Goal: Task Accomplishment & Management: Use online tool/utility

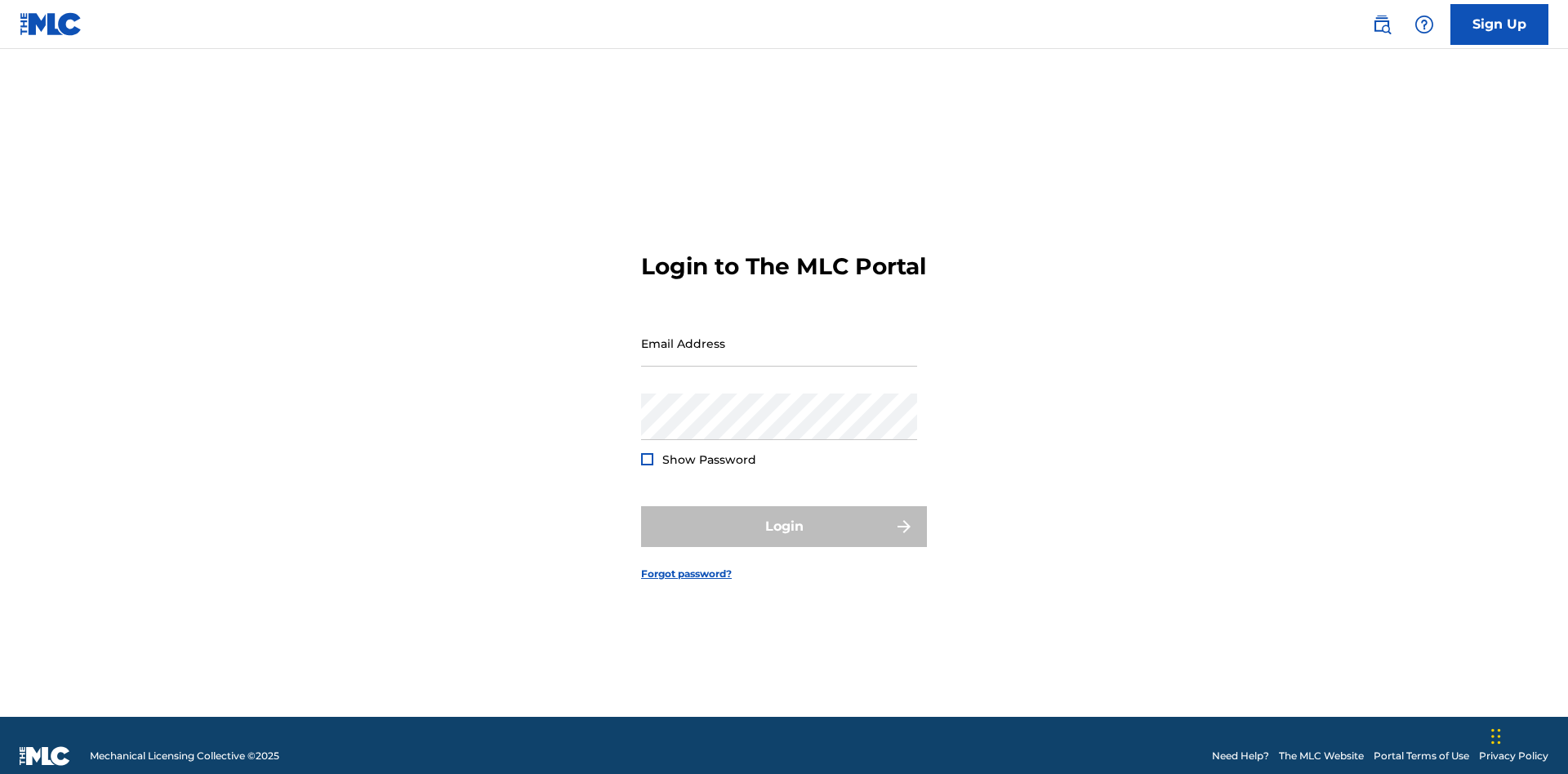
scroll to position [21, 0]
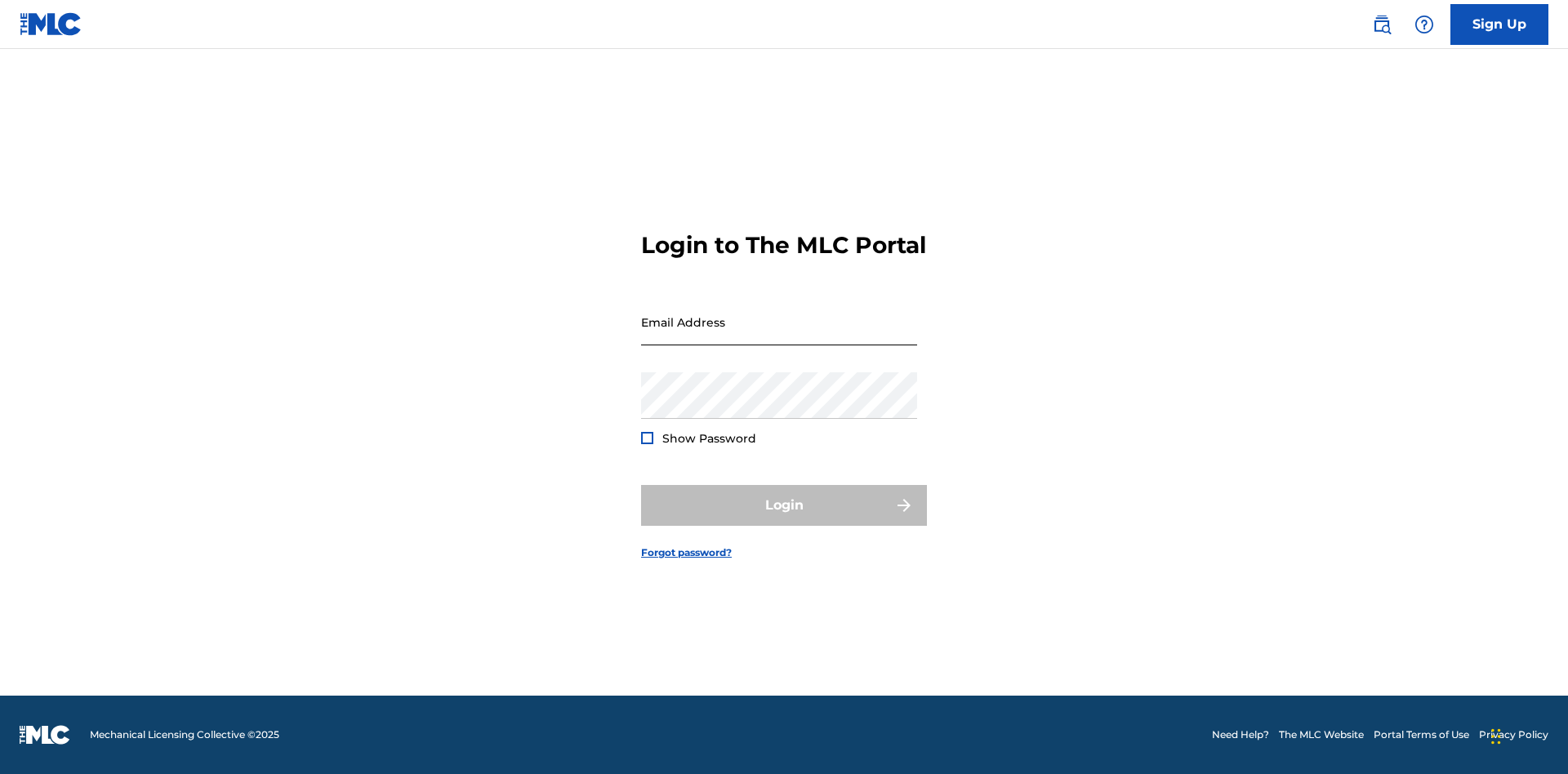
click at [779, 336] on input "Email Address" at bounding box center [779, 322] width 276 height 47
type input "[EMAIL_ADDRESS][DOMAIN_NAME]"
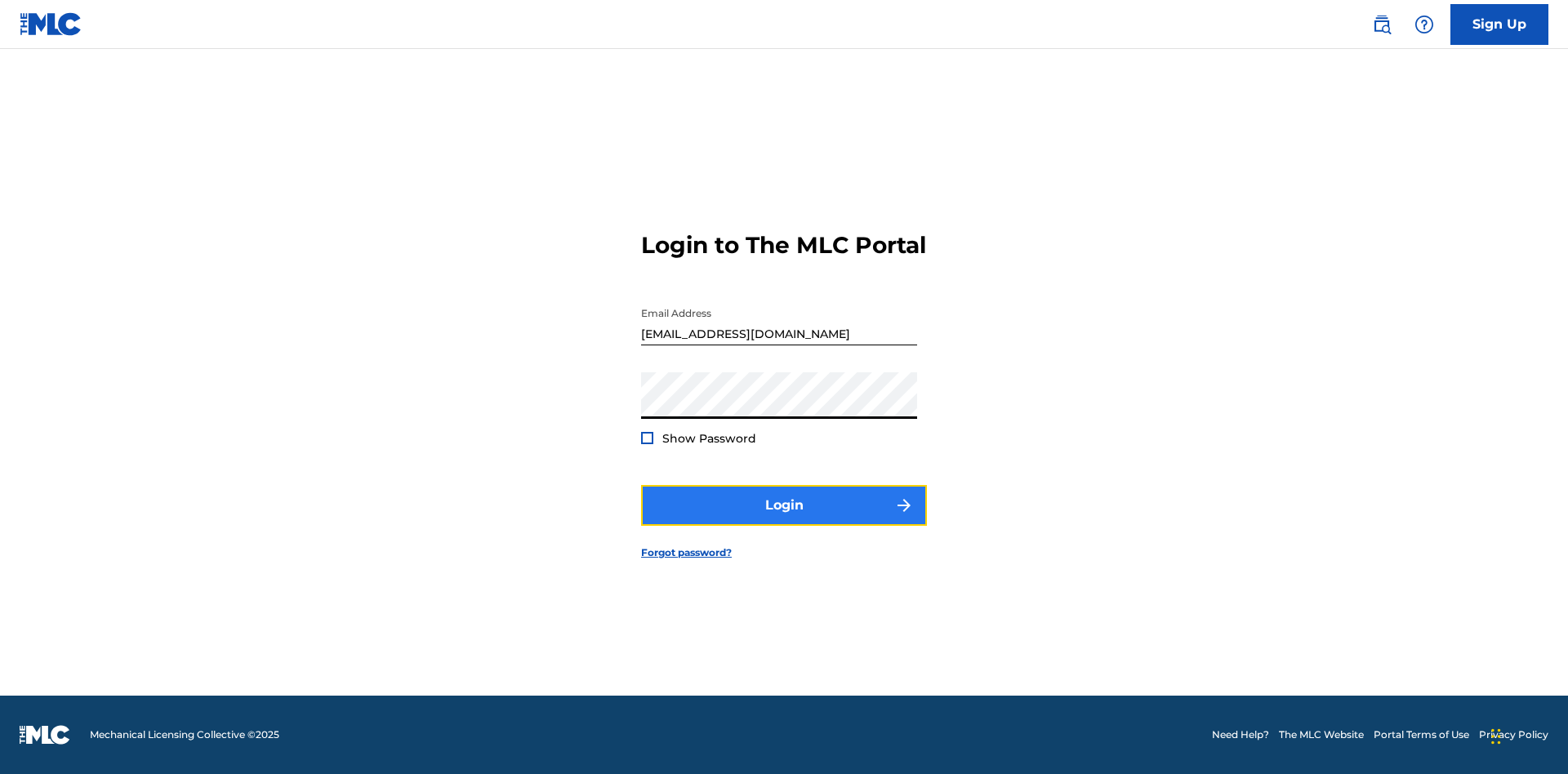
click at [784, 519] on button "Login" at bounding box center [784, 505] width 286 height 41
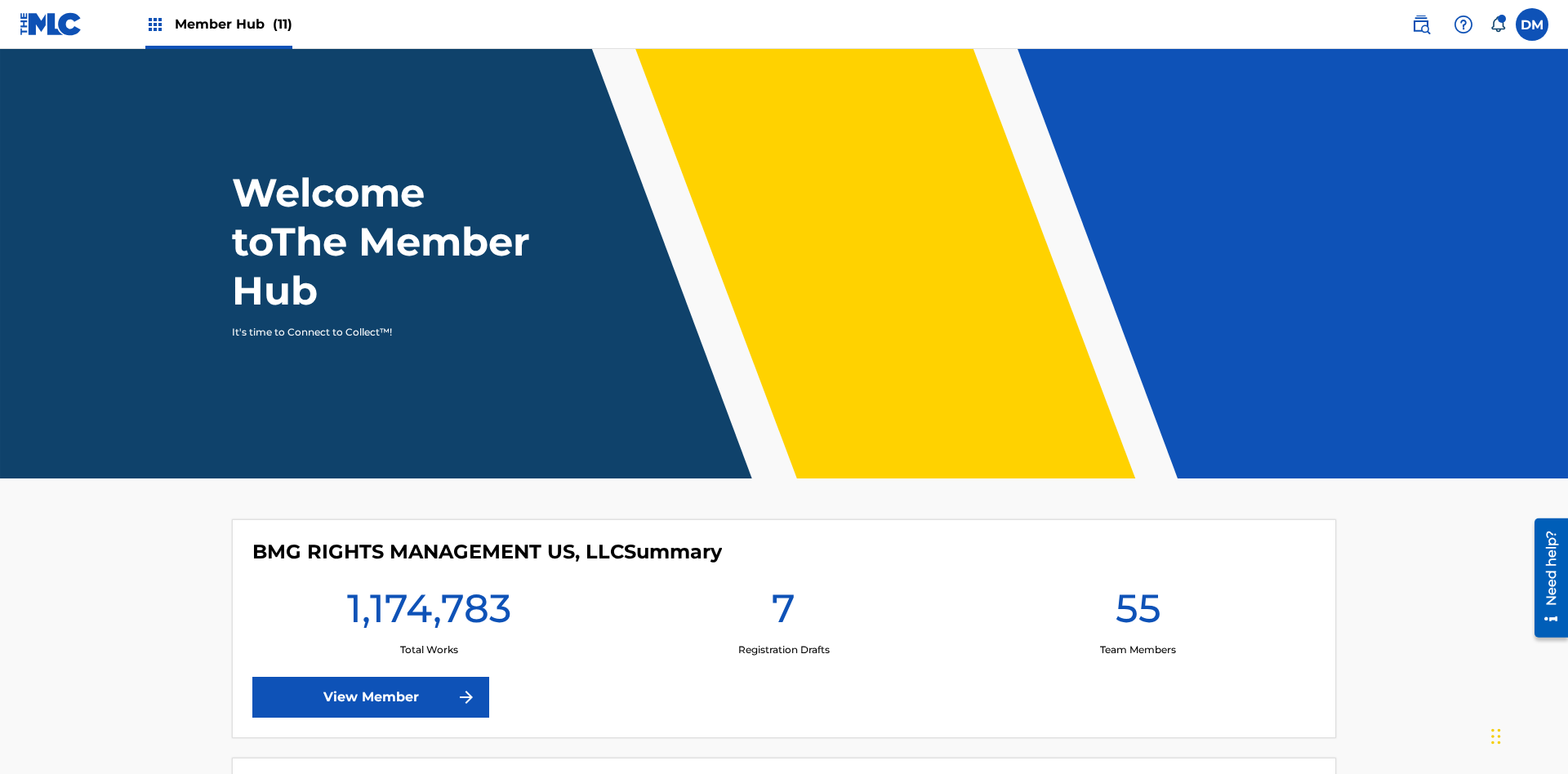
click at [218, 23] on span "Member Hub (11)" at bounding box center [234, 24] width 117 height 19
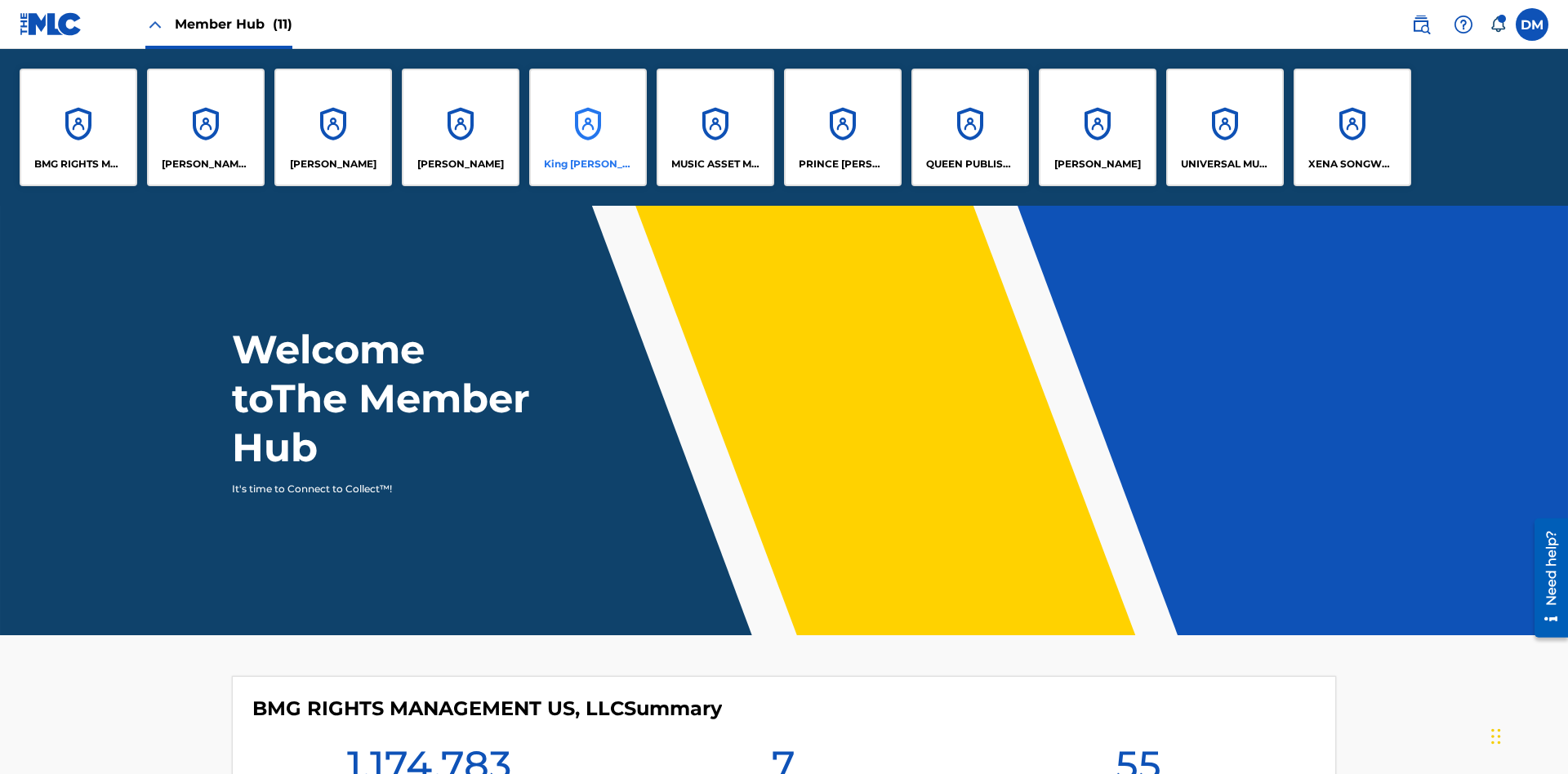
click at [587, 164] on p "King [PERSON_NAME]" at bounding box center [589, 165] width 89 height 15
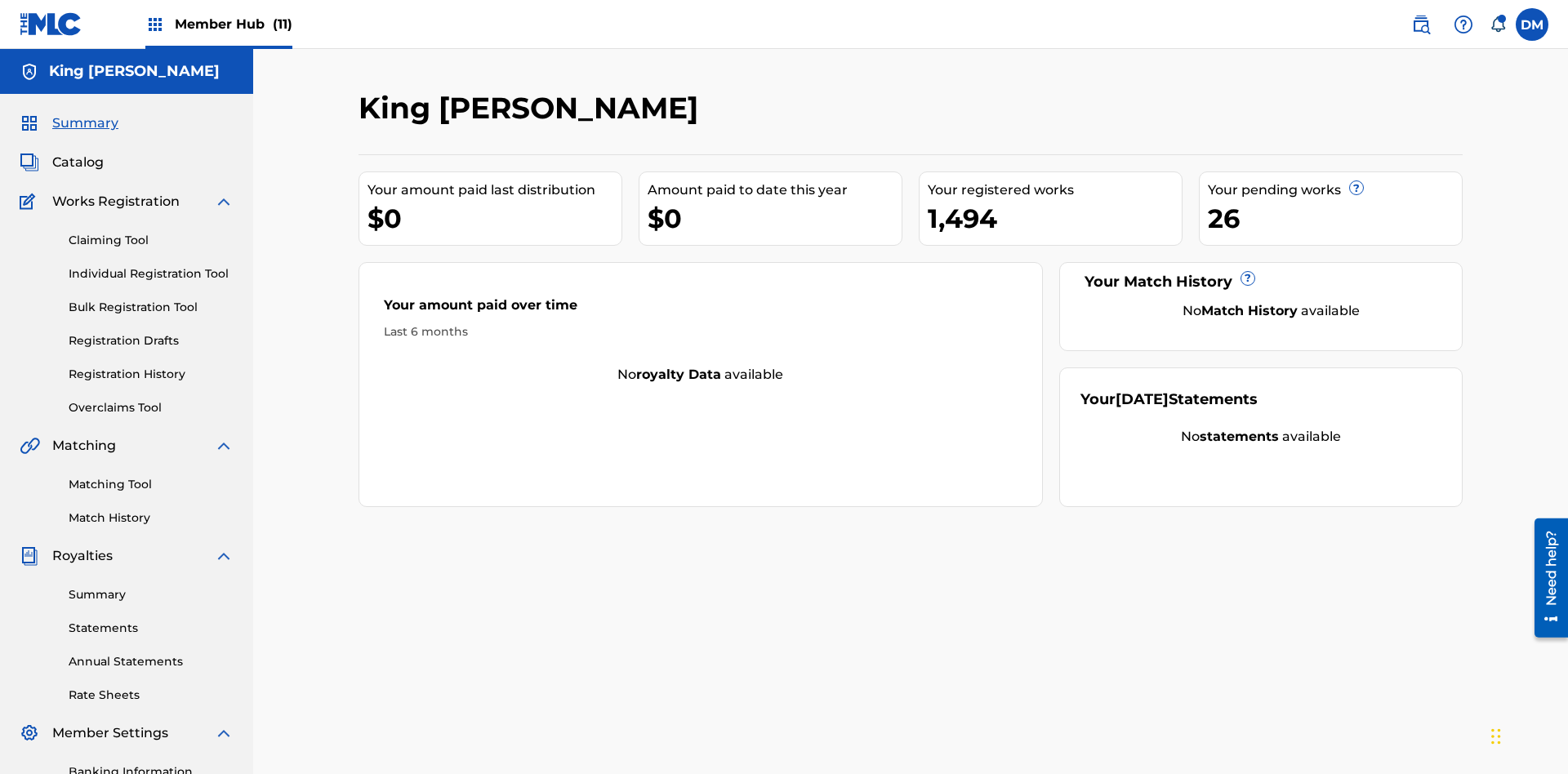
scroll to position [167, 0]
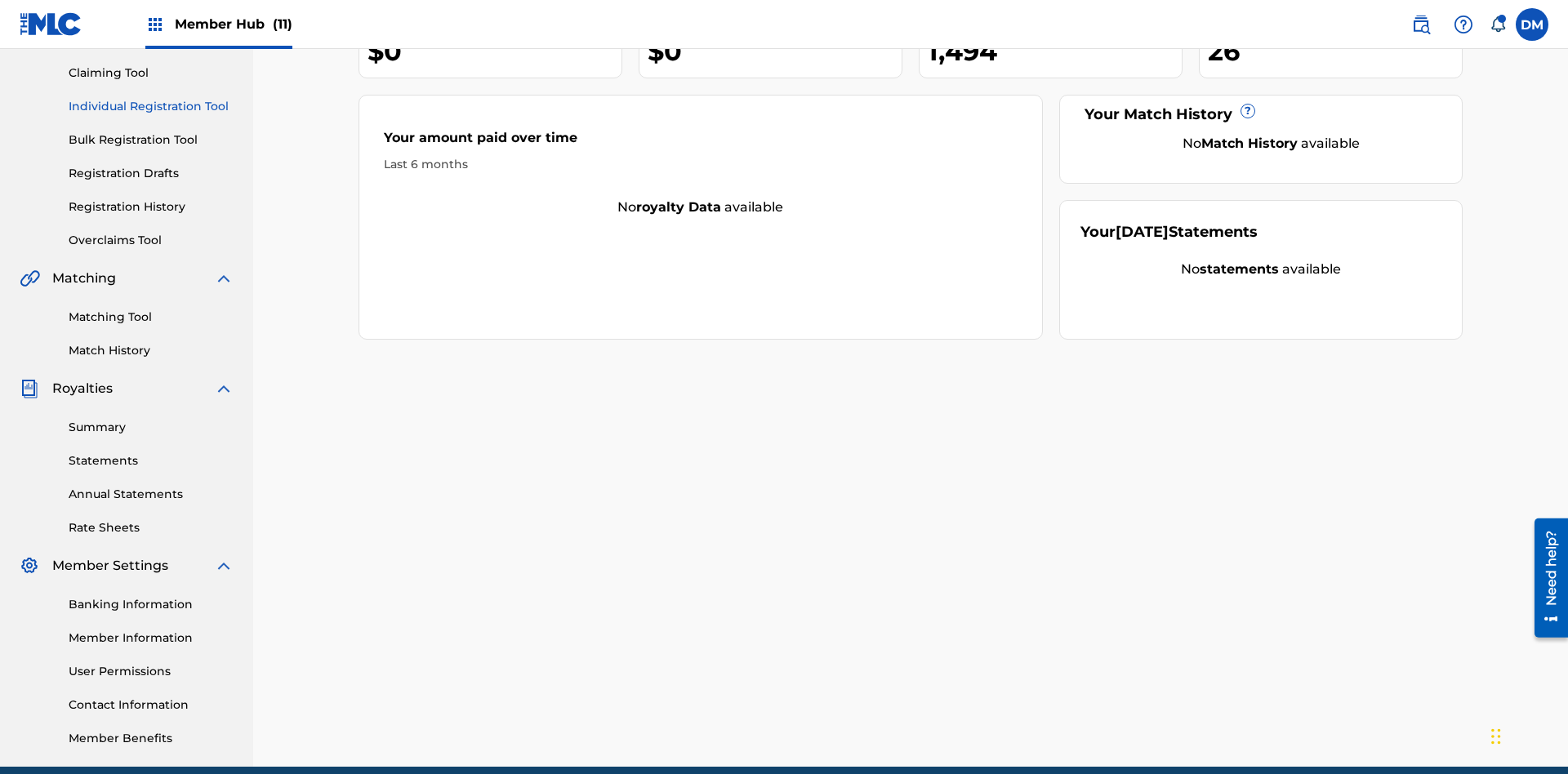
click at [151, 106] on link "Individual Registration Tool" at bounding box center [151, 106] width 165 height 17
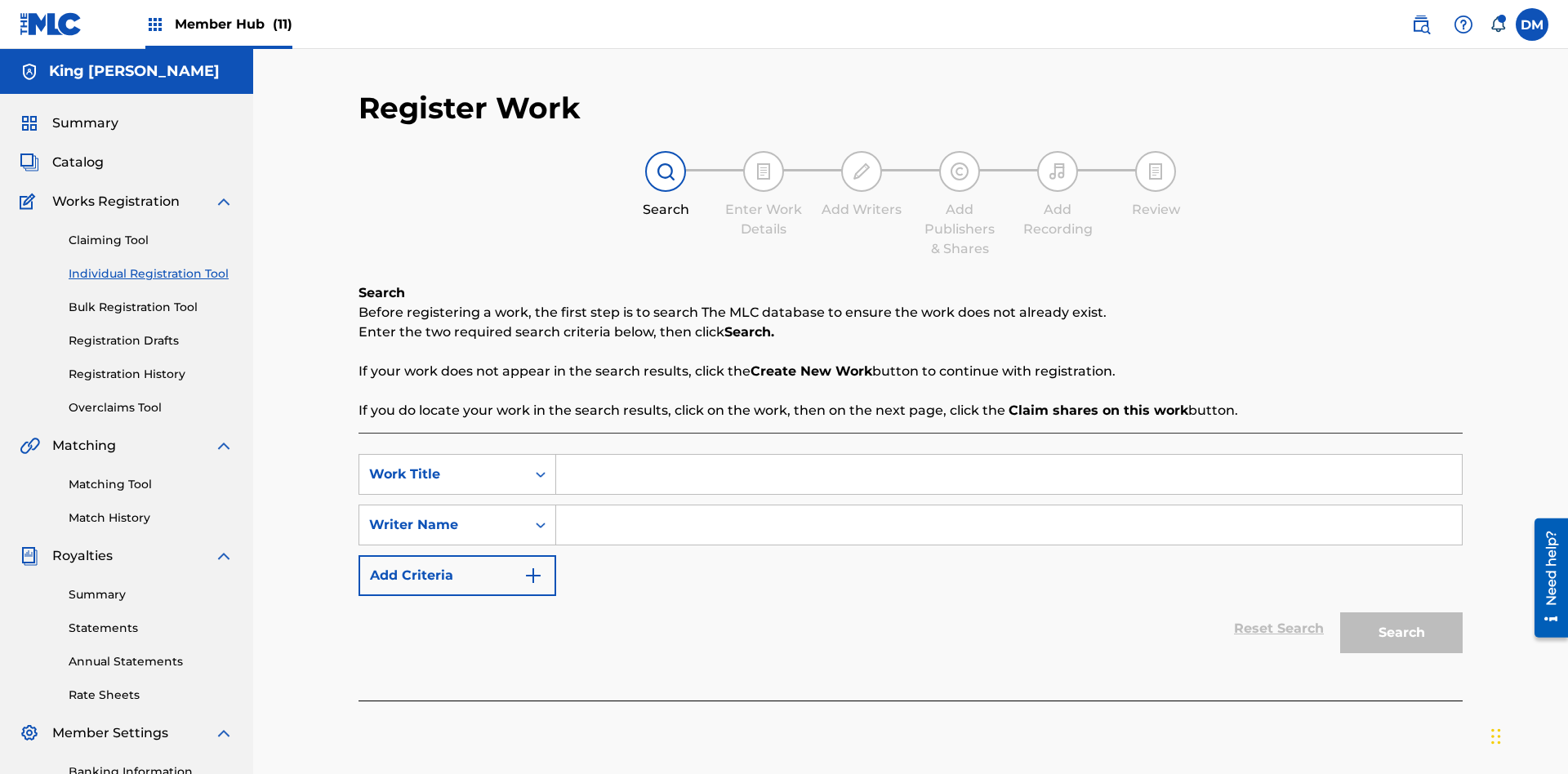
scroll to position [238, 0]
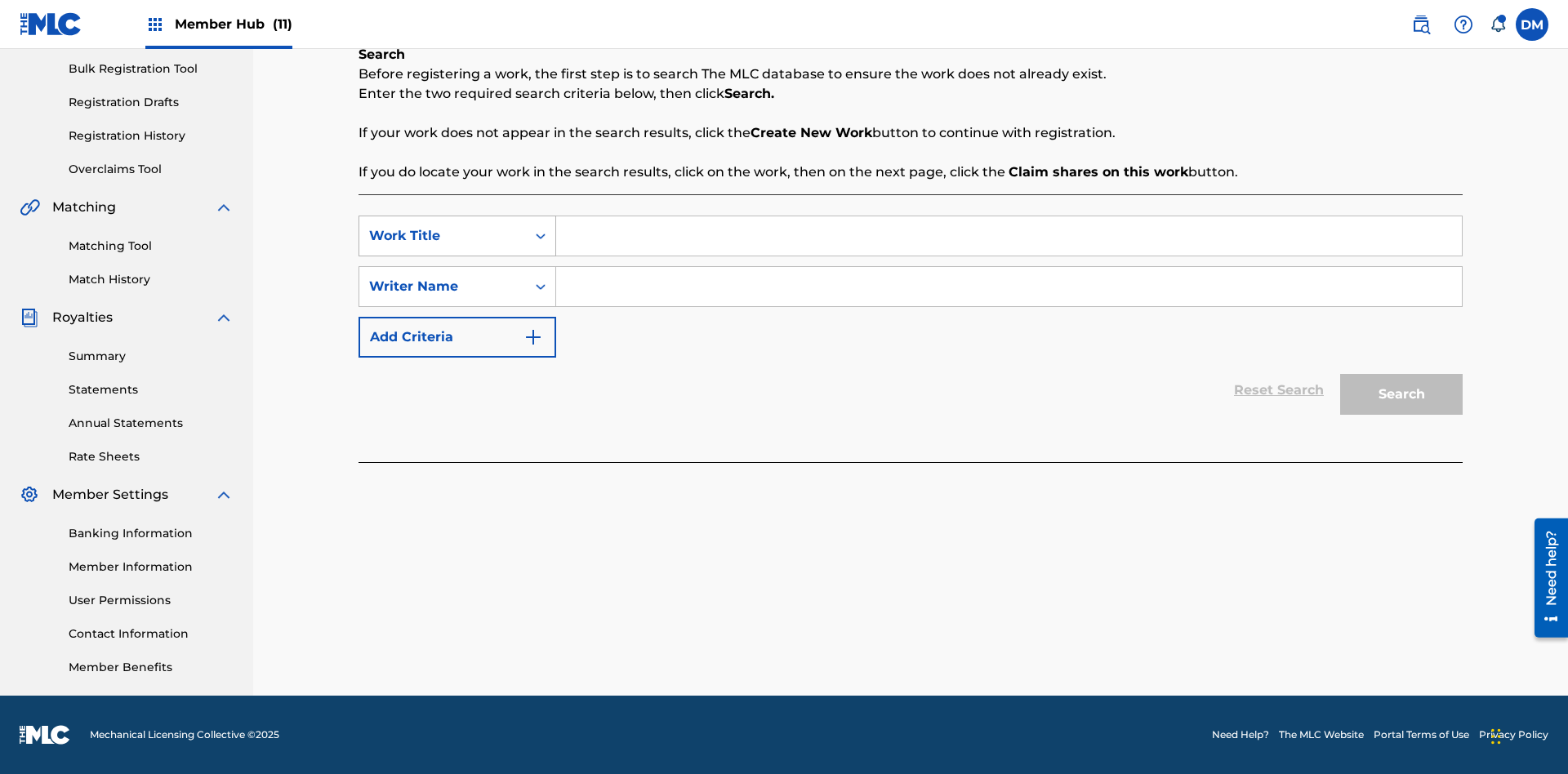
click at [443, 236] on div "Work Title" at bounding box center [443, 235] width 147 height 20
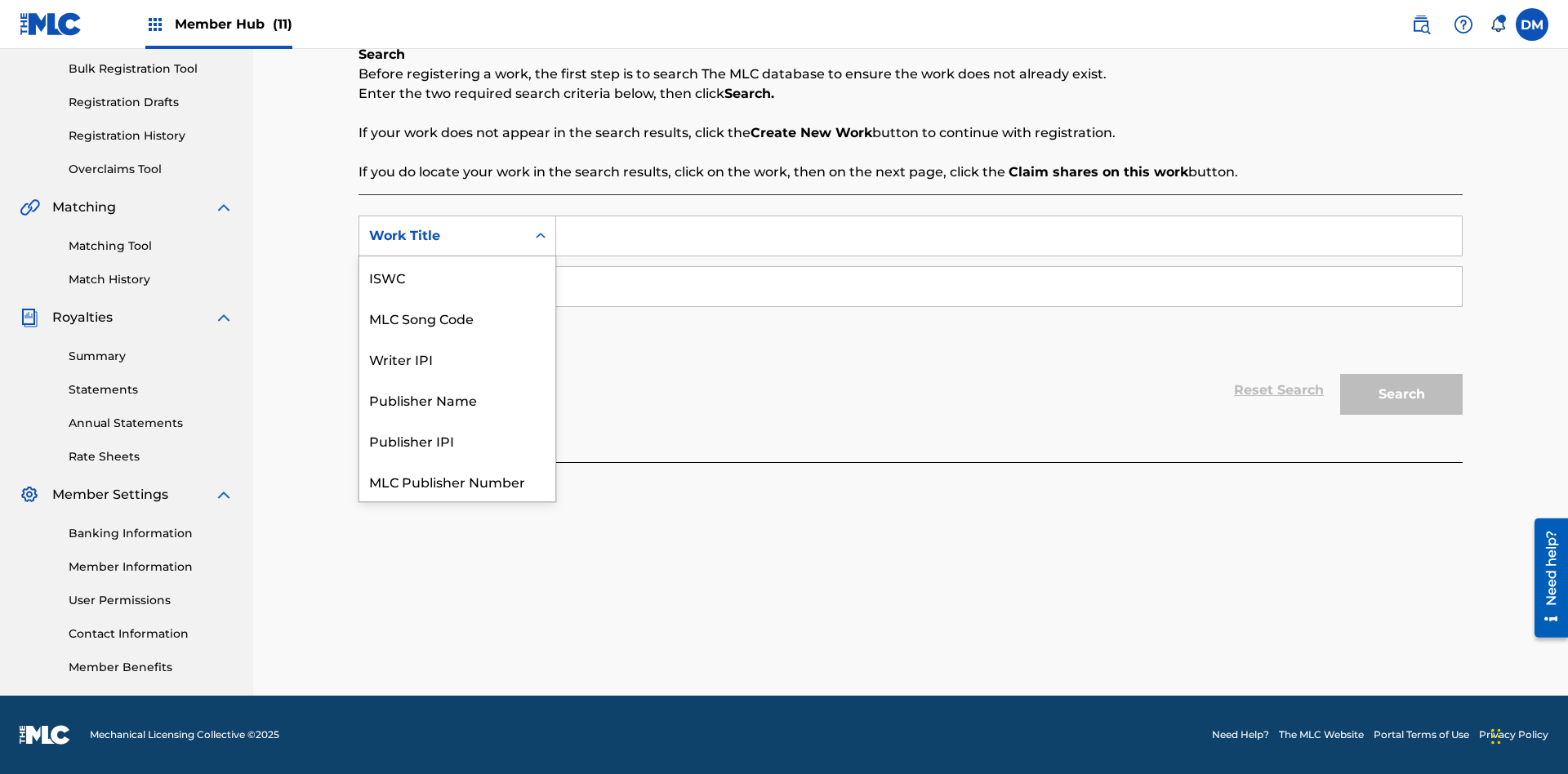
scroll to position [41, 0]
click at [457, 257] on div "ISWC" at bounding box center [457, 236] width 196 height 41
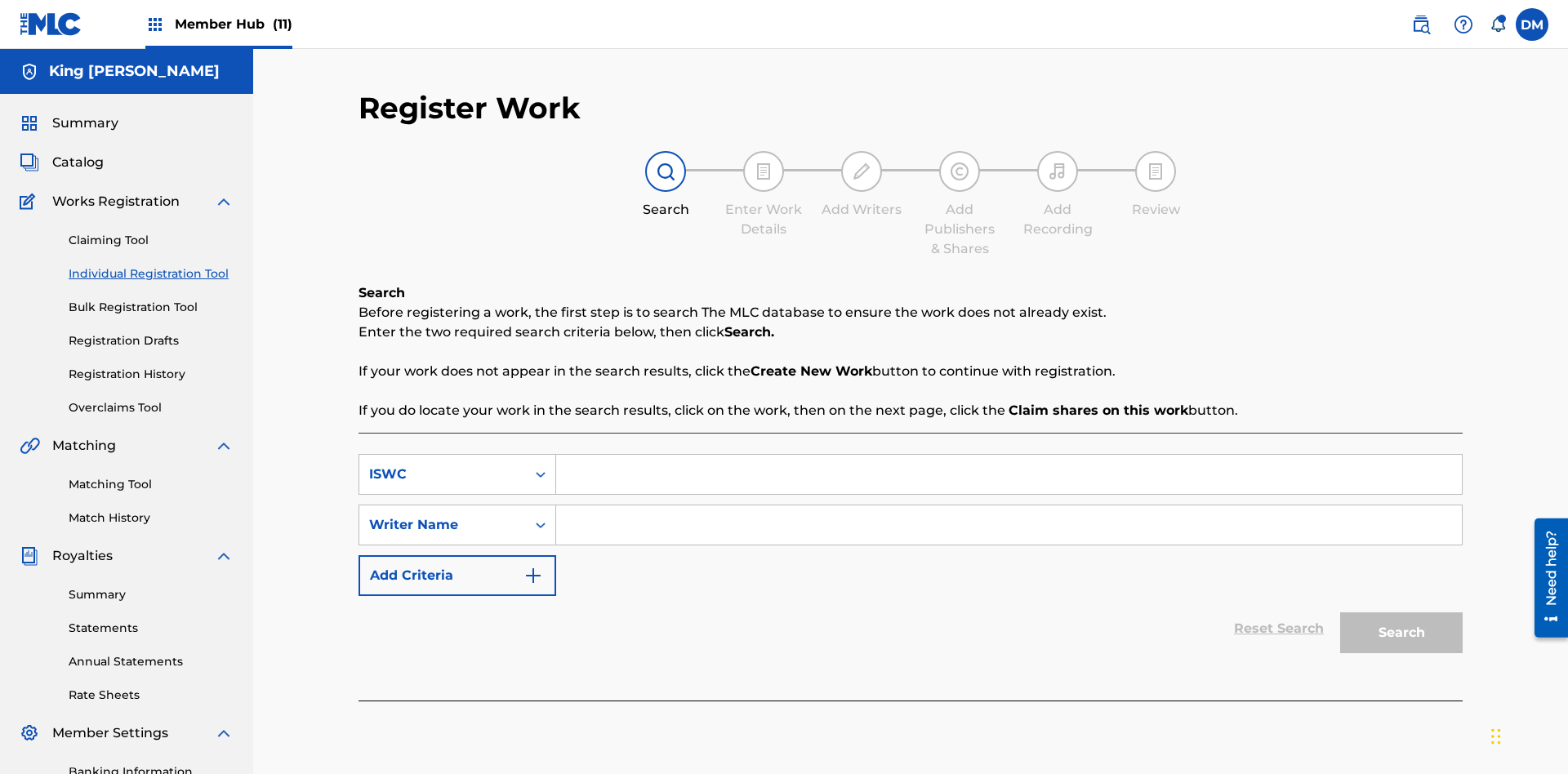
scroll to position [238, 0]
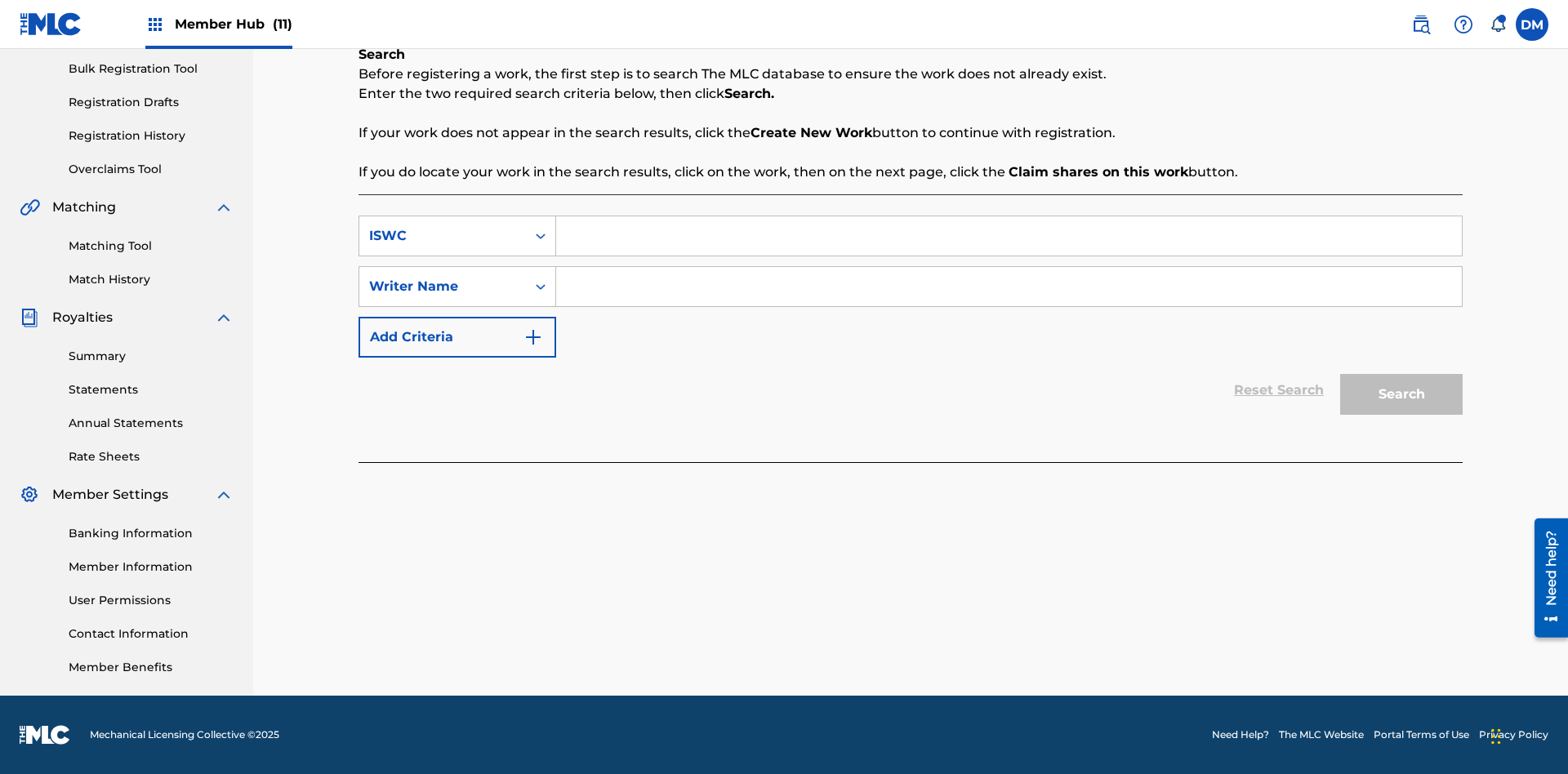
click at [1009, 236] on input "Search Form" at bounding box center [1009, 236] width 905 height 39
type input "T9645292484"
click at [1009, 287] on input "Search Form" at bounding box center [1009, 287] width 905 height 39
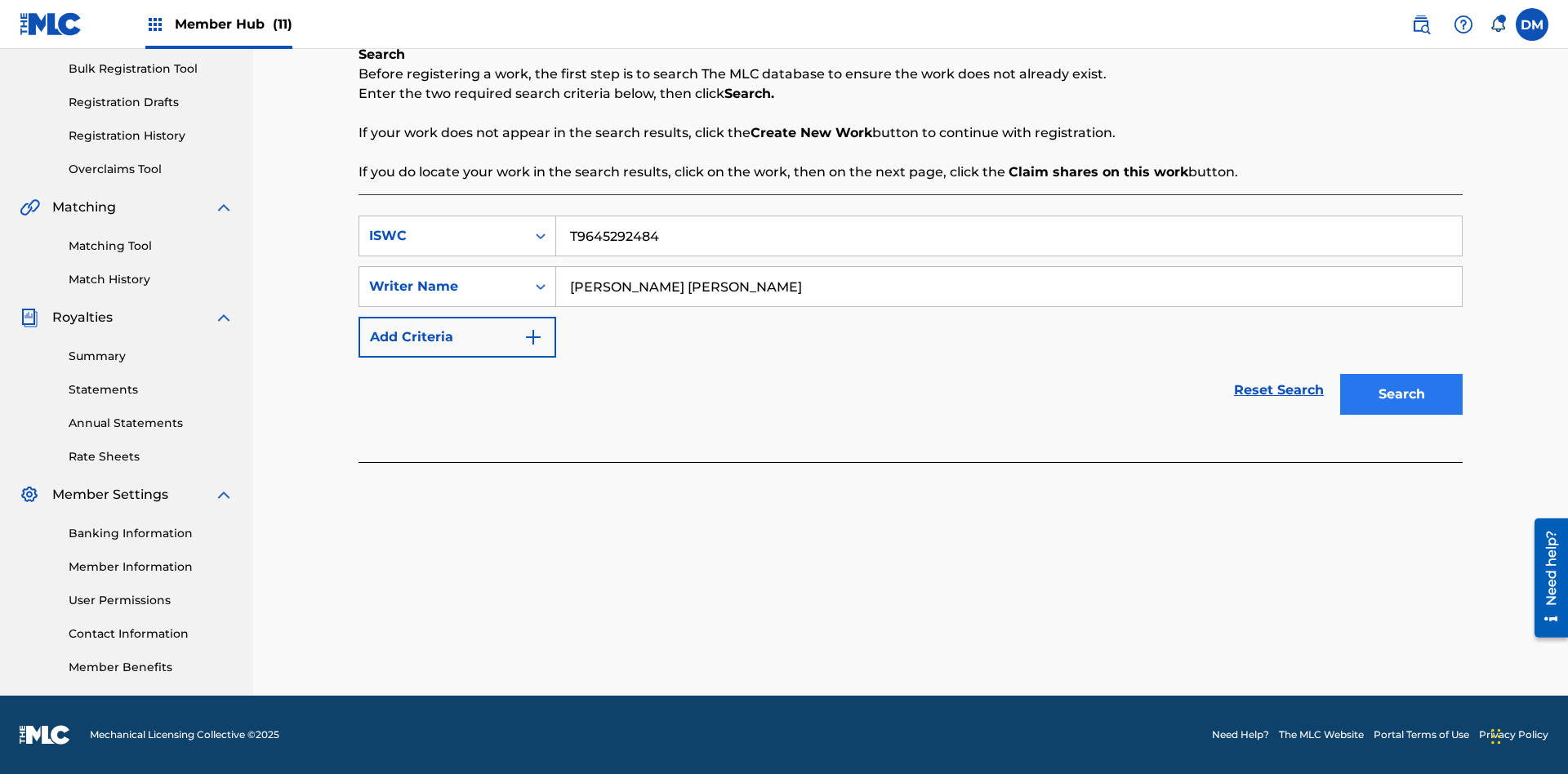
type input "[PERSON_NAME] [PERSON_NAME]"
click at [1401, 394] on button "Search" at bounding box center [1401, 394] width 123 height 41
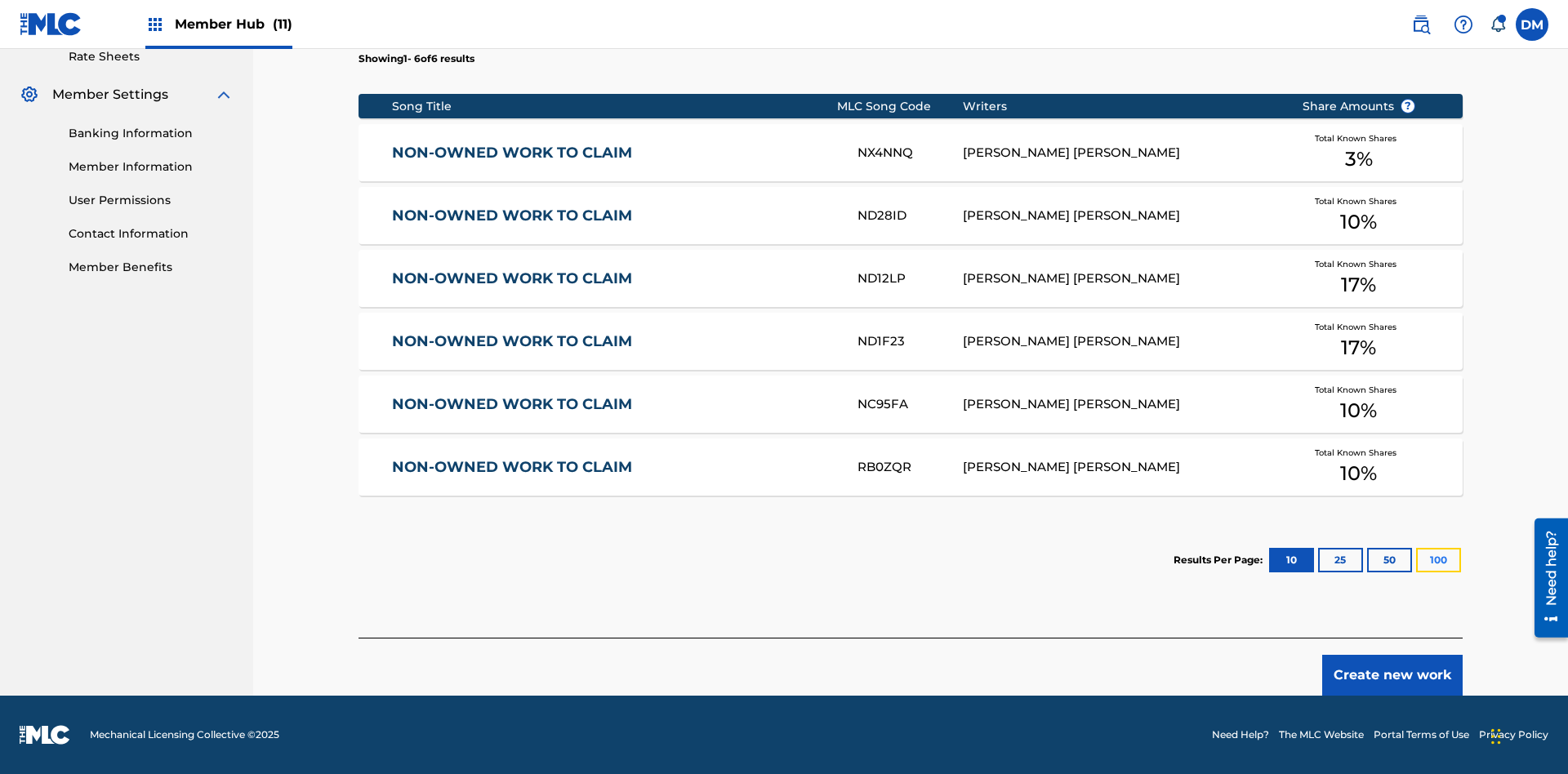
click at [1416, 560] on button "100" at bounding box center [1439, 560] width 45 height 24
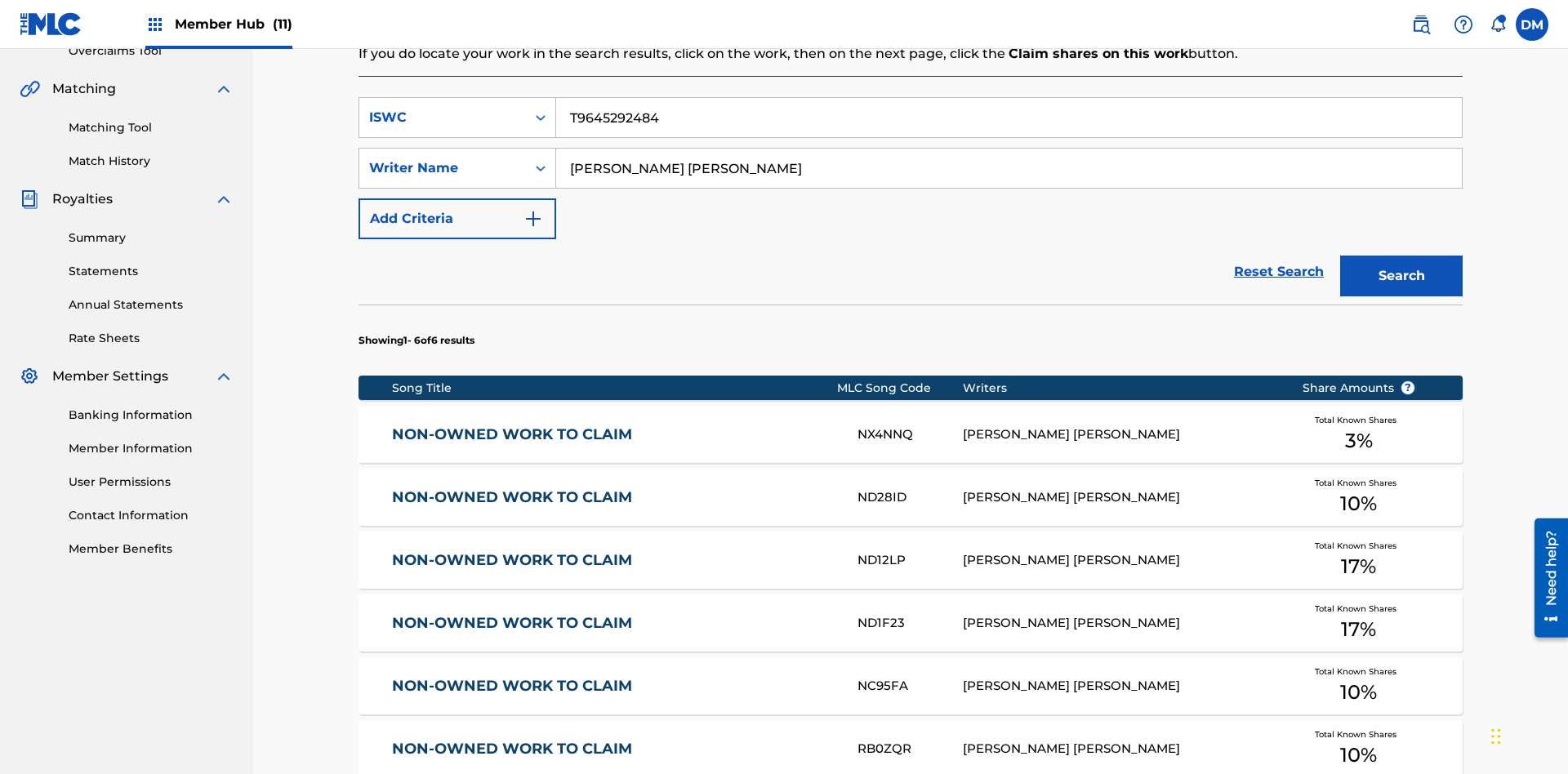
click at [1009, 117] on input "T9645292484" at bounding box center [1009, 117] width 905 height 39
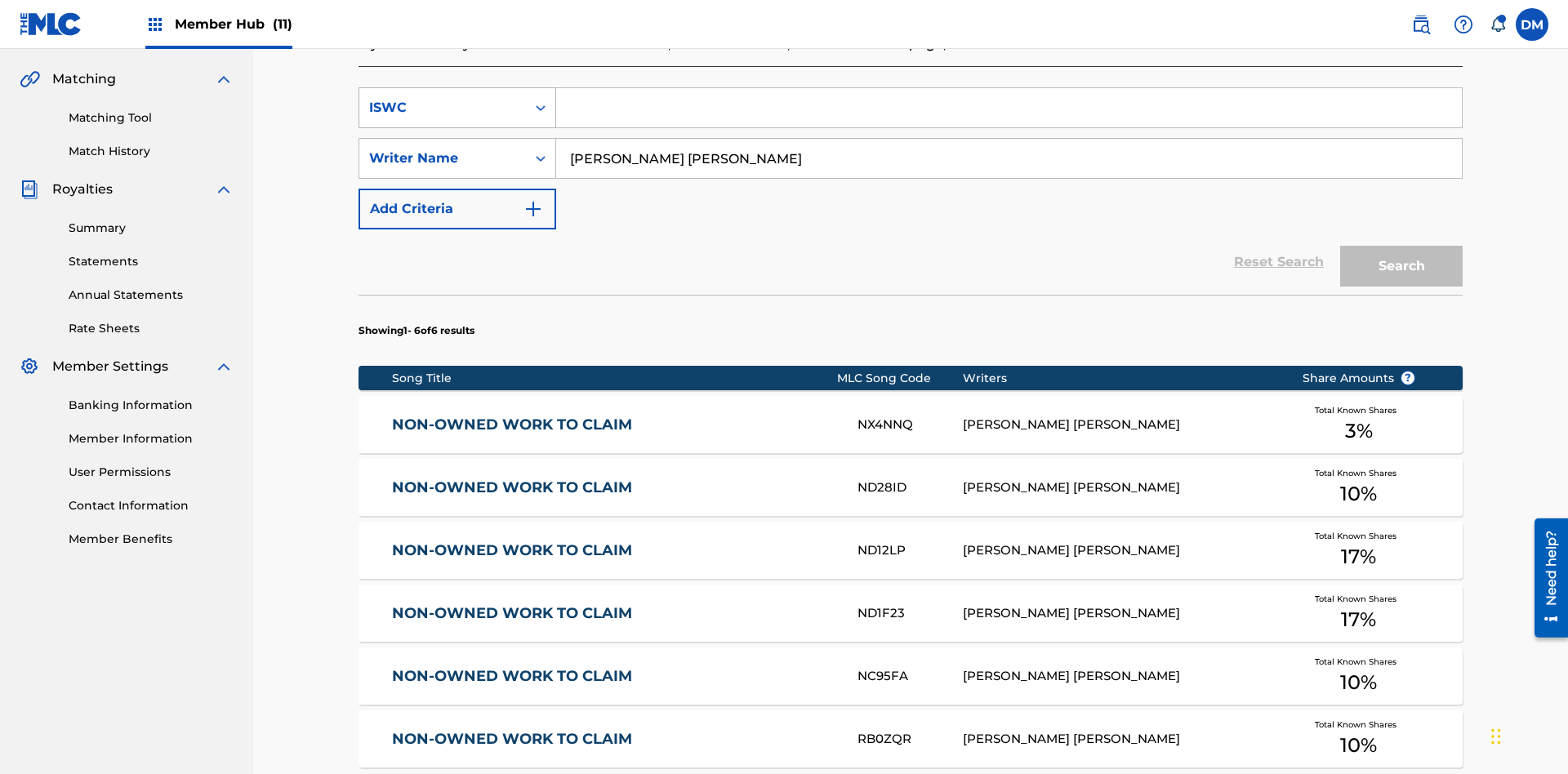
click at [443, 108] on div "ISWC" at bounding box center [443, 107] width 147 height 20
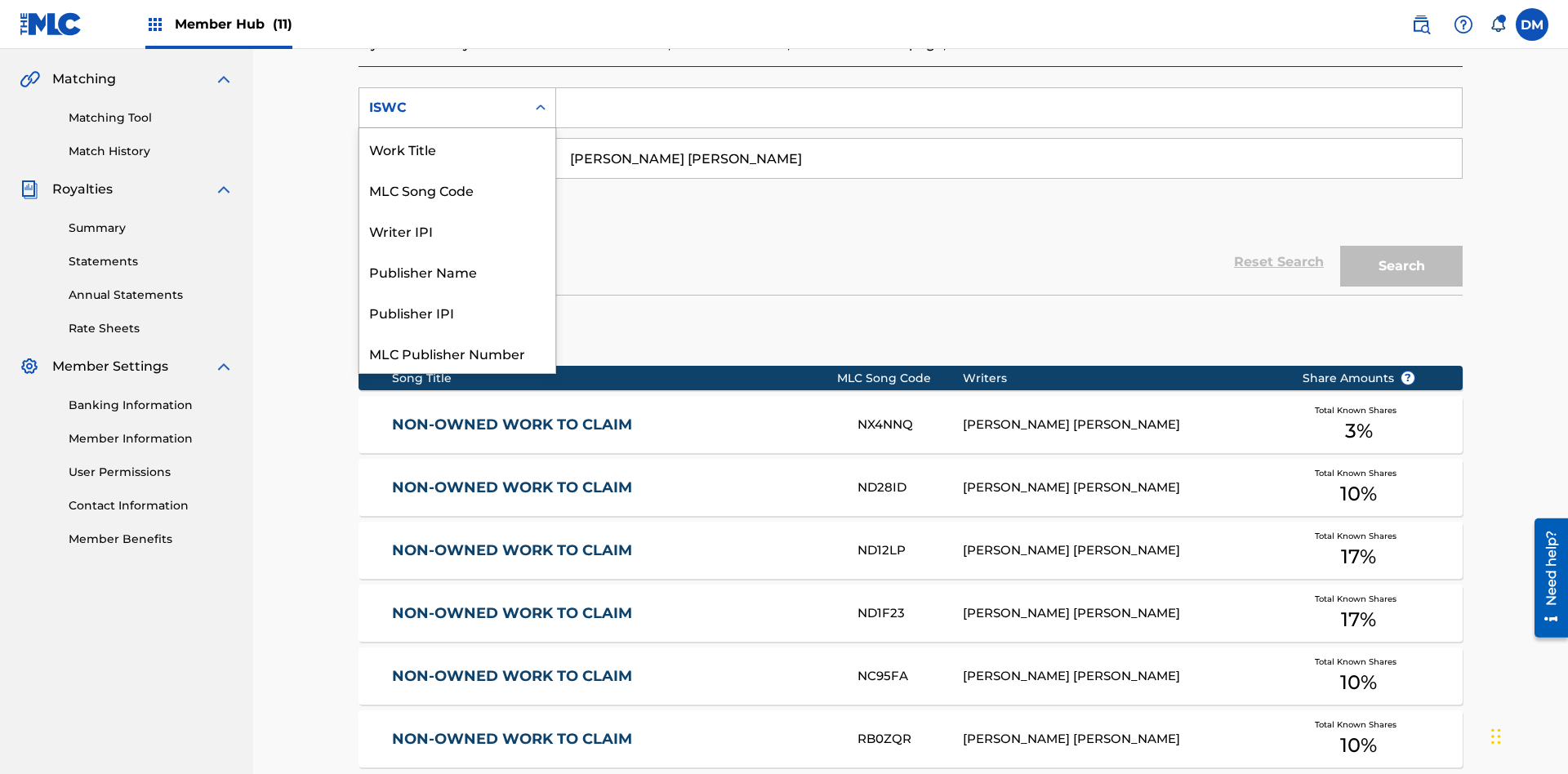
scroll to position [41, 0]
click at [457, 128] on div "Work Title" at bounding box center [457, 108] width 196 height 41
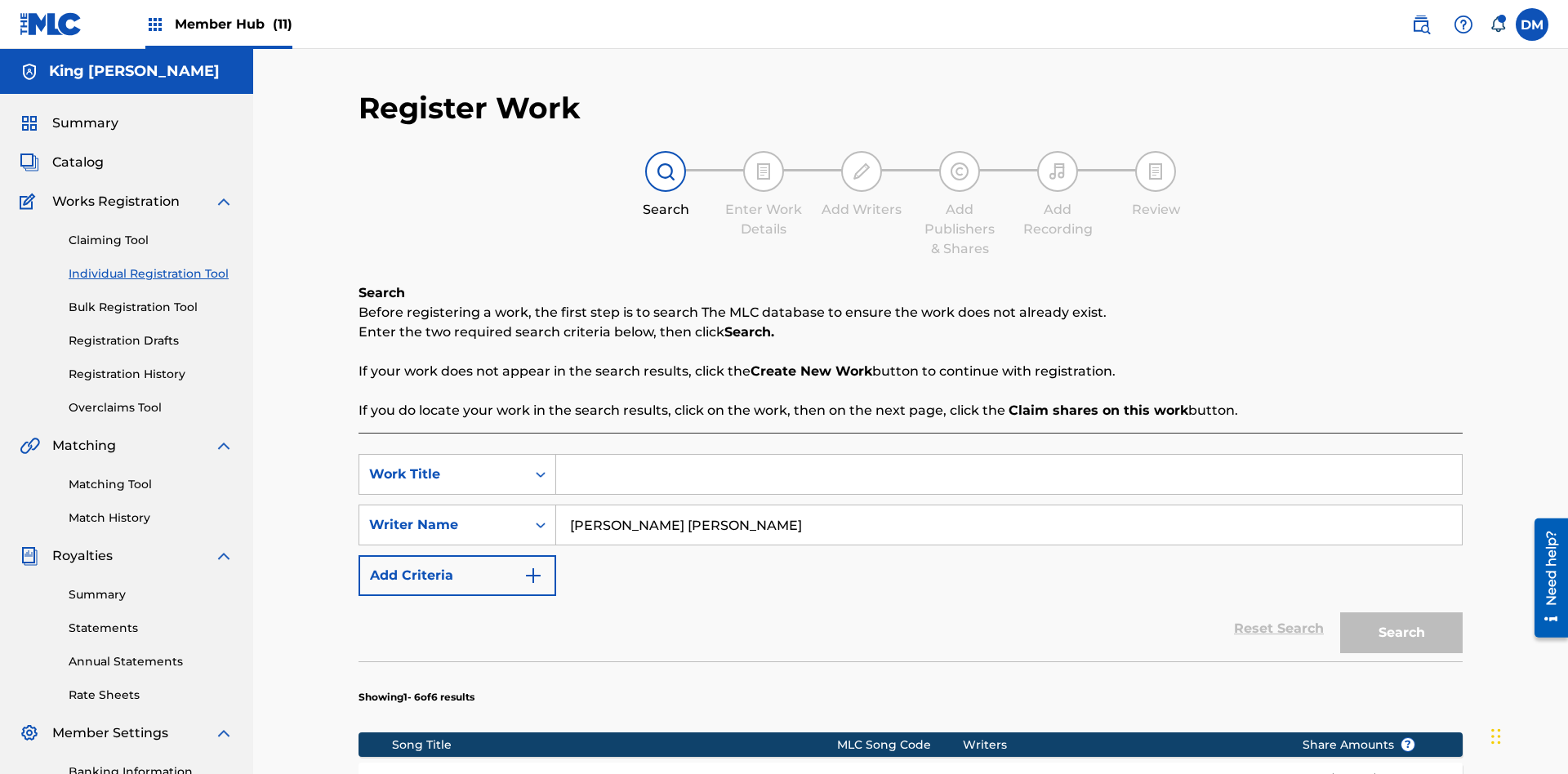
scroll to position [357, 0]
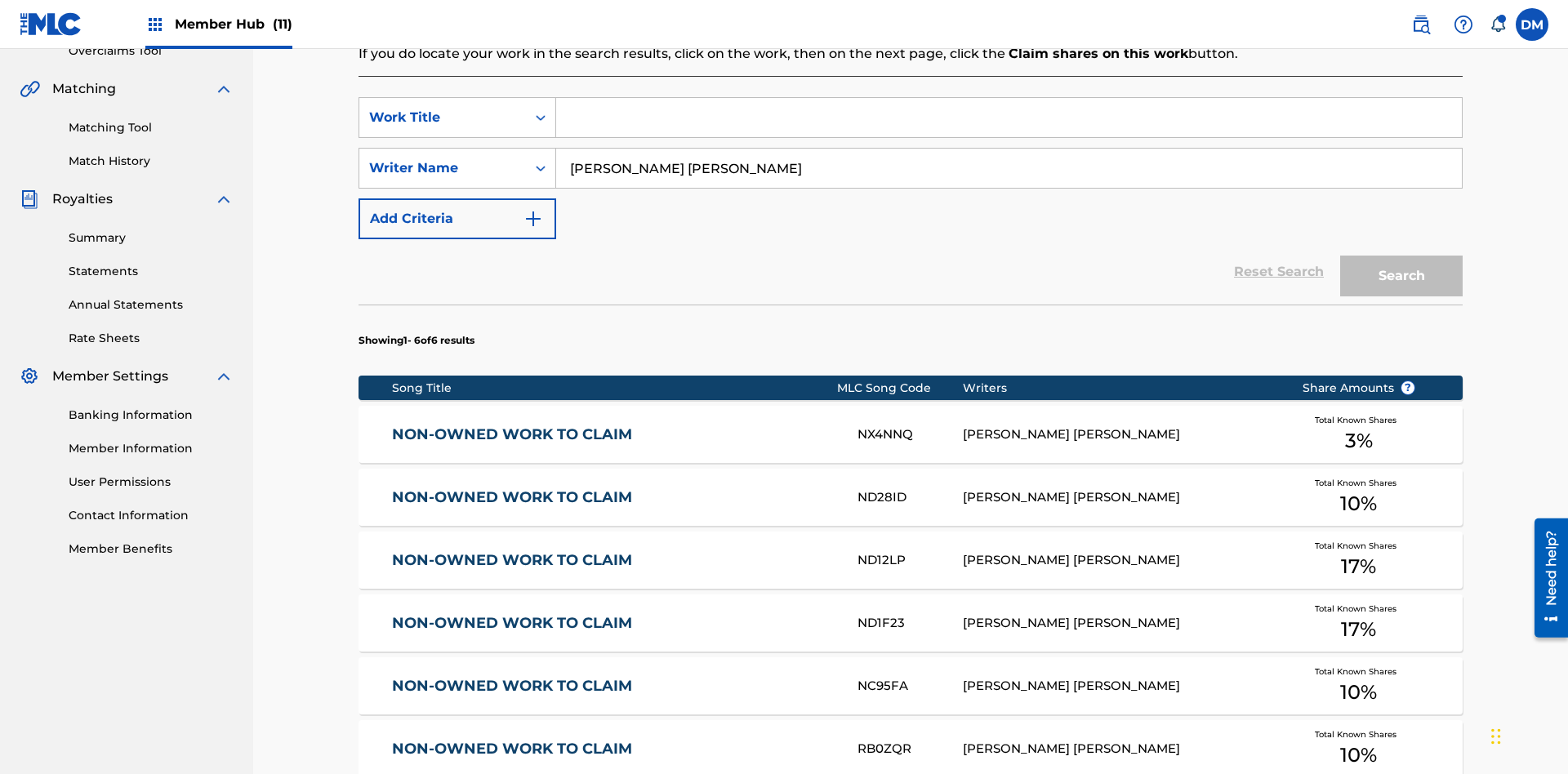
click at [1009, 117] on input "Search Form" at bounding box center [1009, 117] width 905 height 39
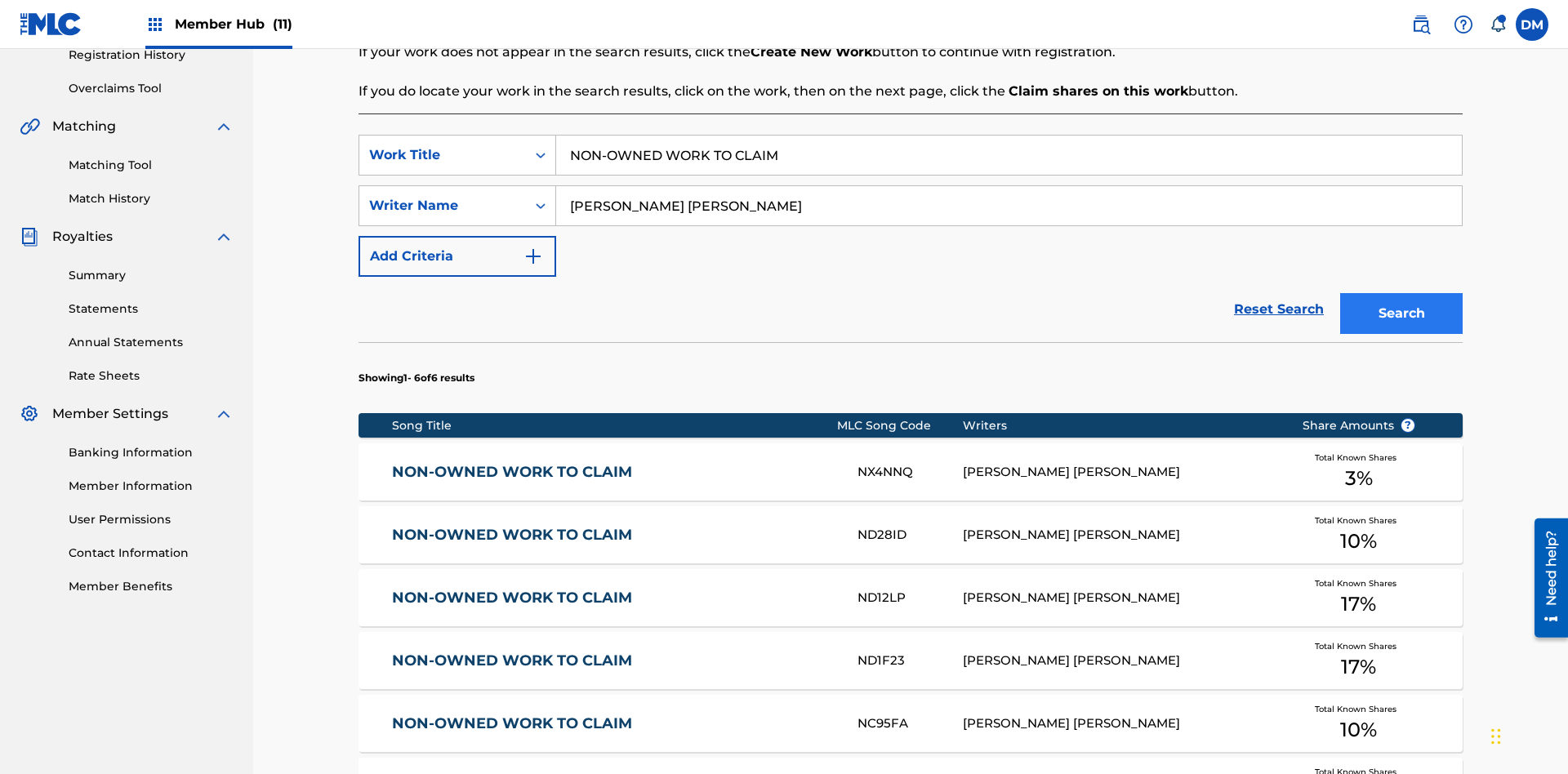
type input "NON-OWNED WORK TO CLAIM"
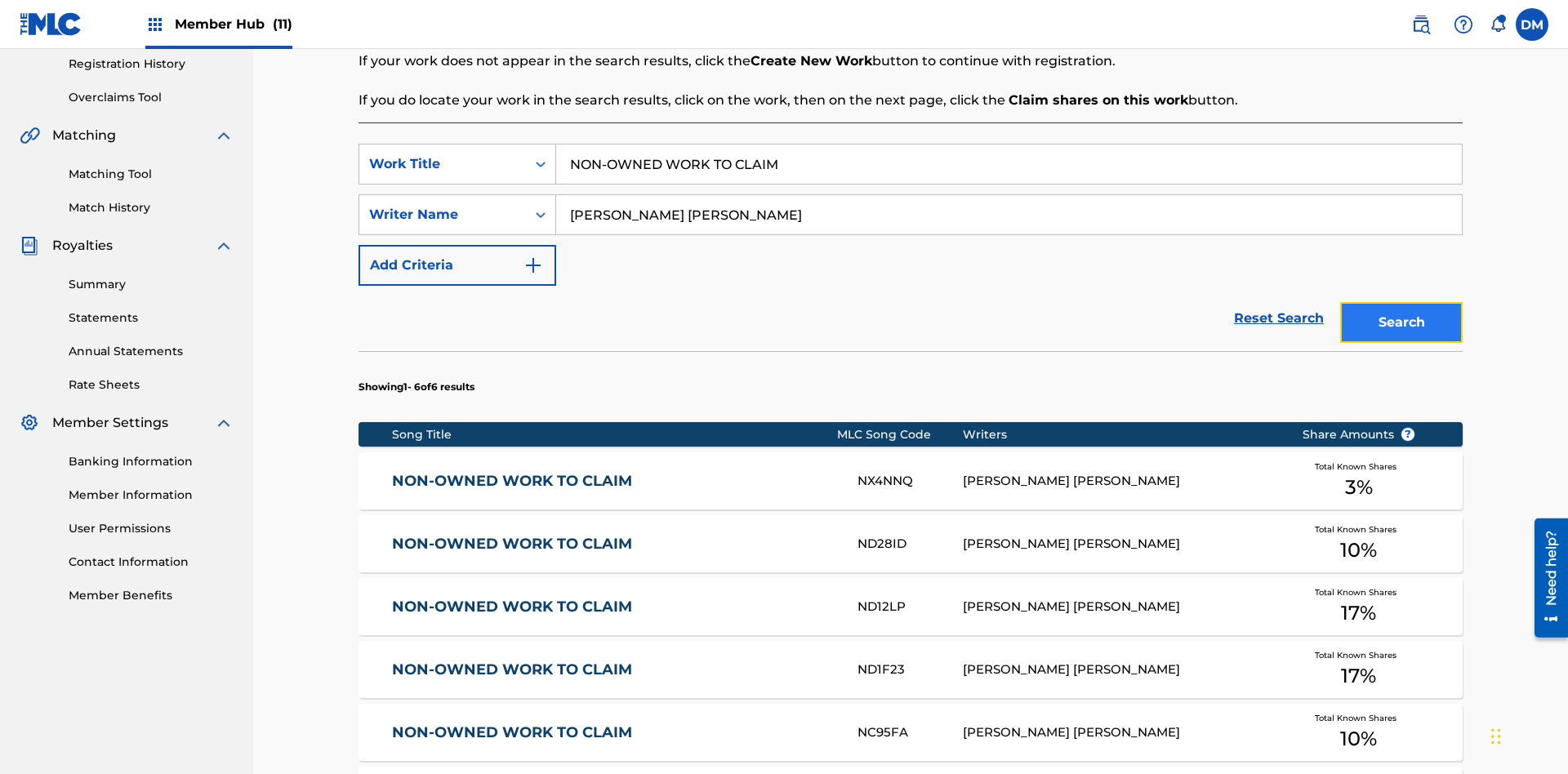
click at [1401, 302] on button "Search" at bounding box center [1401, 323] width 123 height 41
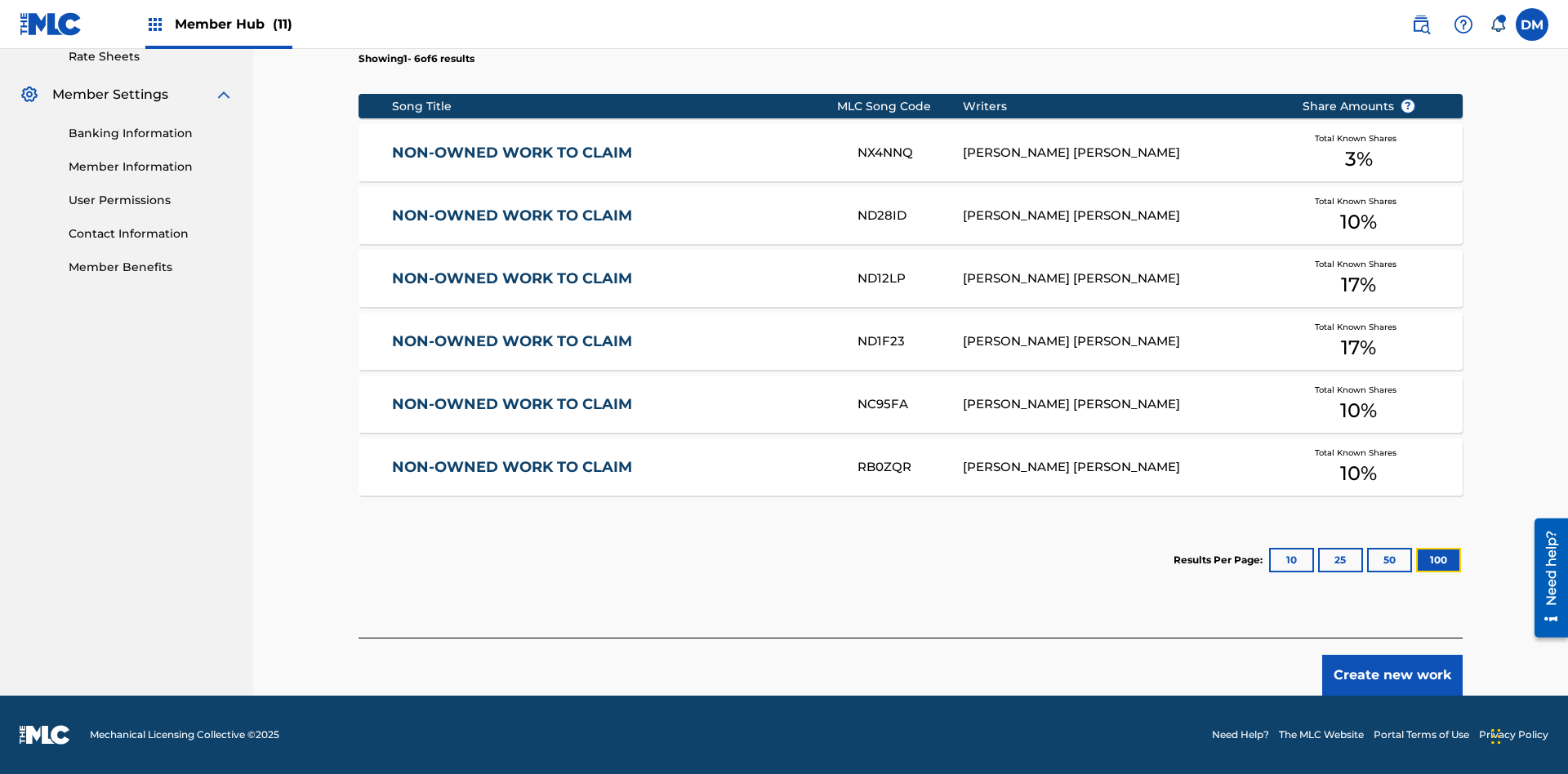
click at [1416, 560] on button "100" at bounding box center [1439, 560] width 45 height 24
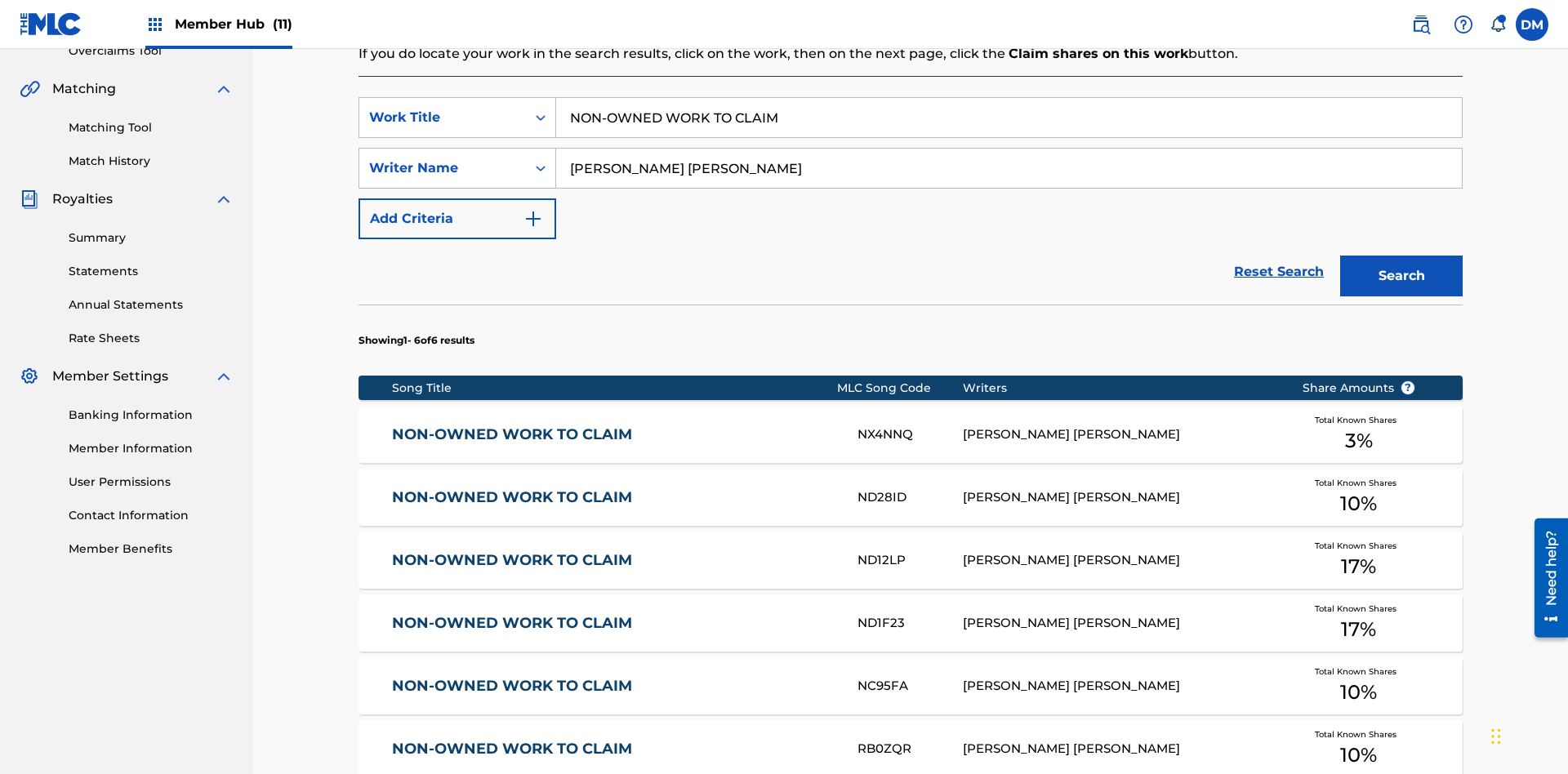
click at [1009, 117] on input "NON-OWNED WORK TO CLAIM" at bounding box center [1009, 117] width 905 height 39
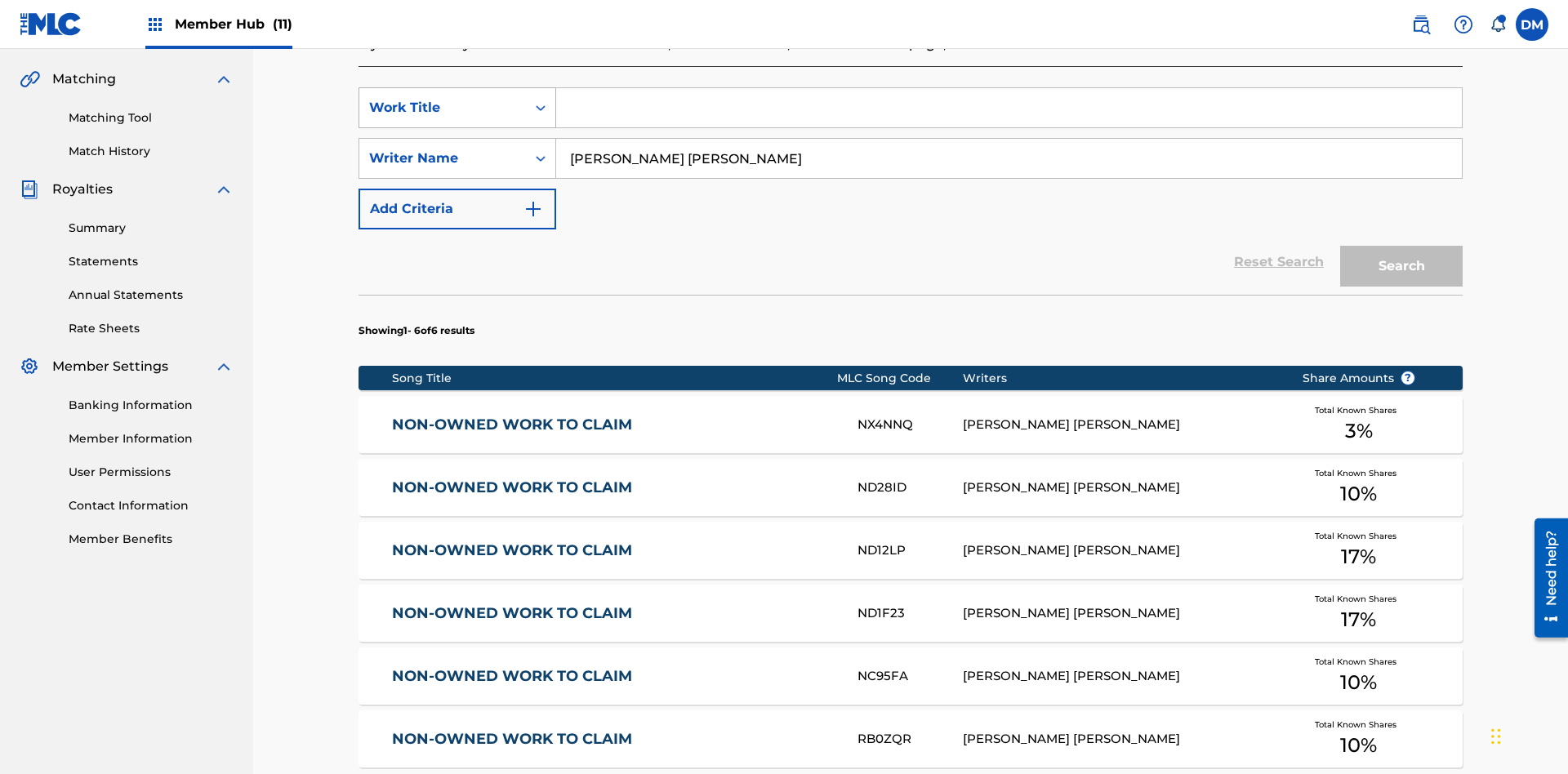
click at [443, 108] on div "Work Title" at bounding box center [443, 107] width 147 height 20
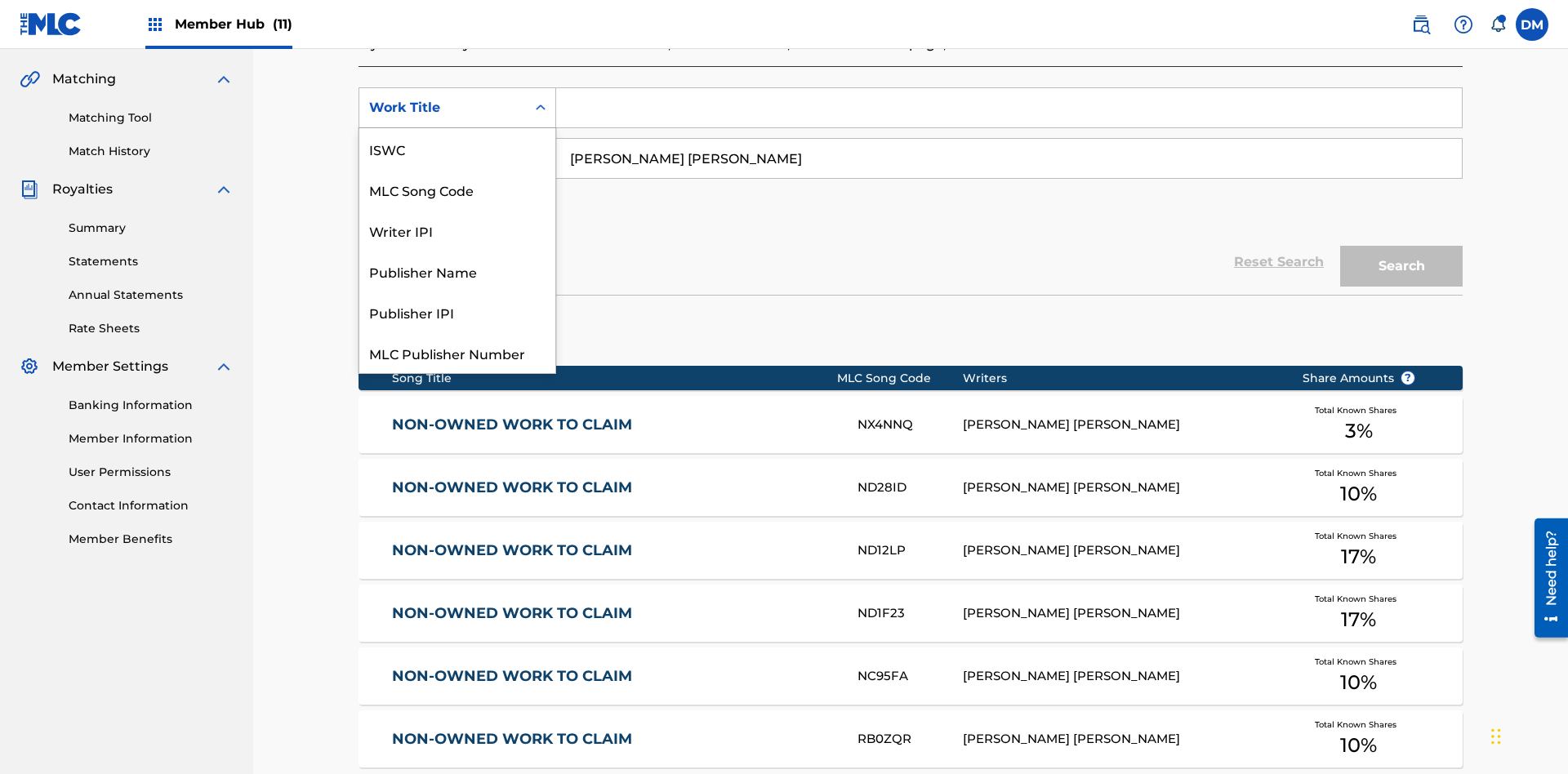
scroll to position [41, 0]
click at [457, 149] on div "MLC Song Code" at bounding box center [457, 149] width 196 height 41
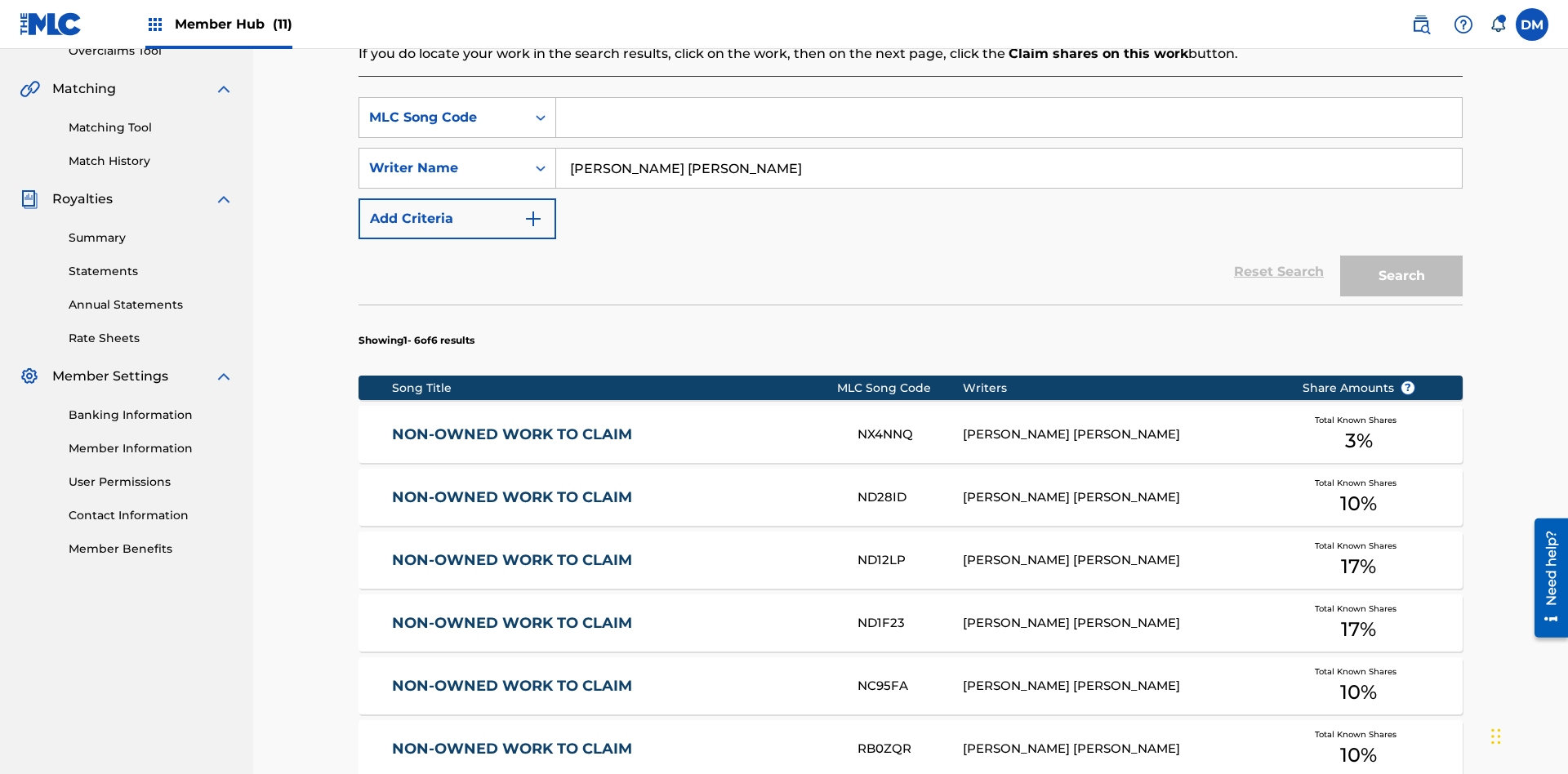
click at [1009, 117] on input "Search Form" at bounding box center [1009, 117] width 905 height 39
type input "RB0ZQR"
click at [1401, 256] on button "Search" at bounding box center [1401, 276] width 123 height 41
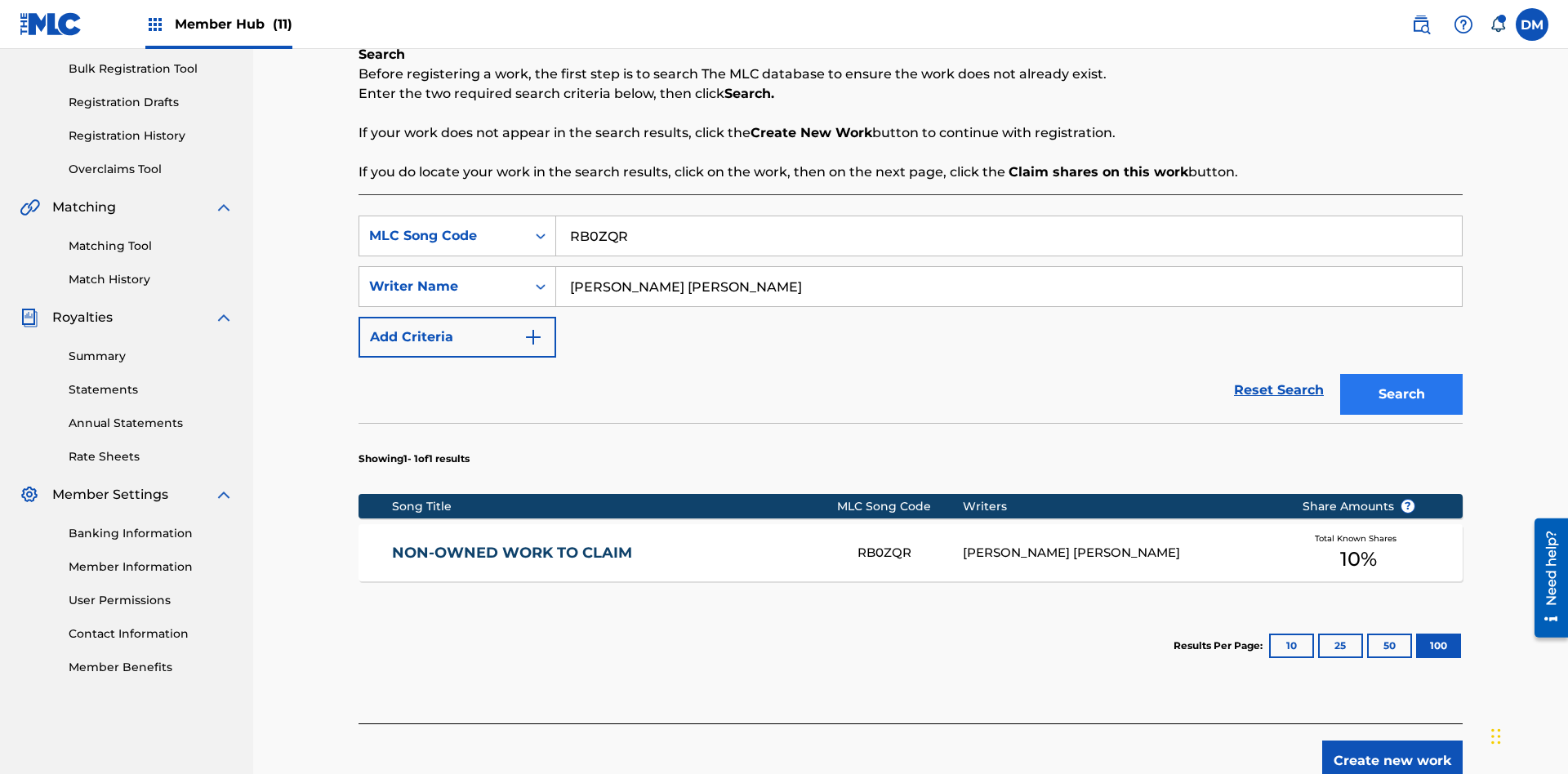
scroll to position [324, 0]
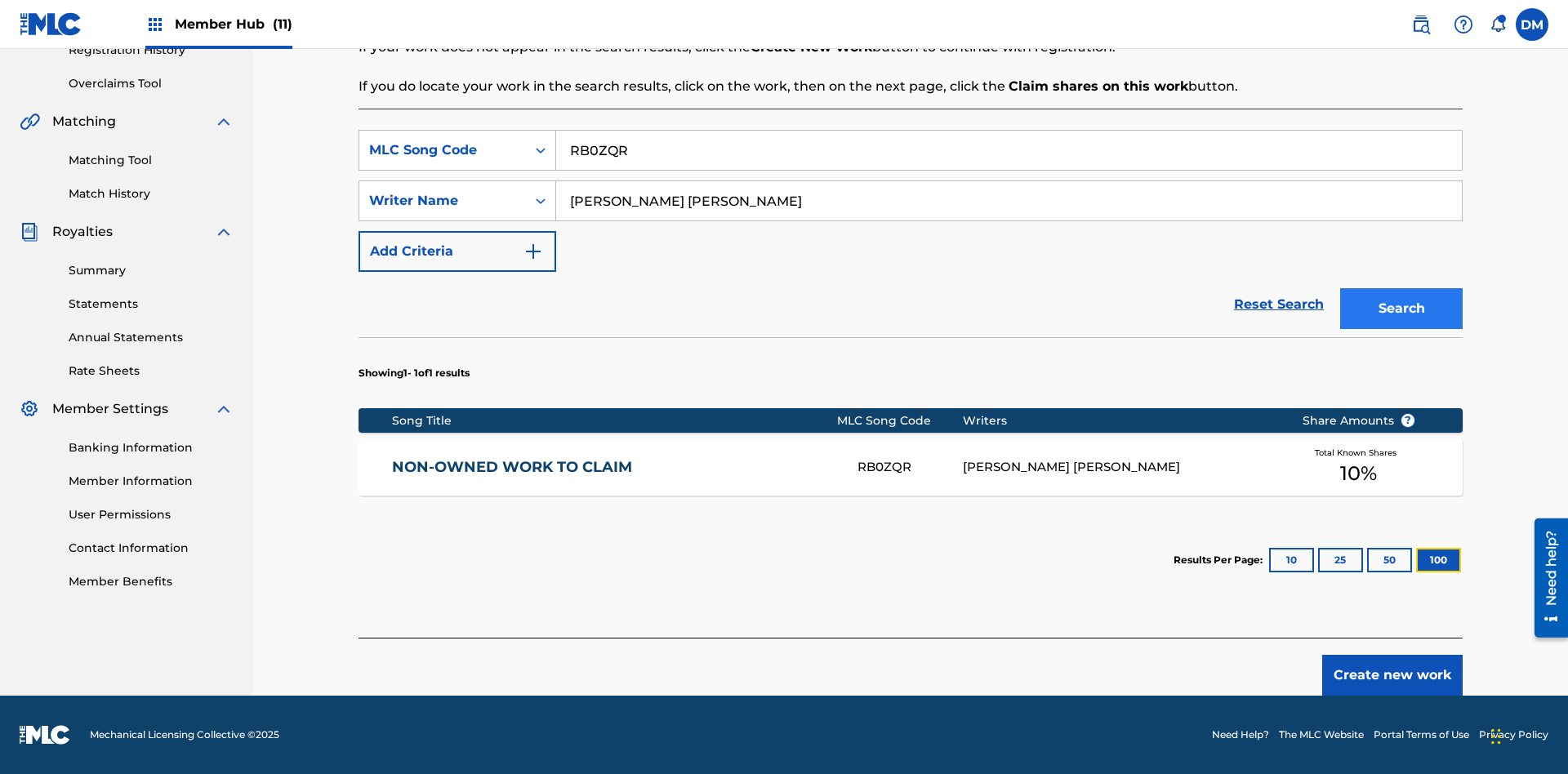
click at [1416, 560] on button "100" at bounding box center [1439, 560] width 45 height 24
click at [1009, 150] on input "RB0ZQR" at bounding box center [1009, 150] width 905 height 39
click at [443, 150] on div "MLC Song Code" at bounding box center [443, 150] width 147 height 20
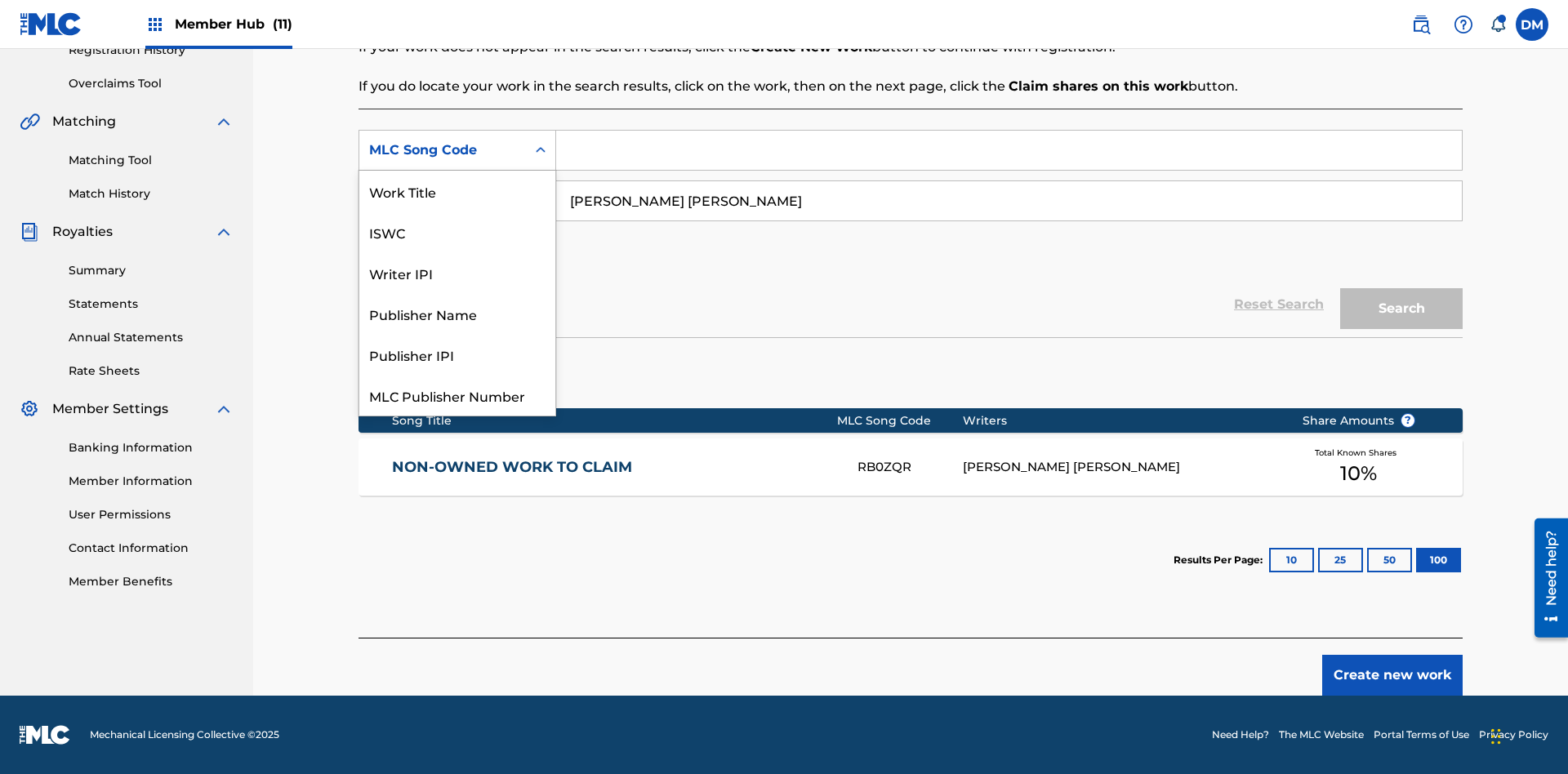
scroll to position [41, 0]
click at [457, 232] on div "Writer IPI" at bounding box center [457, 232] width 196 height 41
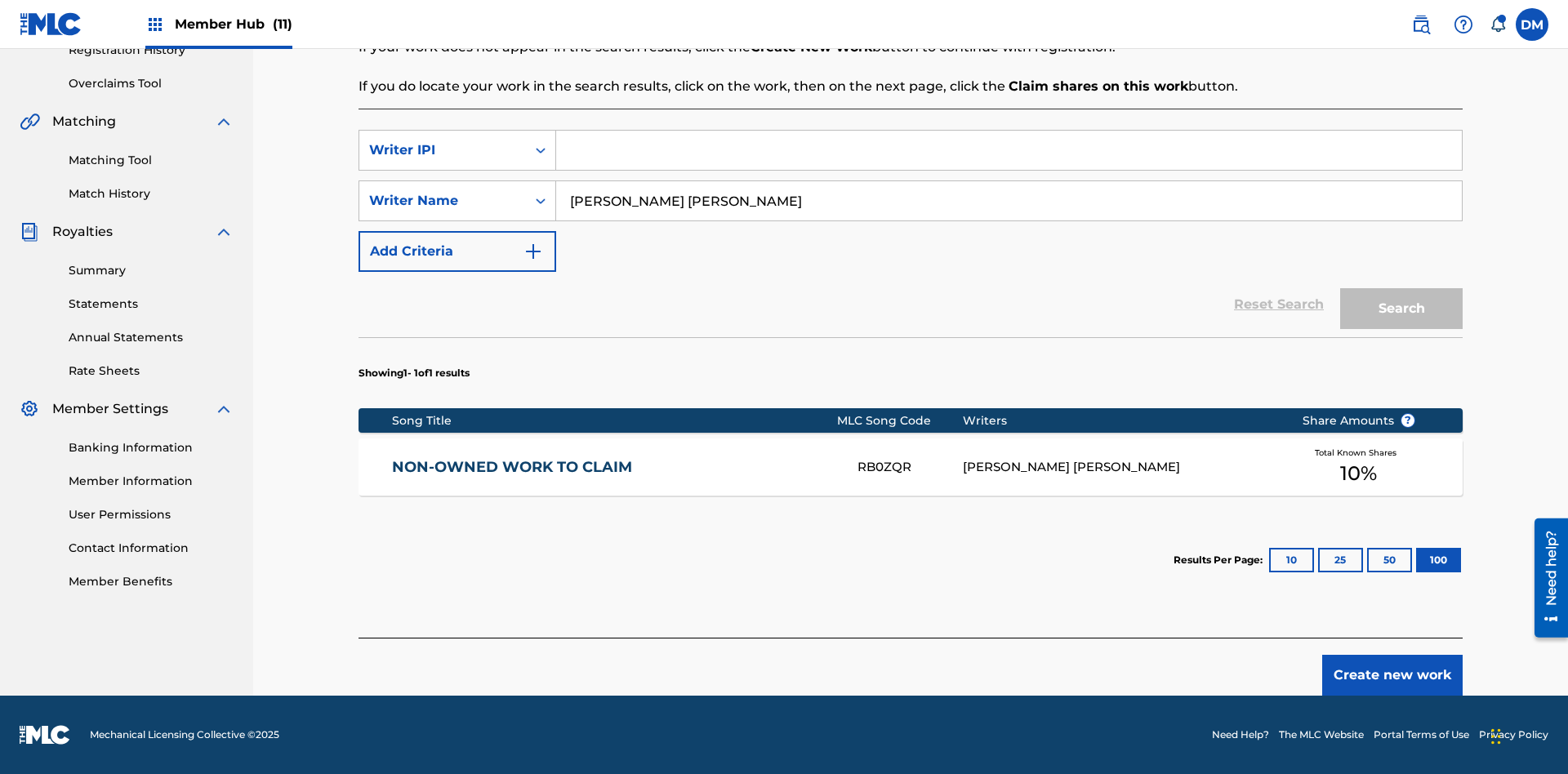
click at [1009, 150] on input "Search Form" at bounding box center [1009, 150] width 905 height 39
type input "00369275519"
click at [1401, 309] on button "Search" at bounding box center [1401, 309] width 123 height 41
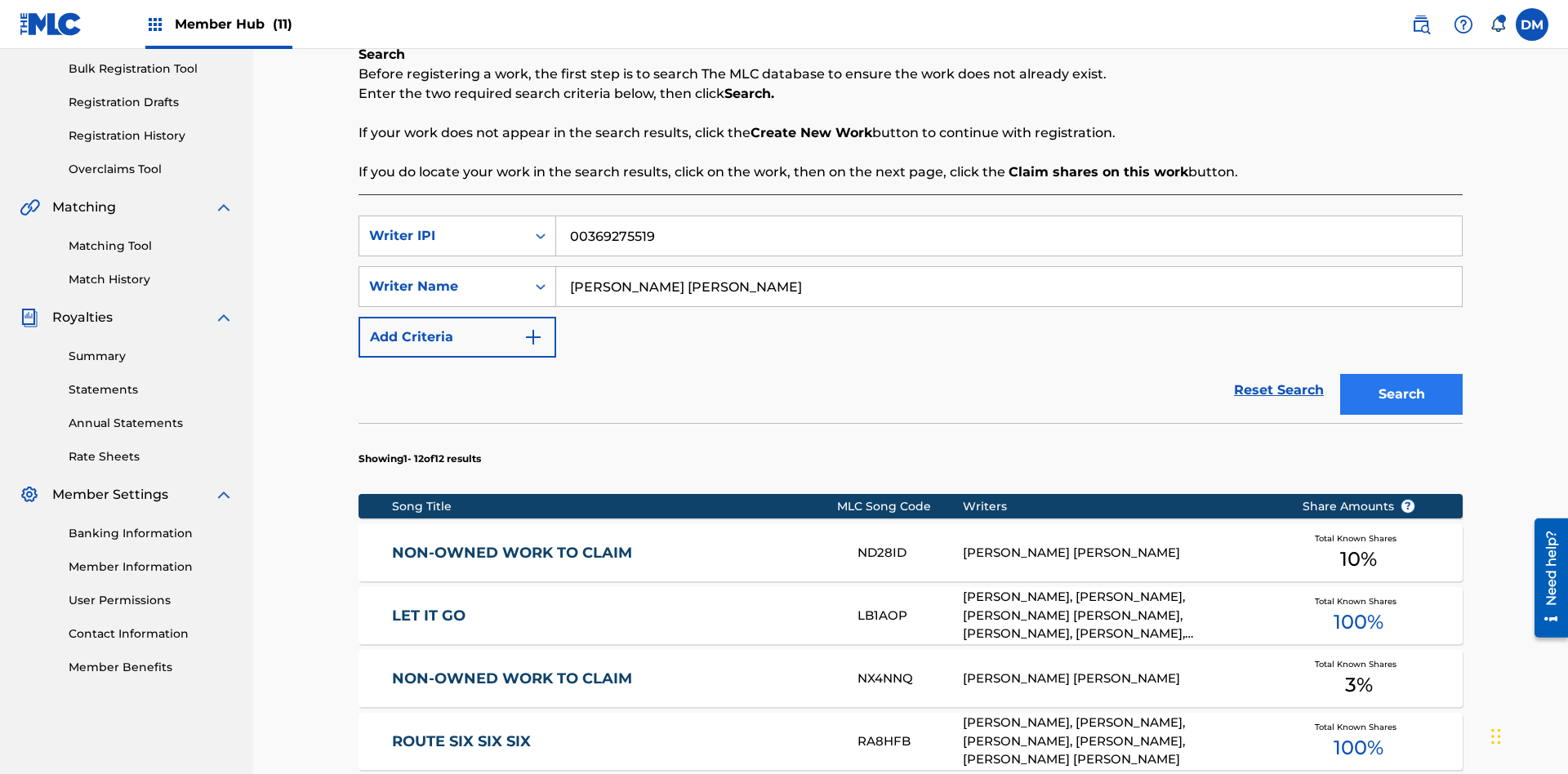
scroll to position [1016, 0]
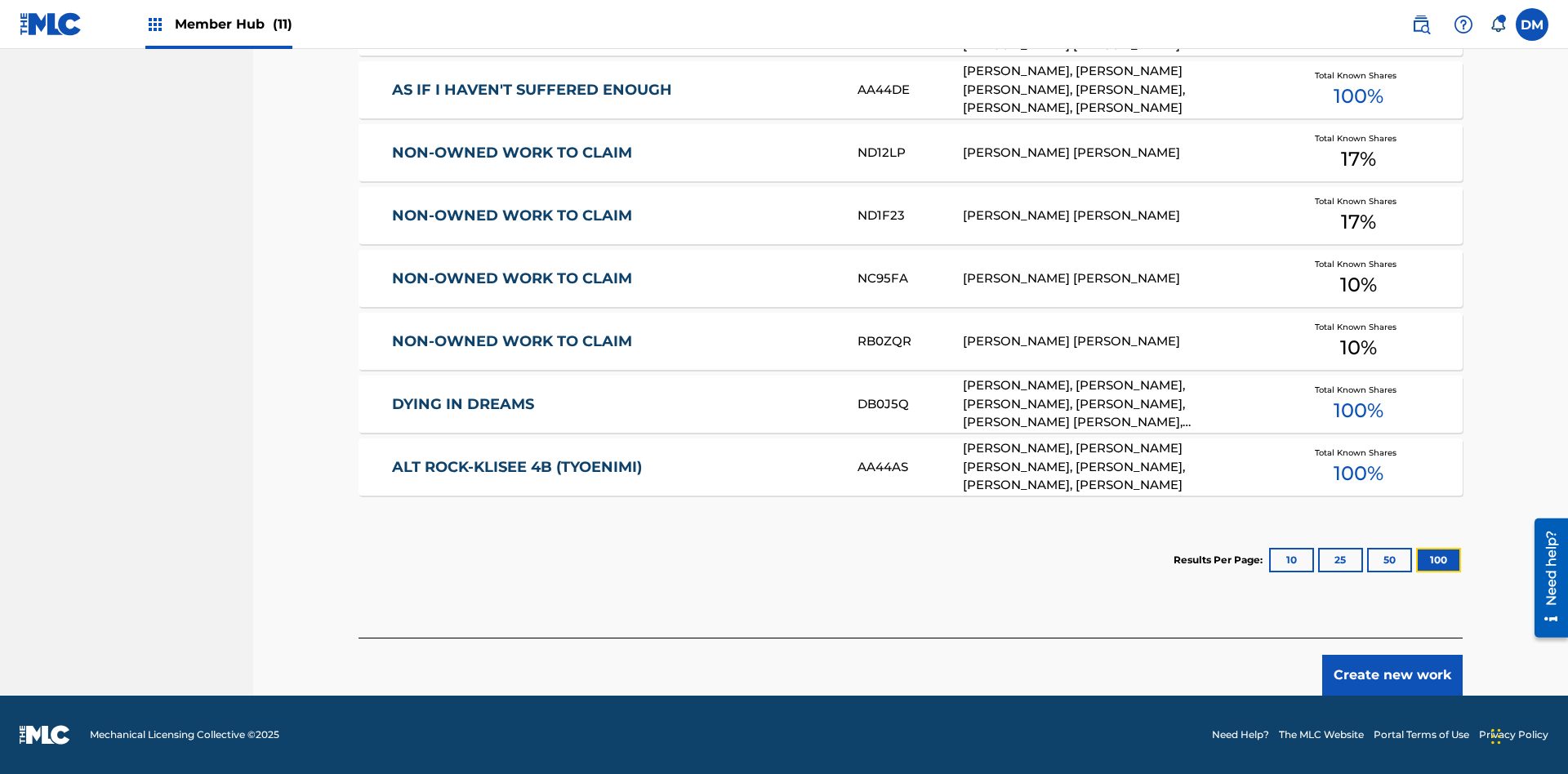
click at [1416, 560] on button "100" at bounding box center [1439, 560] width 45 height 24
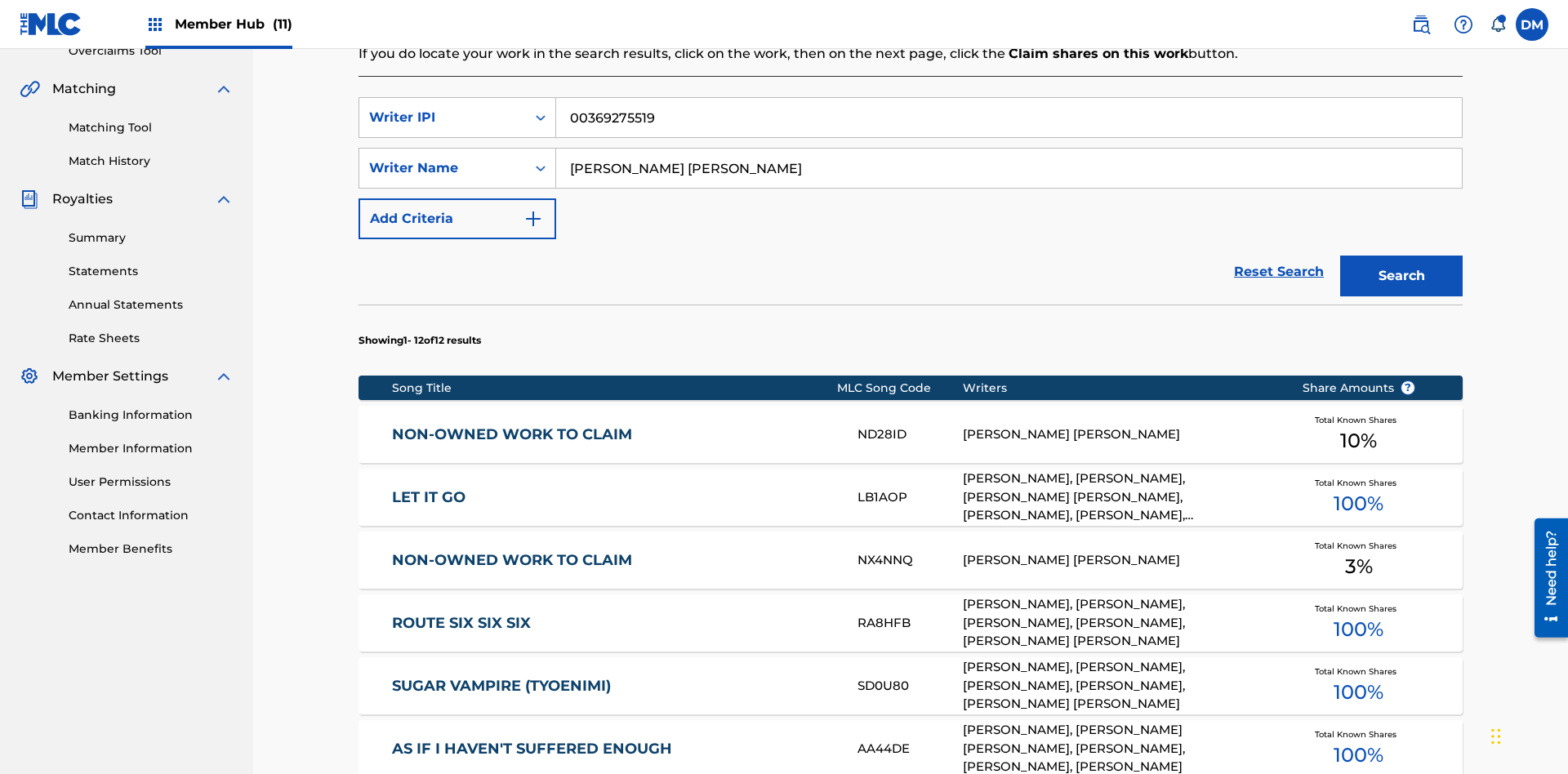
click at [1009, 117] on input "00369275519" at bounding box center [1009, 117] width 905 height 39
click at [443, 108] on div "Writer IPI" at bounding box center [443, 117] width 147 height 20
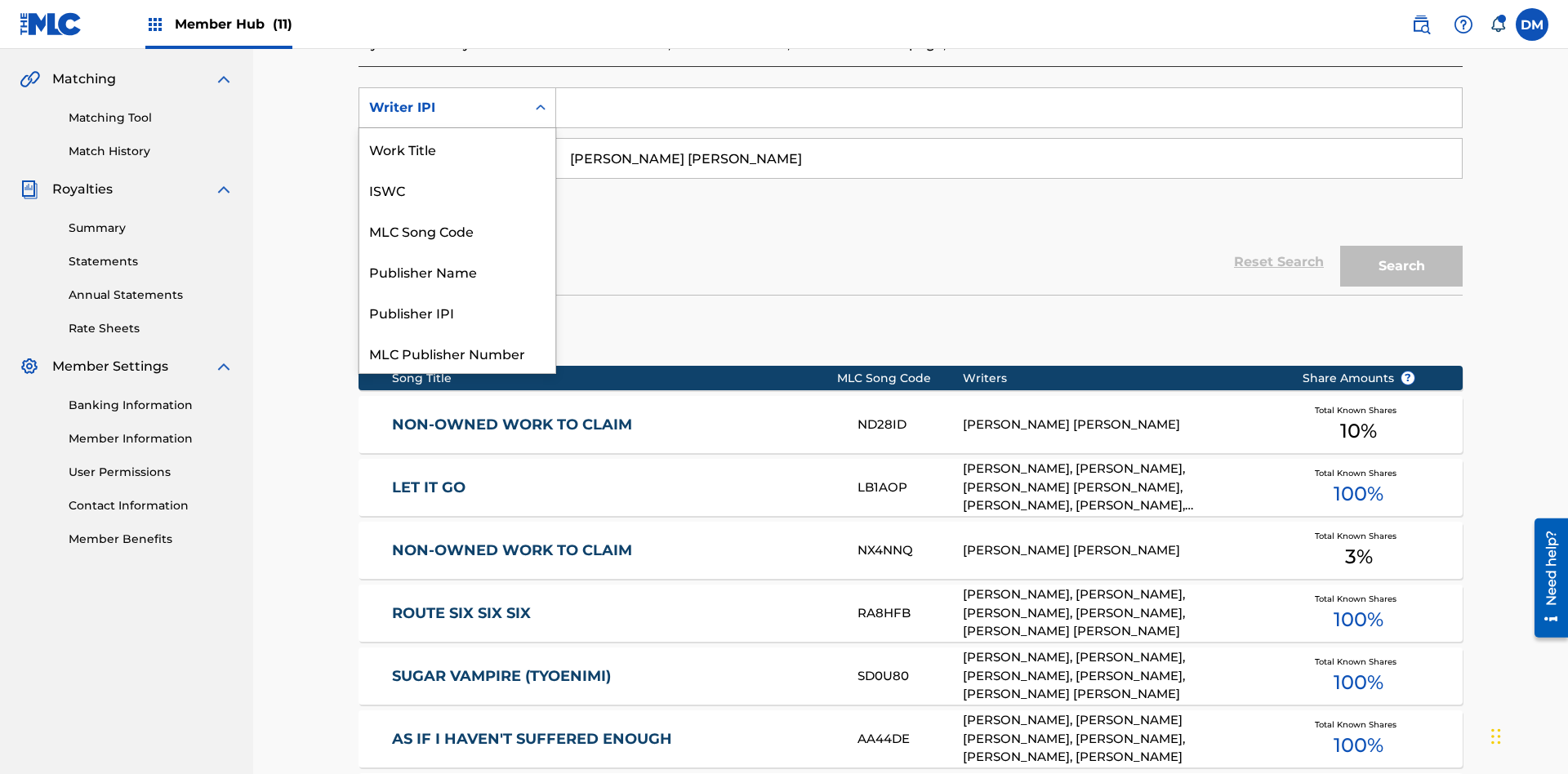
scroll to position [41, 0]
click at [457, 230] on div "Publisher Name" at bounding box center [457, 231] width 196 height 41
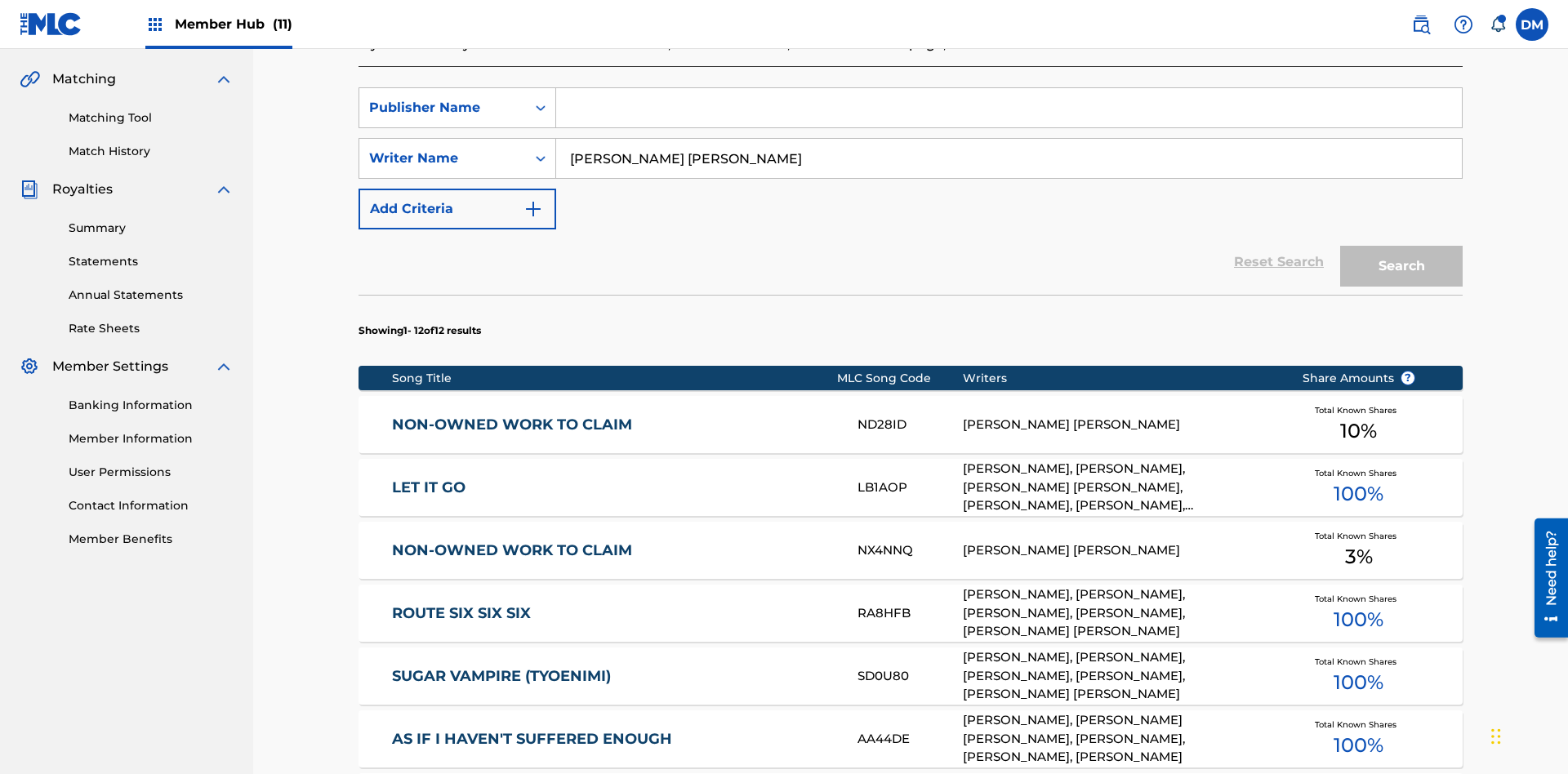
click at [1009, 117] on input "Search Form" at bounding box center [1009, 108] width 905 height 39
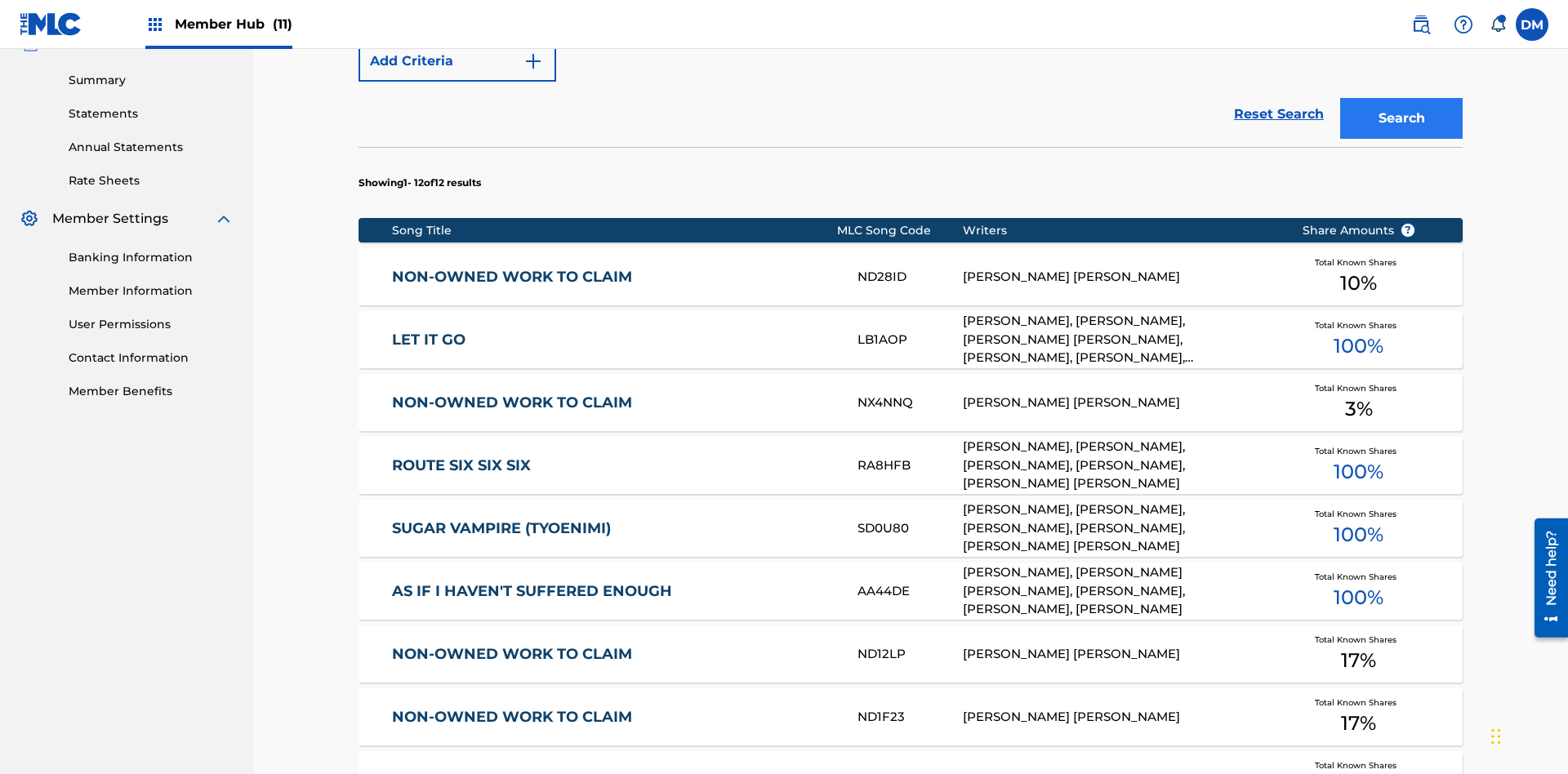
type input "Xena Songwriter"
click at [1401, 118] on button "Search" at bounding box center [1401, 118] width 123 height 41
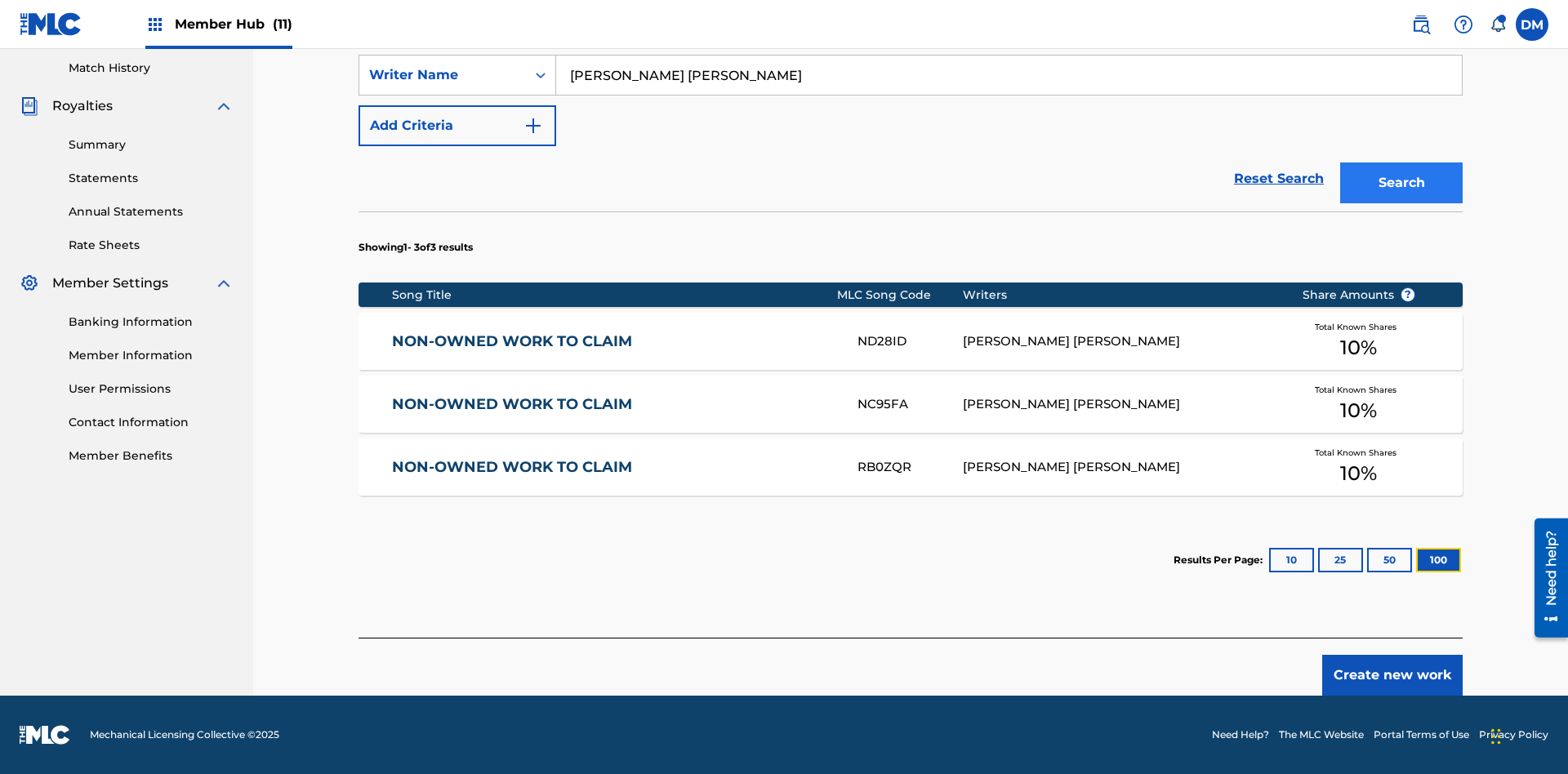
click at [1416, 560] on button "100" at bounding box center [1439, 560] width 45 height 24
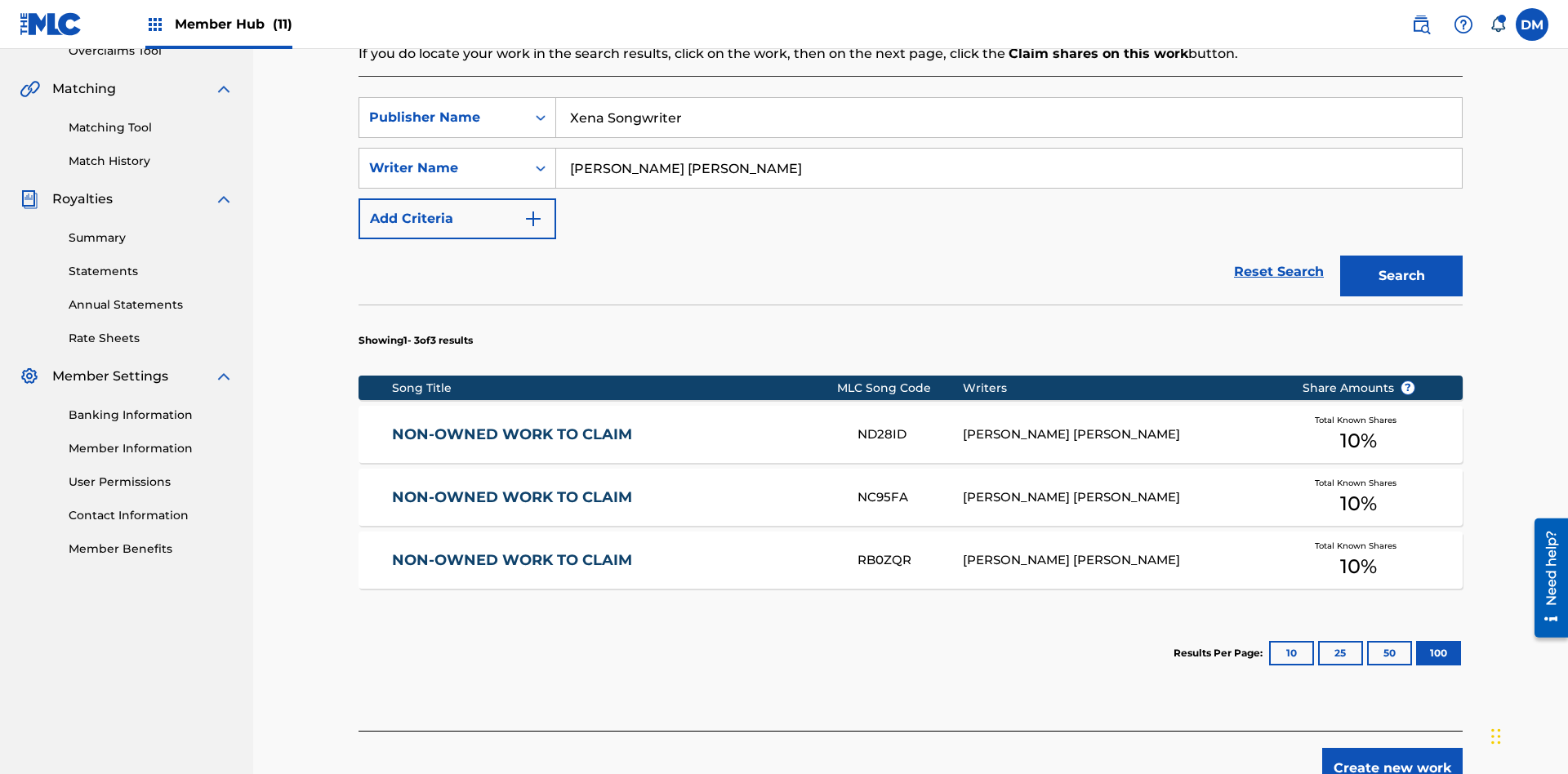
click at [1009, 117] on input "Xena Songwriter" at bounding box center [1009, 117] width 905 height 39
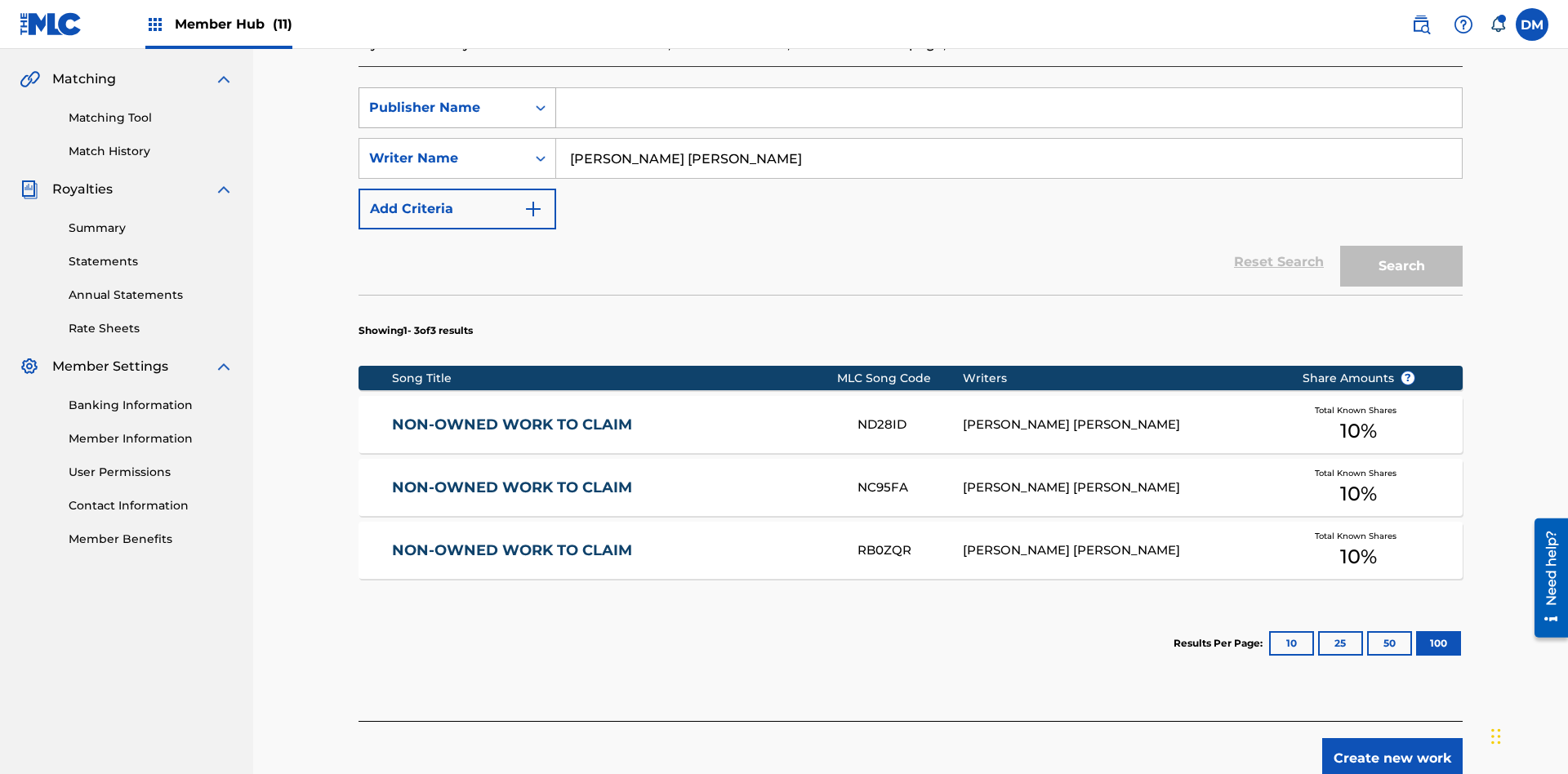
click at [443, 108] on div "Publisher Name" at bounding box center [443, 107] width 147 height 20
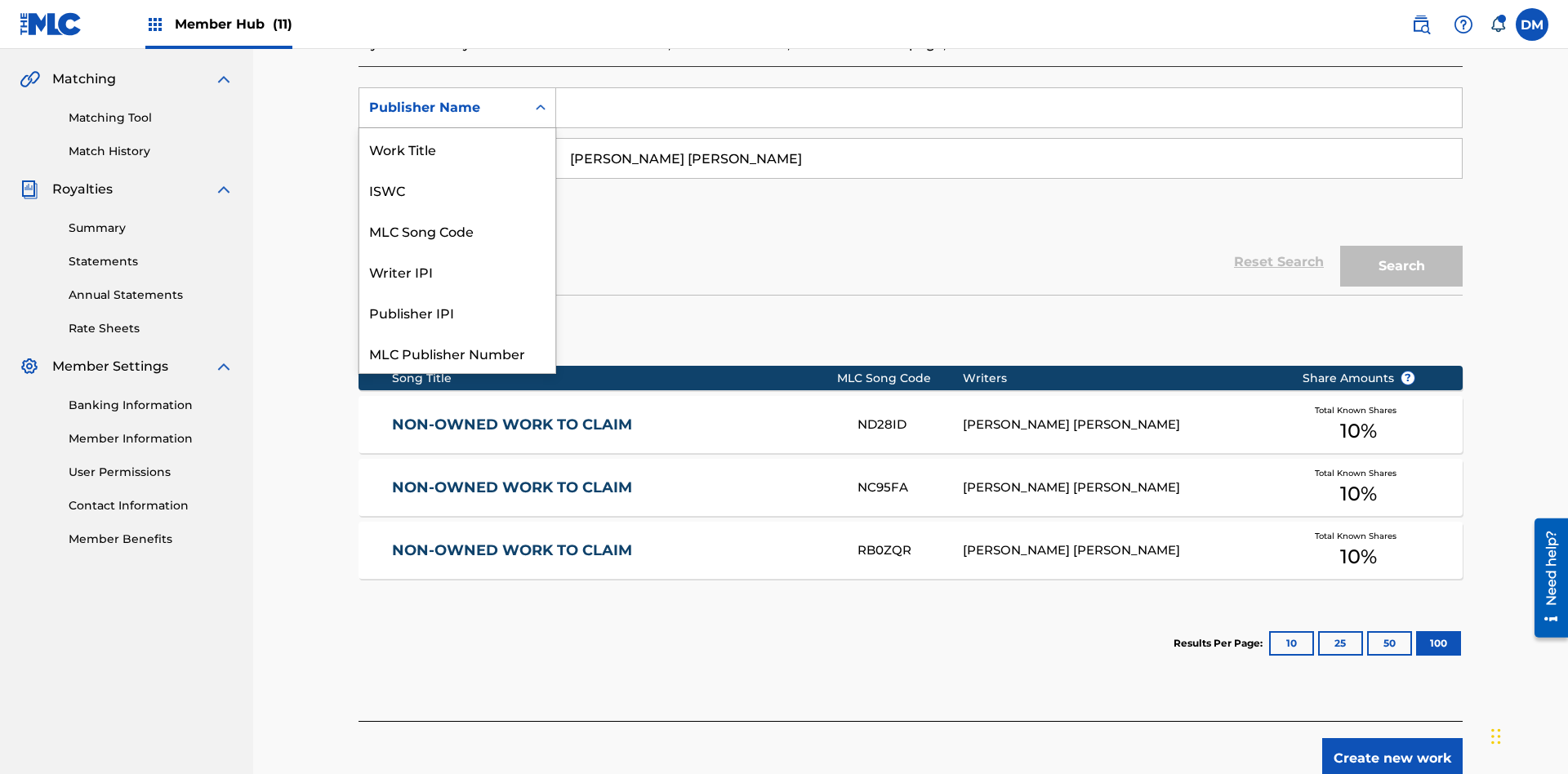
scroll to position [41, 0]
click at [457, 271] on div "Publisher IPI" at bounding box center [457, 271] width 196 height 41
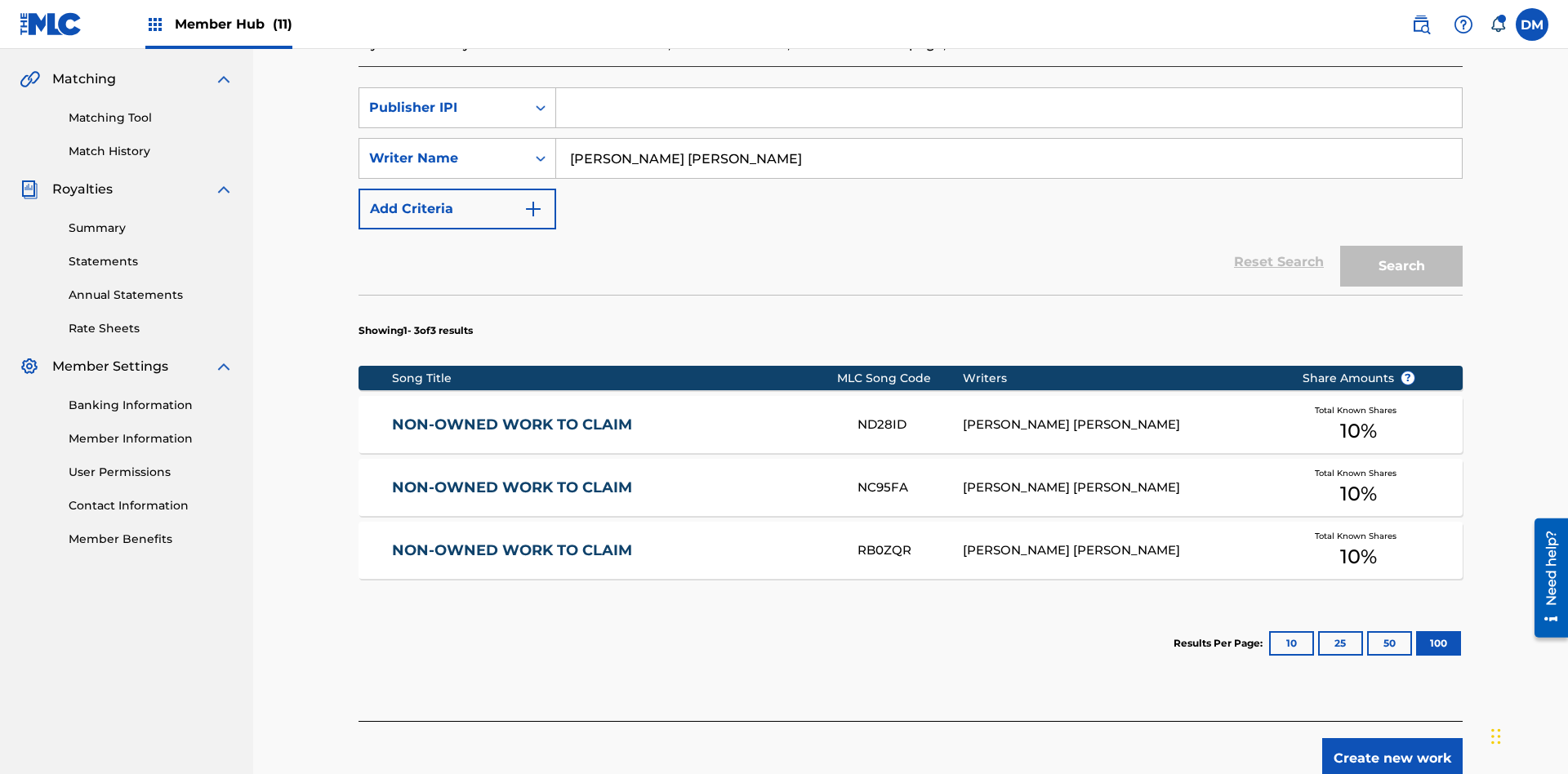
scroll to position [357, 0]
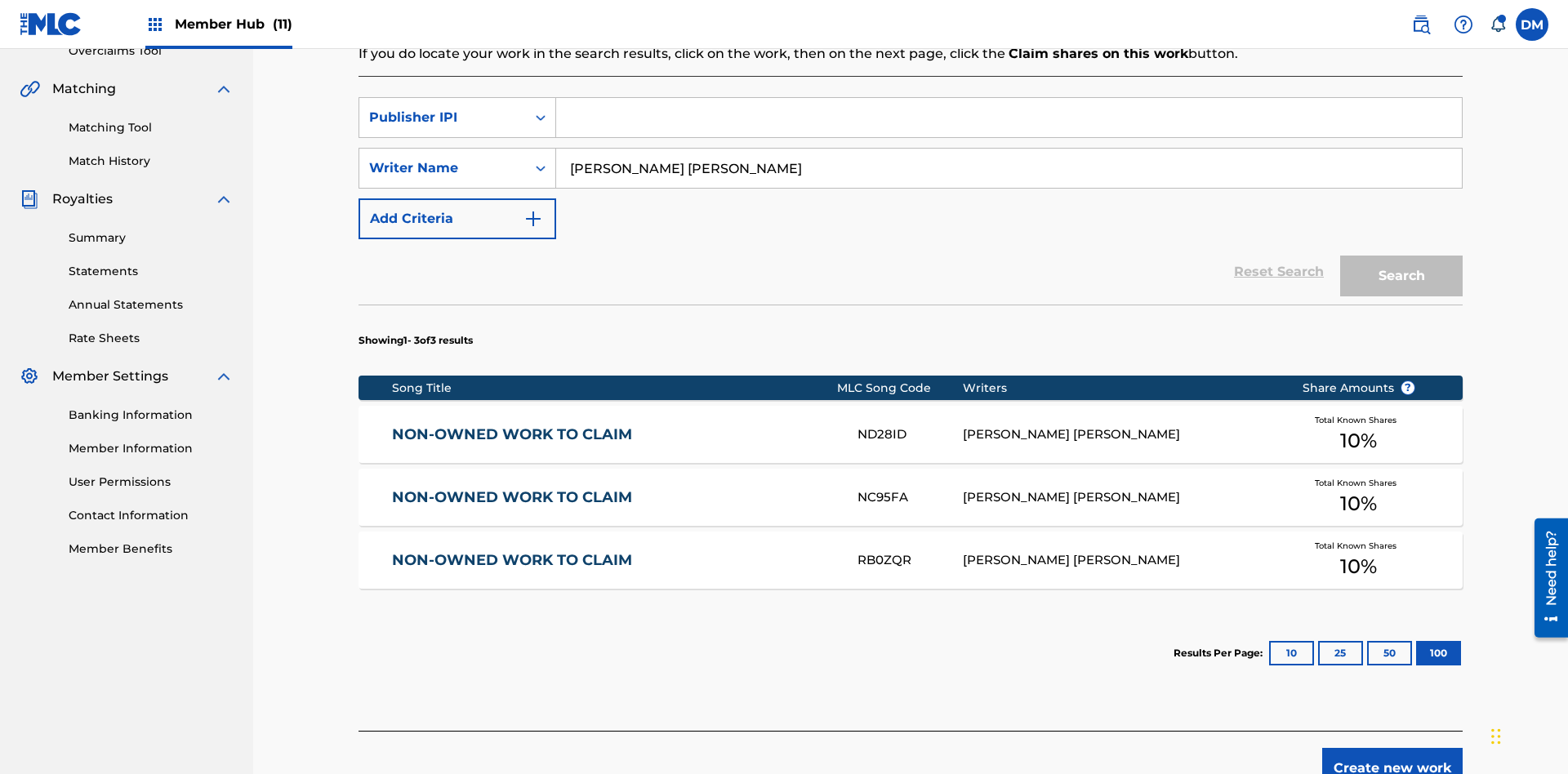
click at [1009, 117] on input "Search Form" at bounding box center [1009, 117] width 905 height 39
type input "99184874065"
click at [1401, 256] on button "Search" at bounding box center [1401, 276] width 123 height 41
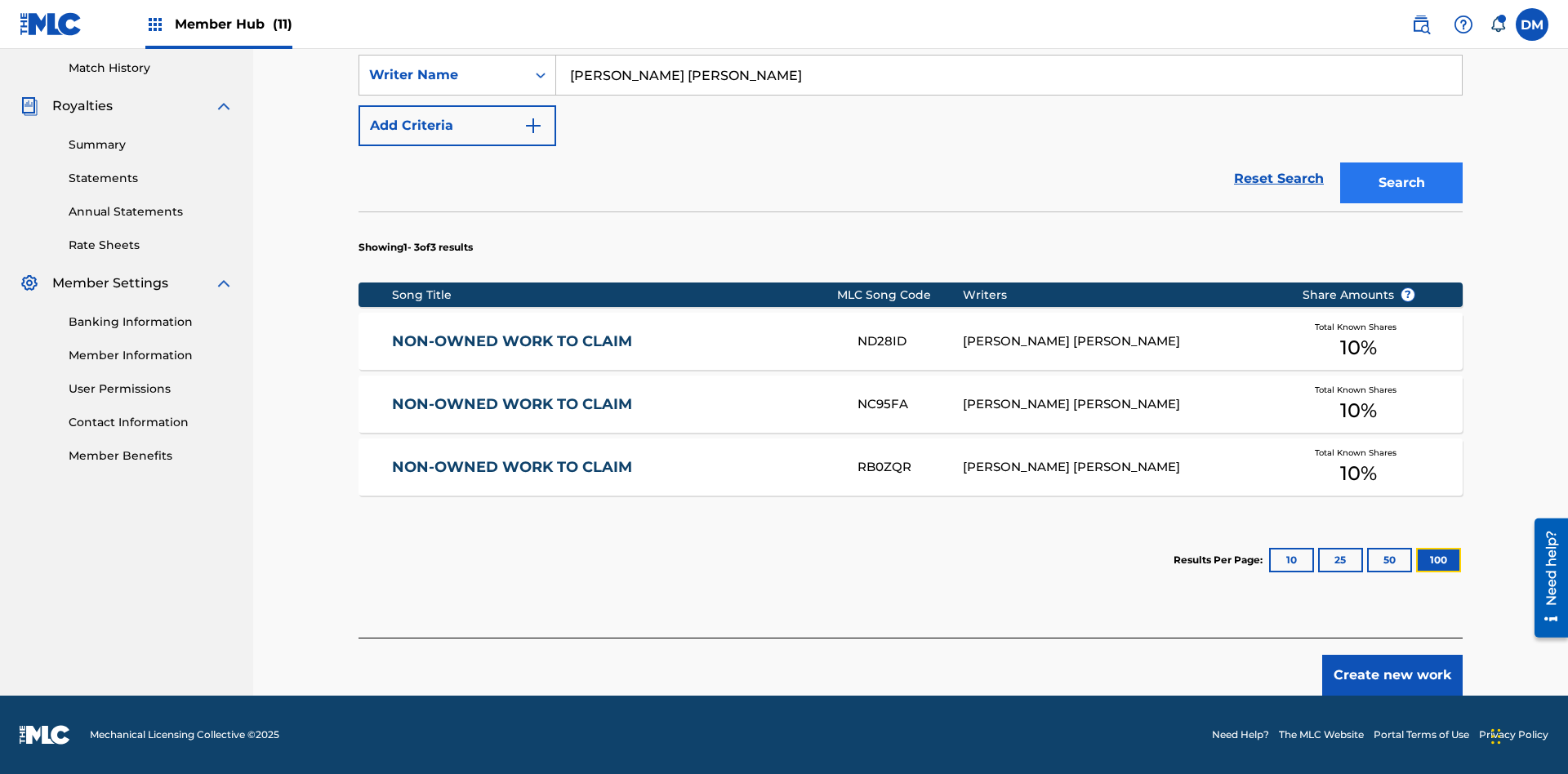
click at [1416, 560] on button "100" at bounding box center [1439, 560] width 45 height 24
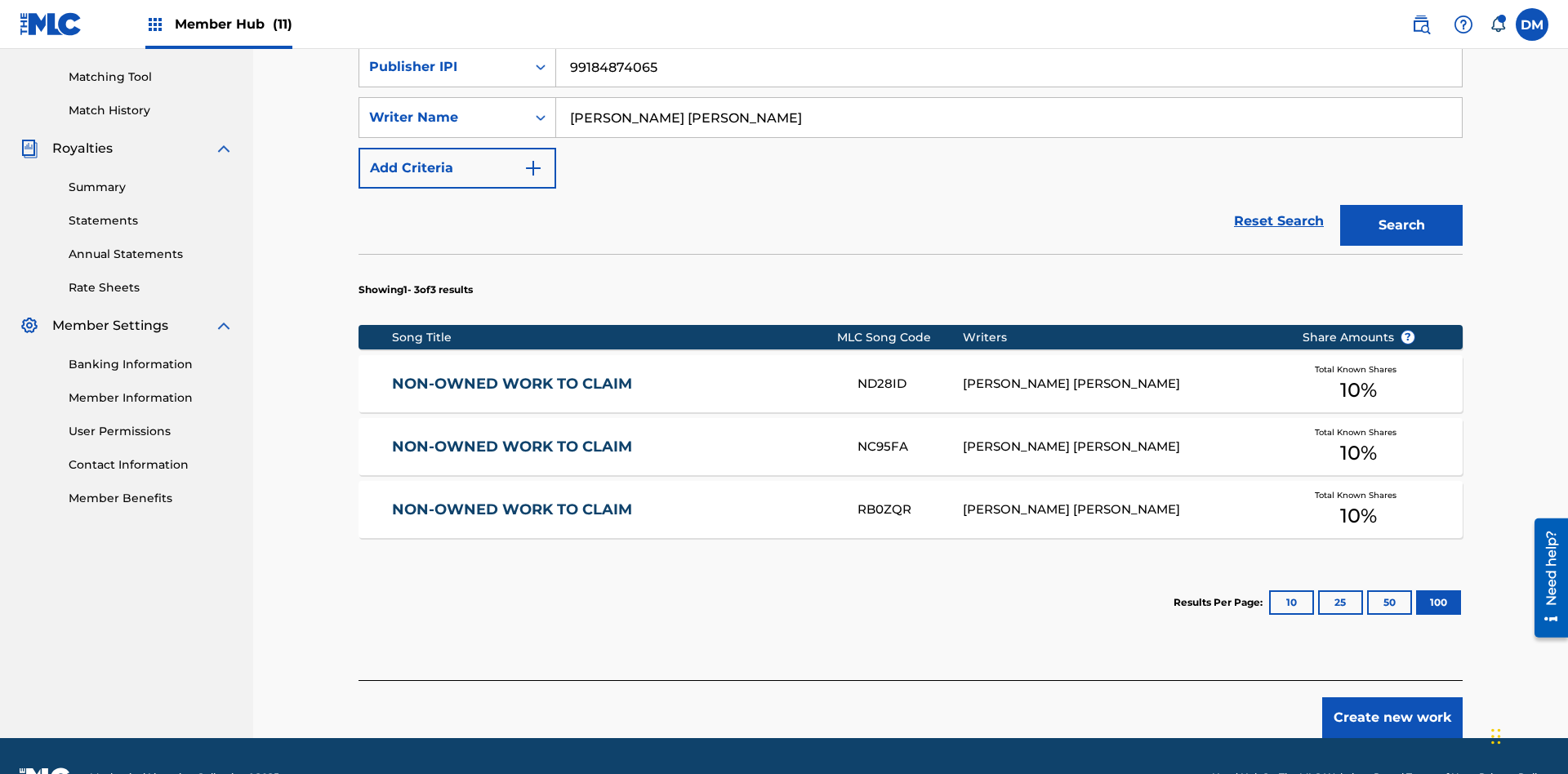
click at [1009, 117] on input "[PERSON_NAME] [PERSON_NAME]" at bounding box center [1009, 117] width 905 height 39
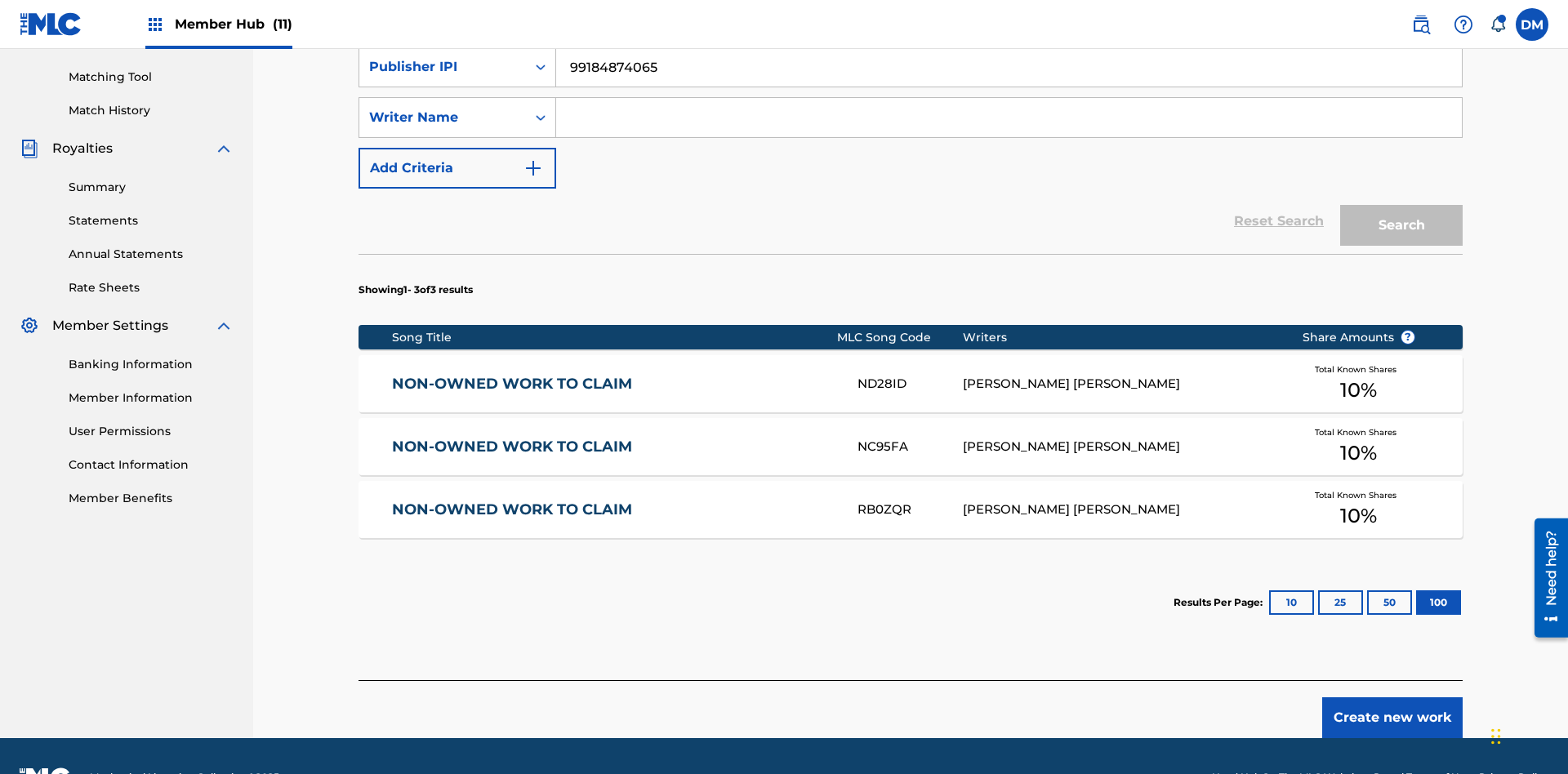
scroll to position [417, 0]
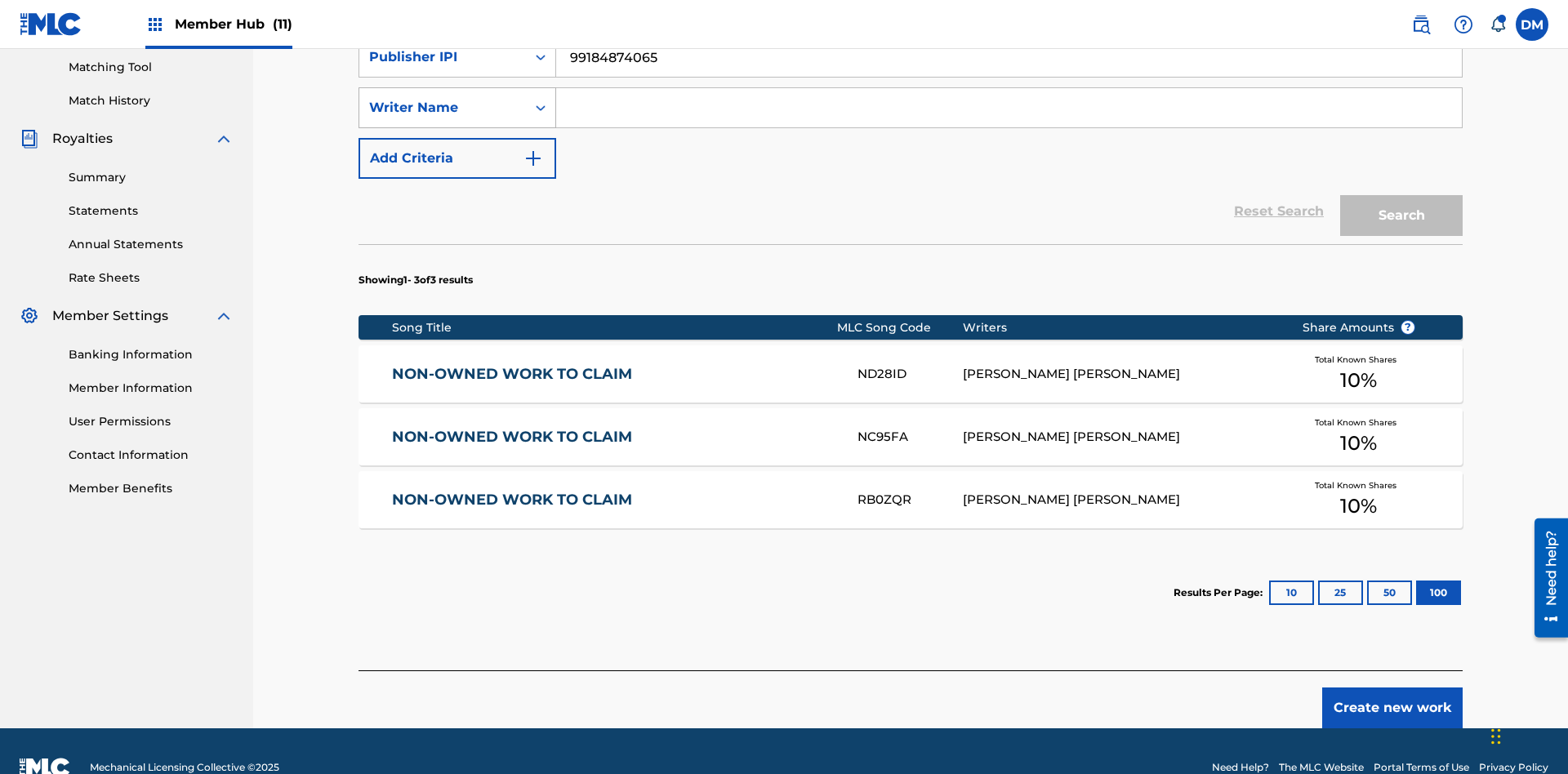
click at [443, 108] on div "Writer Name" at bounding box center [443, 107] width 147 height 20
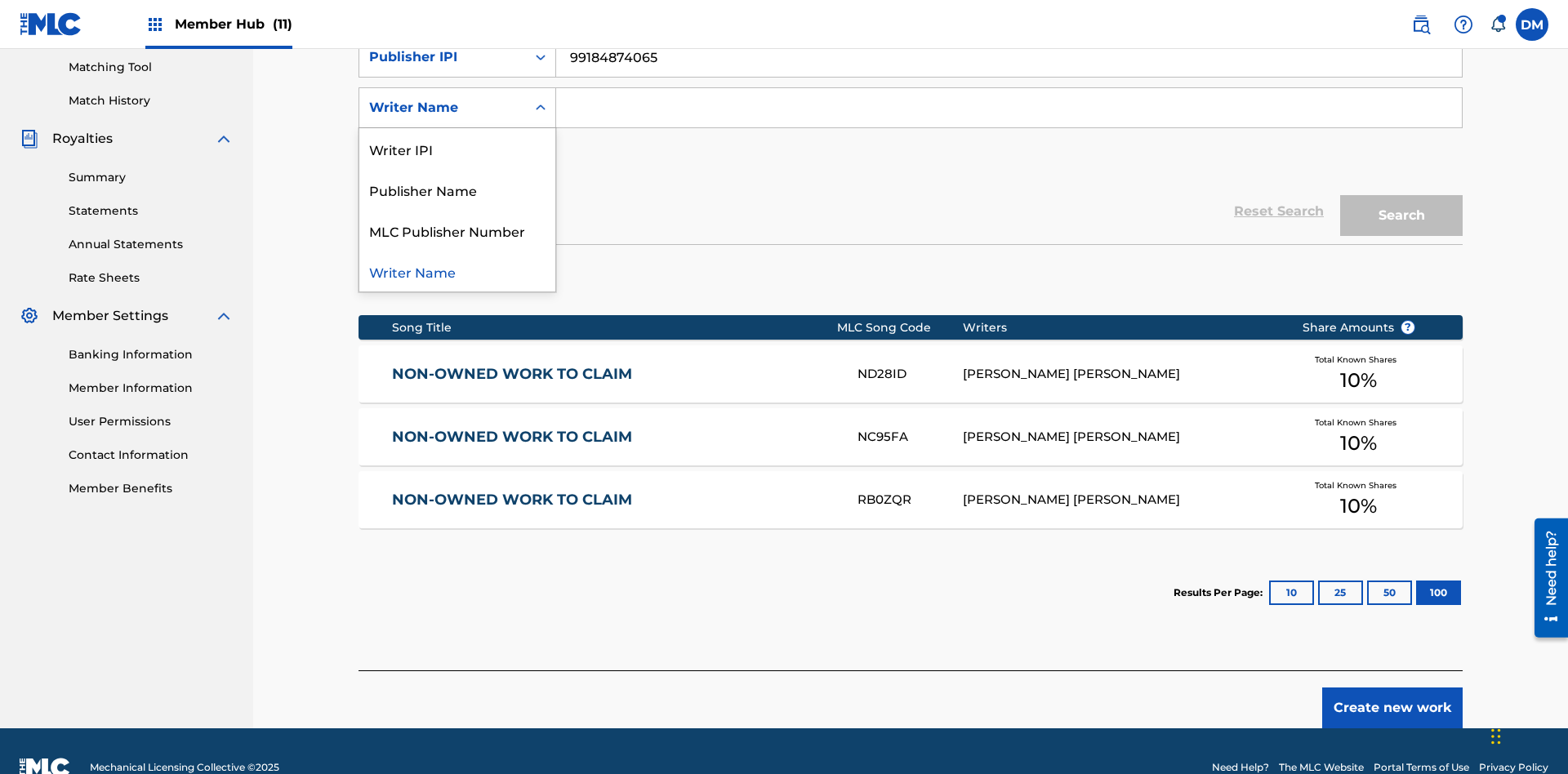
click at [457, 230] on div "MLC Publisher Number" at bounding box center [457, 231] width 196 height 41
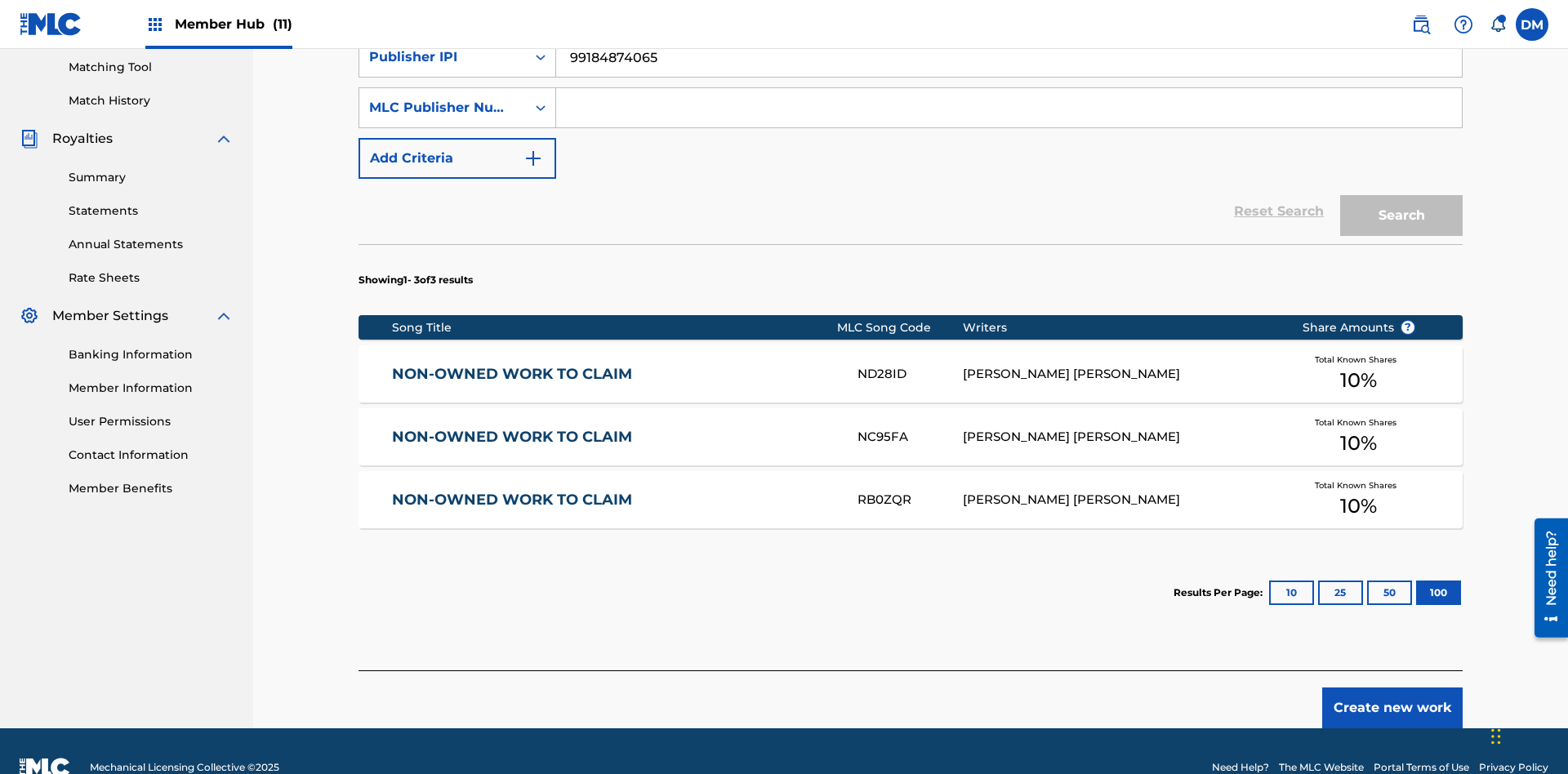
click at [1009, 117] on input "Search Form" at bounding box center [1009, 108] width 905 height 39
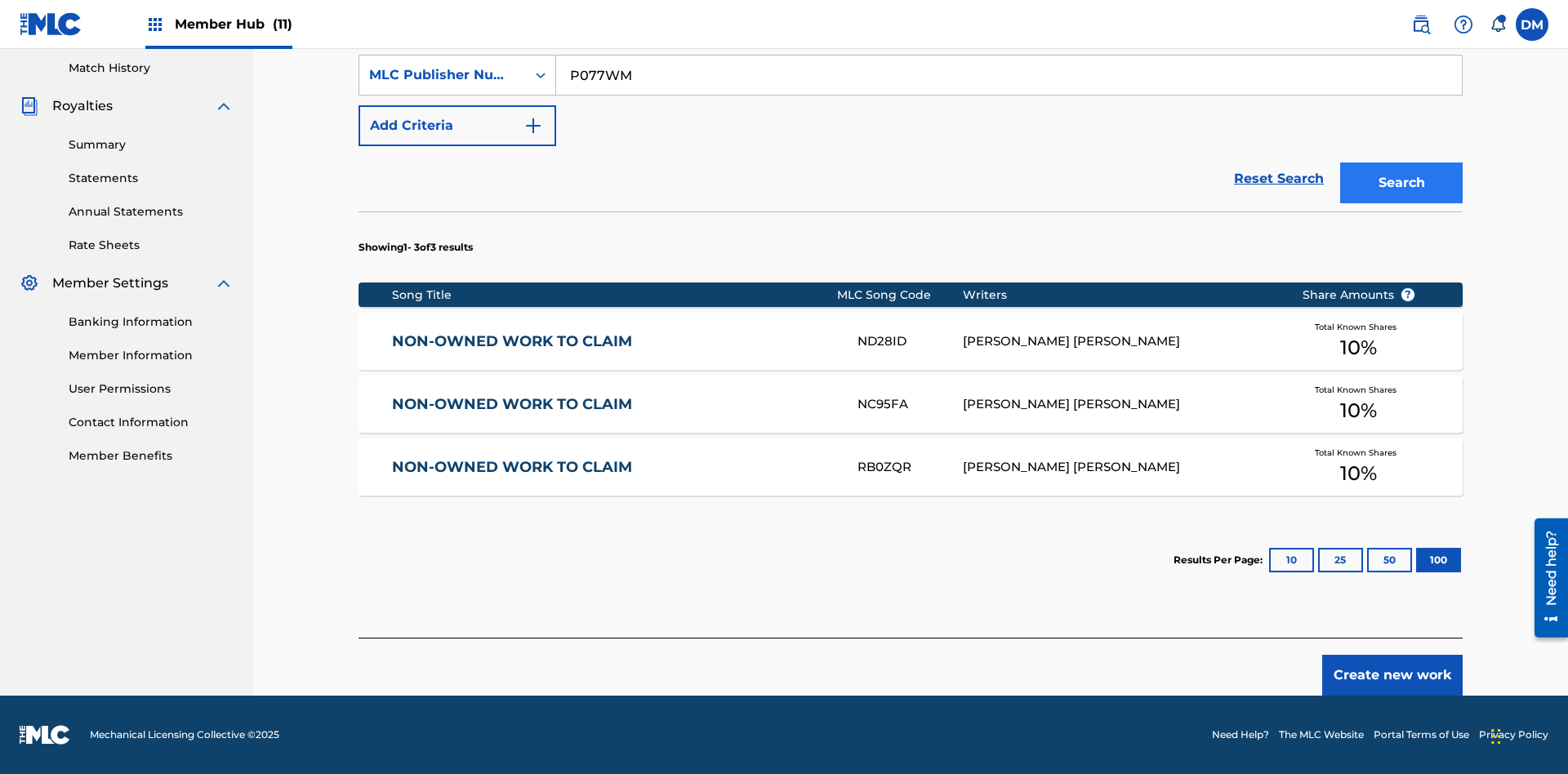
type input "P077WM"
click at [1401, 183] on button "Search" at bounding box center [1401, 183] width 123 height 41
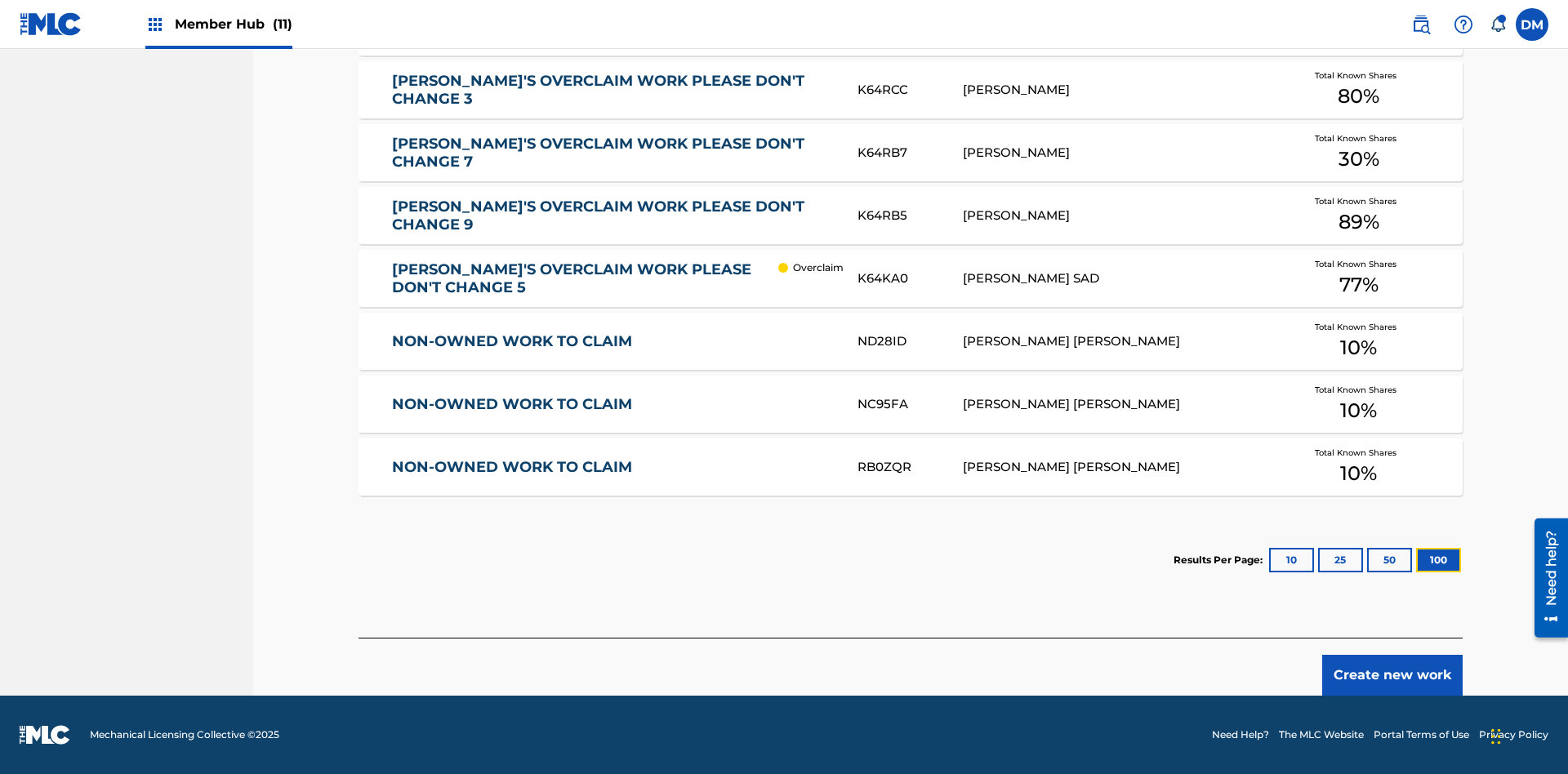
click at [1416, 560] on button "100" at bounding box center [1439, 560] width 45 height 24
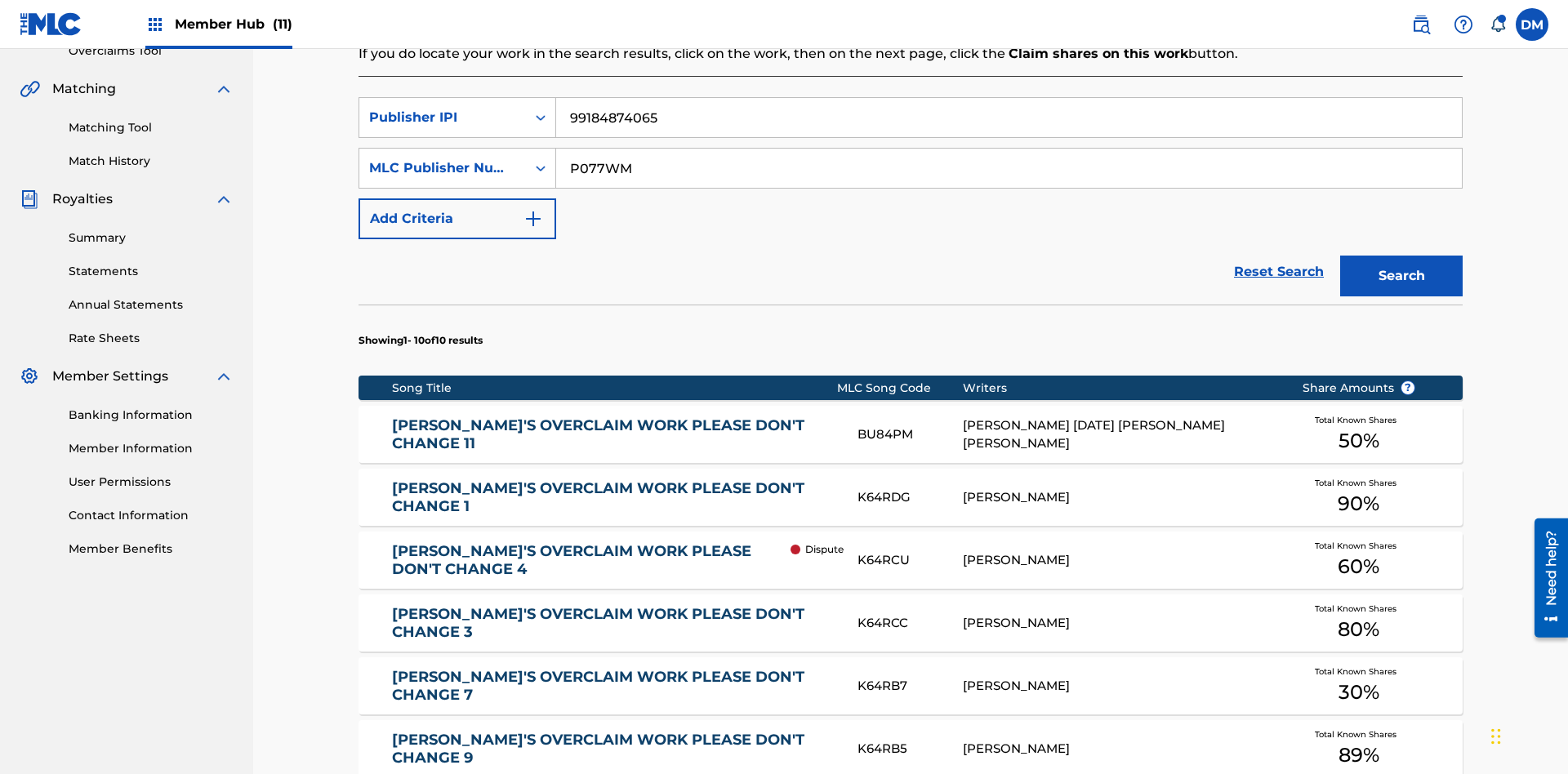
click at [1009, 117] on input "99184874065" at bounding box center [1009, 117] width 905 height 39
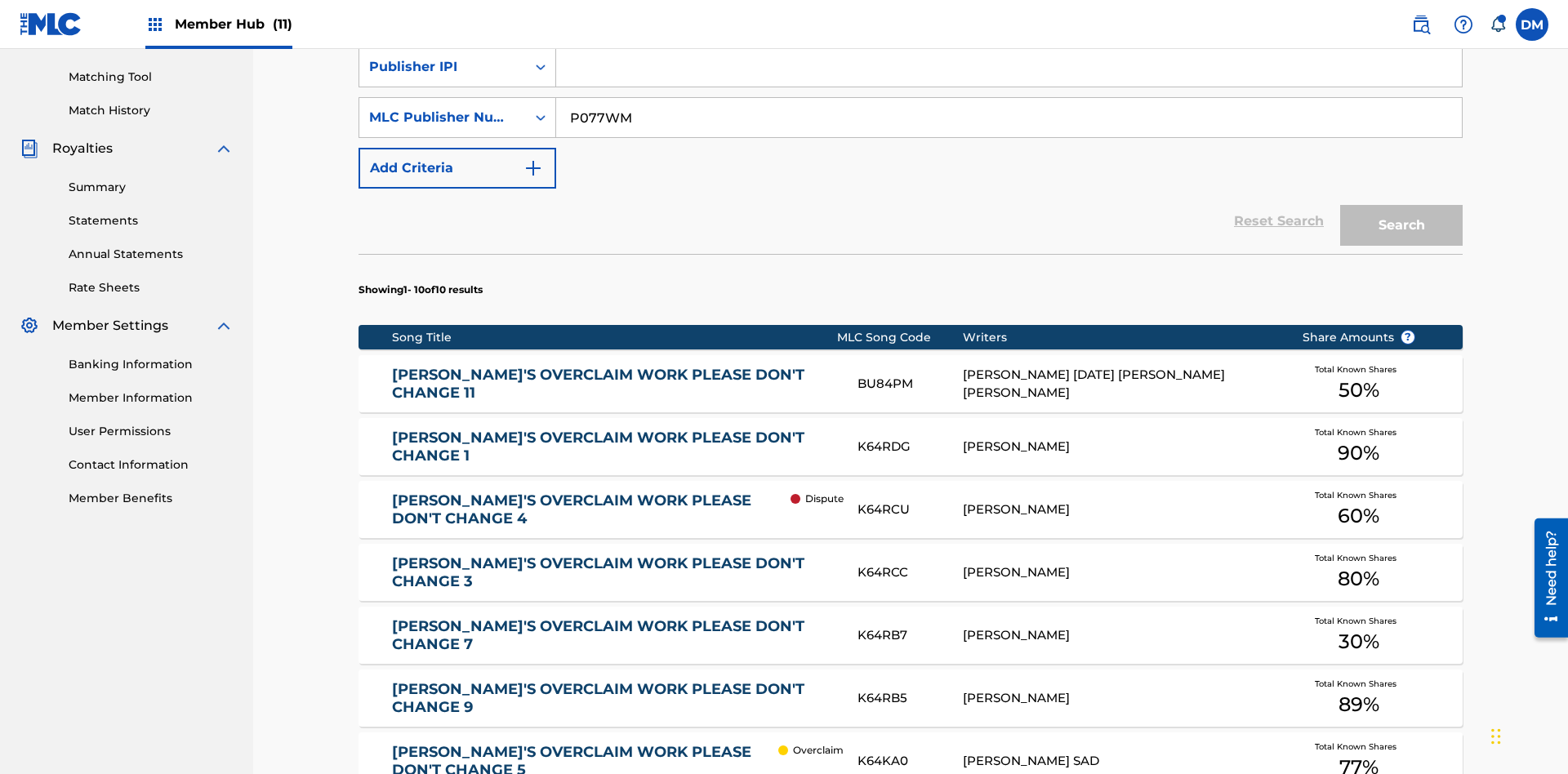
click at [1009, 117] on input "P077WM" at bounding box center [1009, 117] width 905 height 39
click at [443, 76] on div "Publisher IPI" at bounding box center [443, 66] width 147 height 20
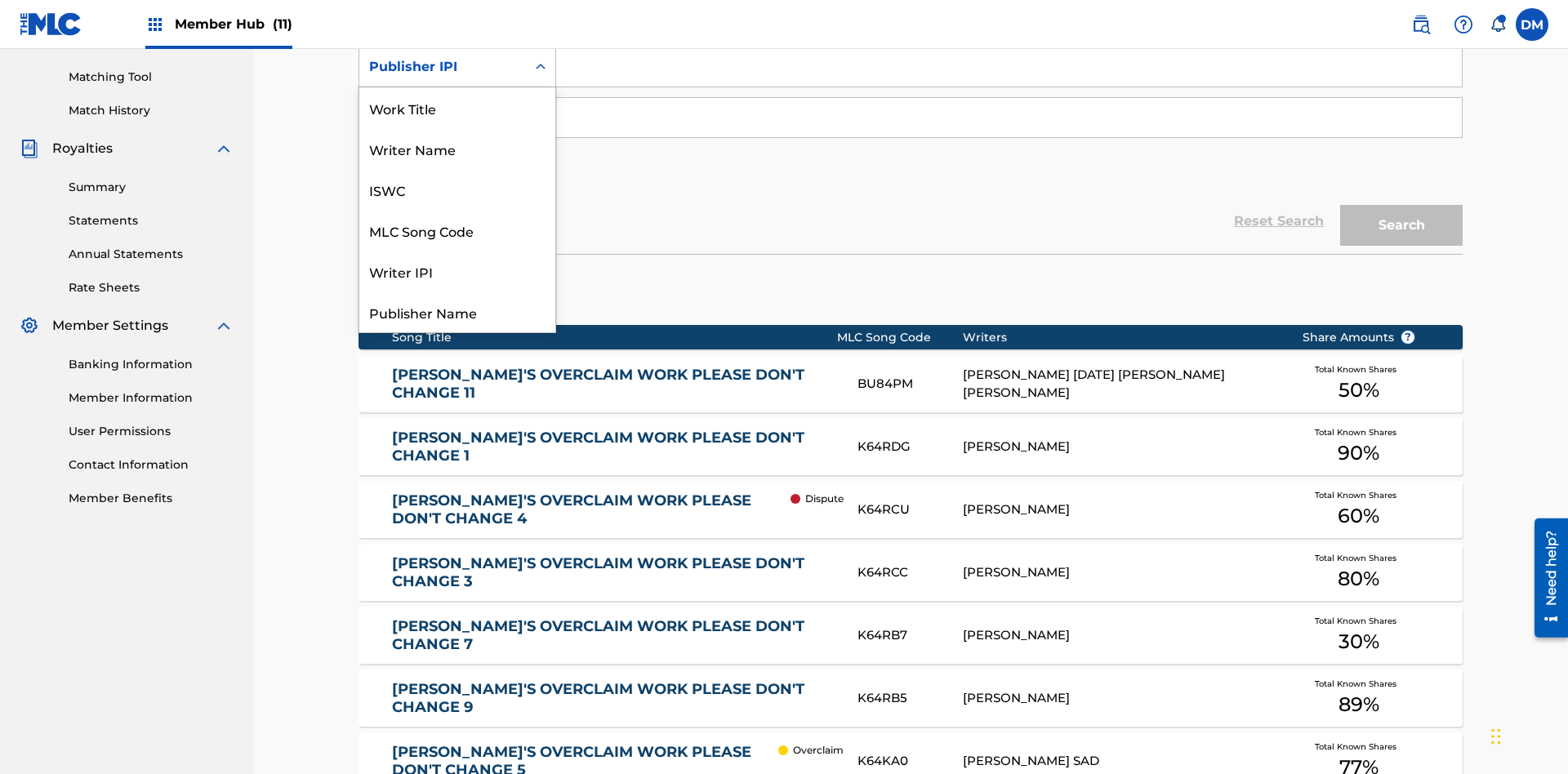
click at [457, 128] on div "Work Title" at bounding box center [457, 108] width 196 height 41
click at [443, 108] on div "MLC Publisher Number" at bounding box center [443, 117] width 147 height 20
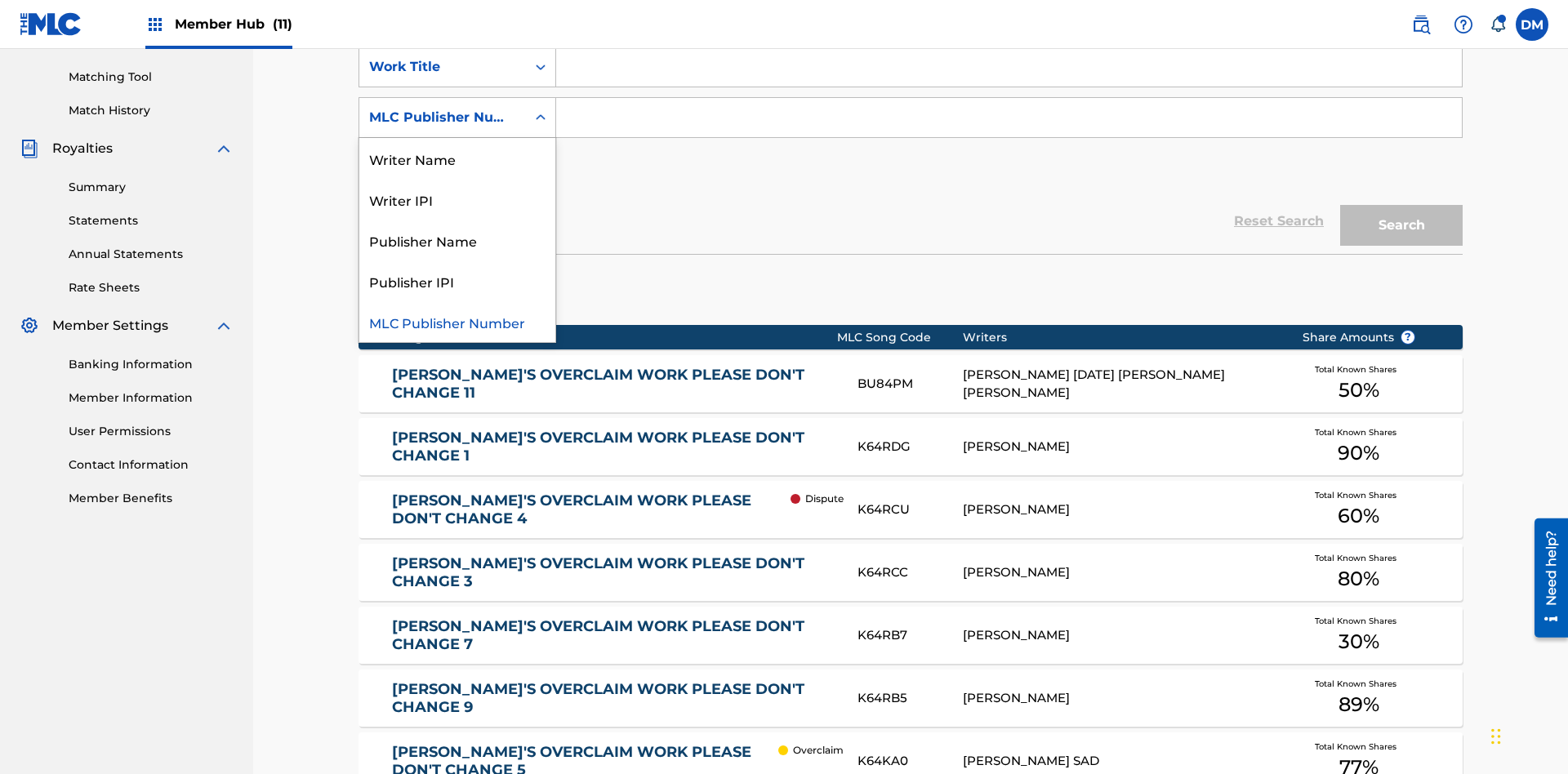
scroll to position [417, 0]
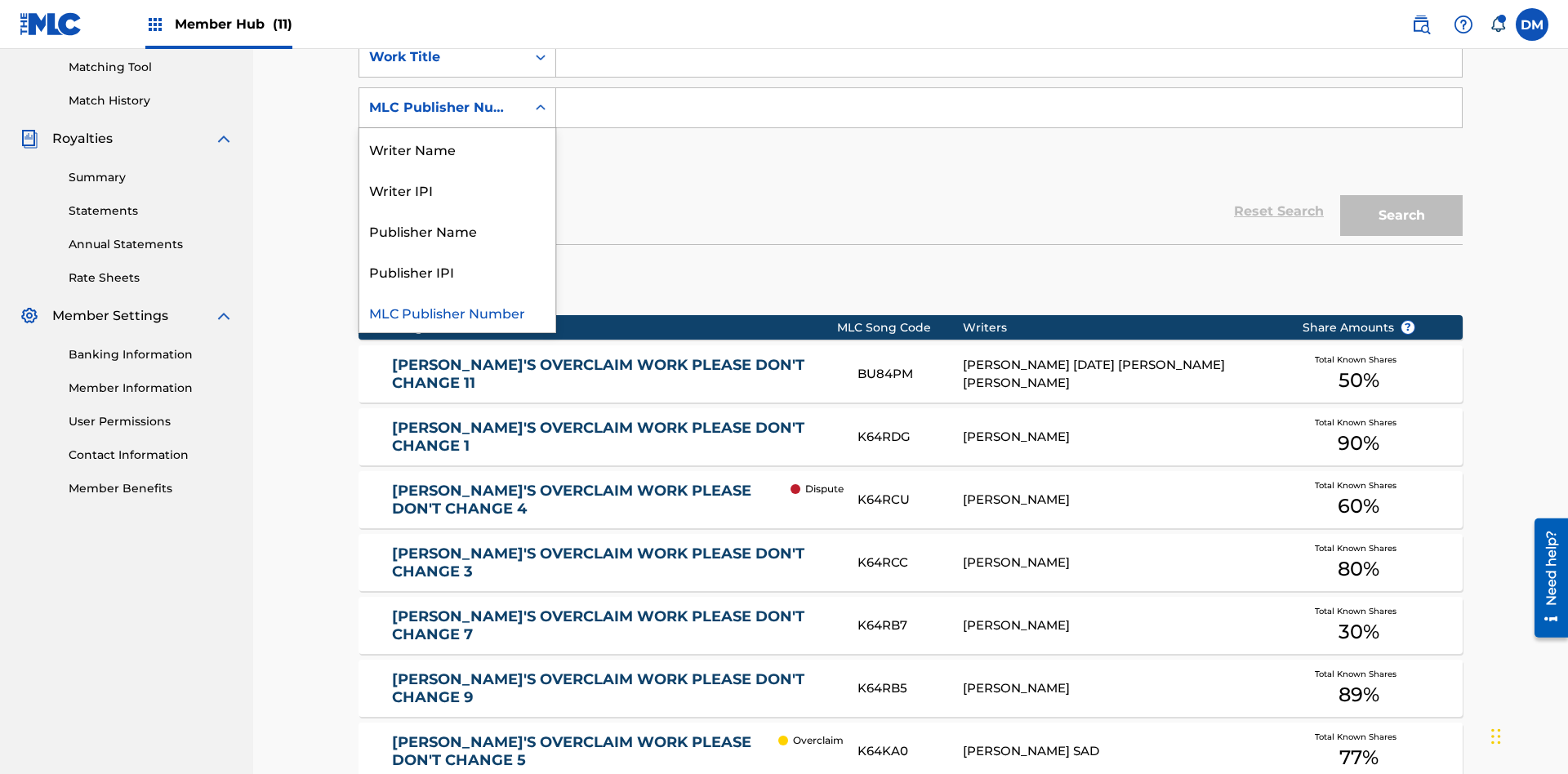
click at [457, 230] on div "Publisher Name" at bounding box center [457, 231] width 196 height 41
click at [457, 138] on button "Add Criteria" at bounding box center [457, 158] width 197 height 41
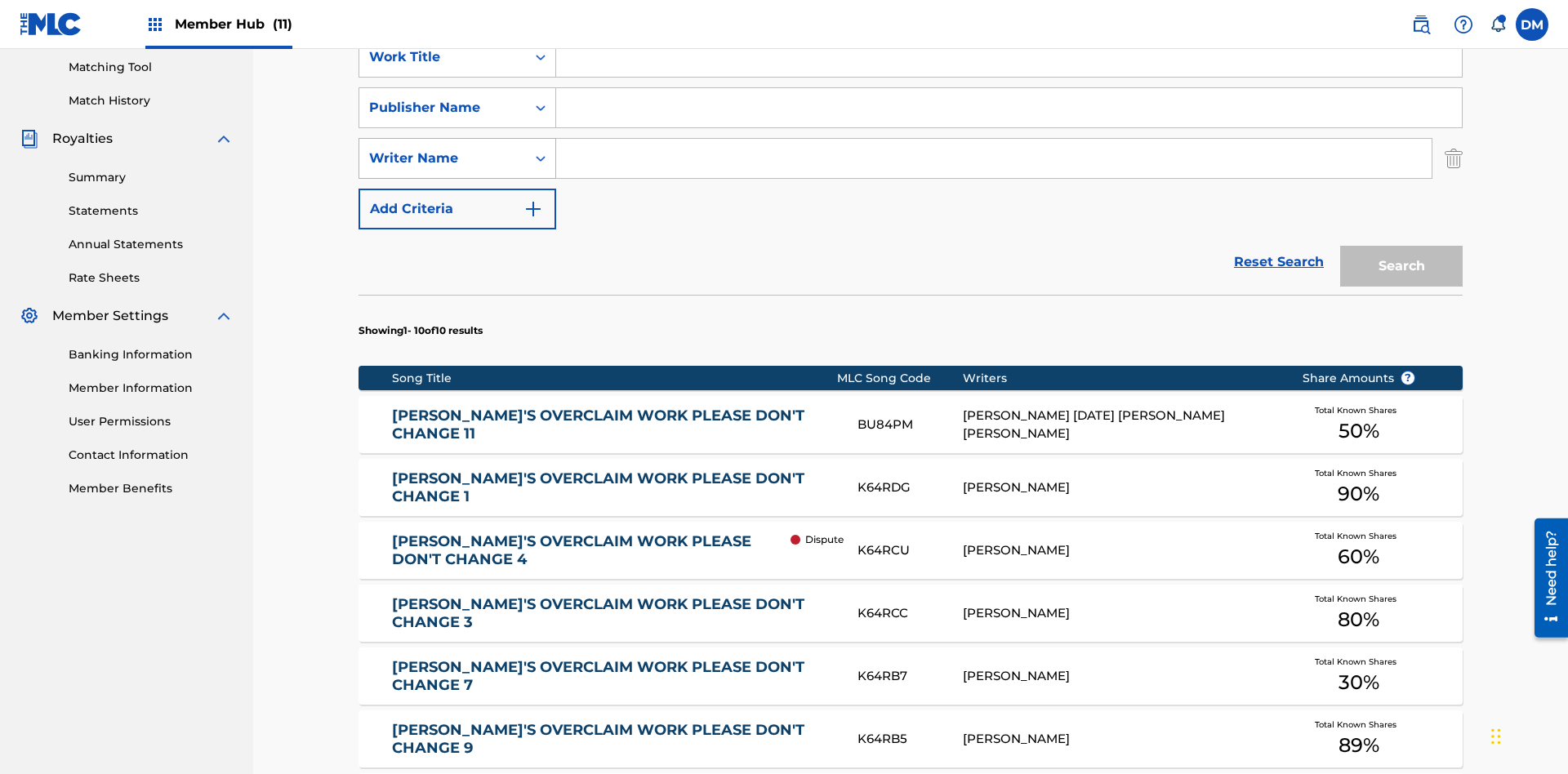
click at [443, 149] on div "Writer Name" at bounding box center [443, 158] width 147 height 20
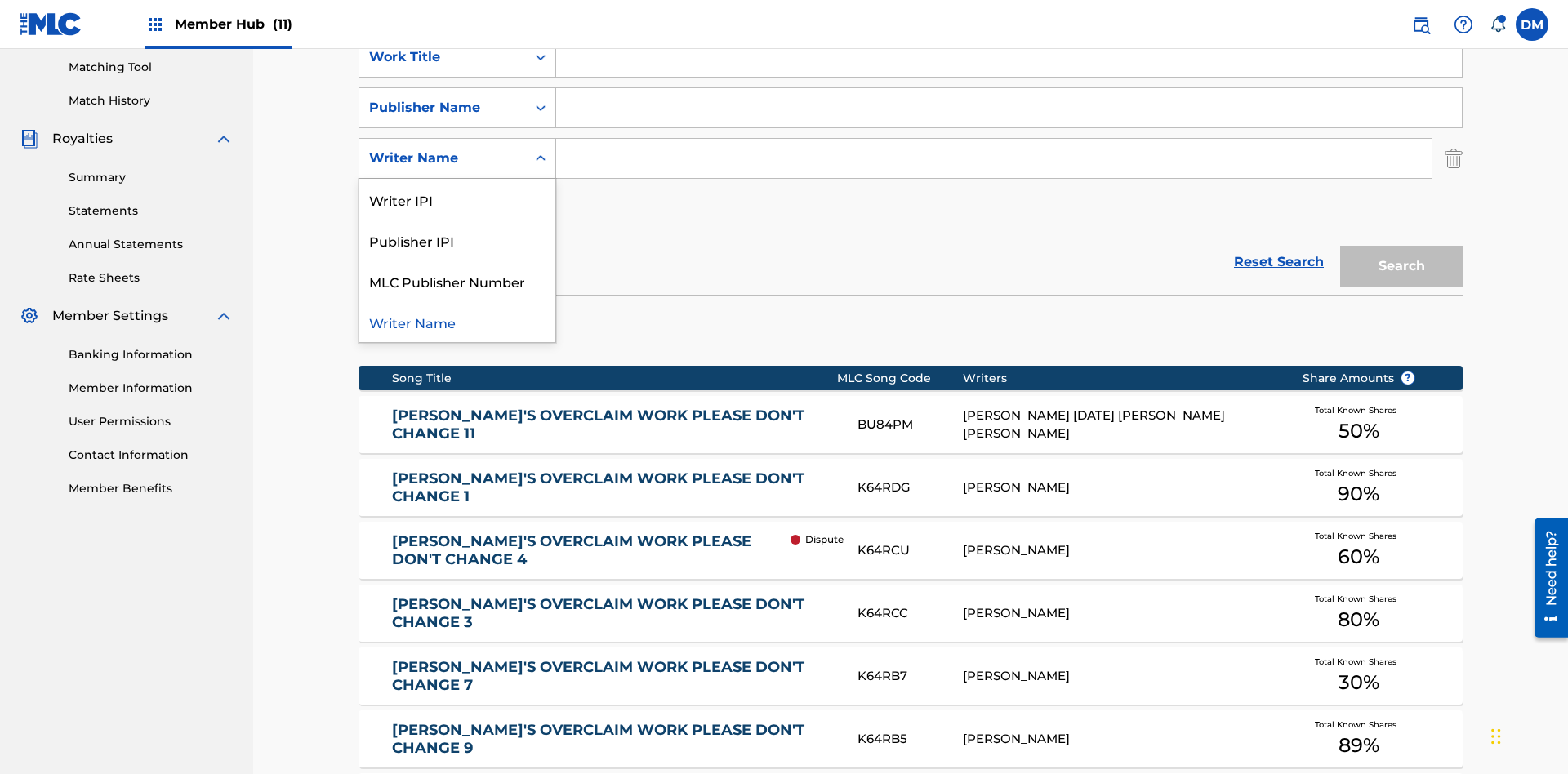
click at [457, 220] on div "Publisher IPI" at bounding box center [457, 240] width 196 height 41
click at [457, 189] on button "Add Criteria" at bounding box center [457, 209] width 197 height 41
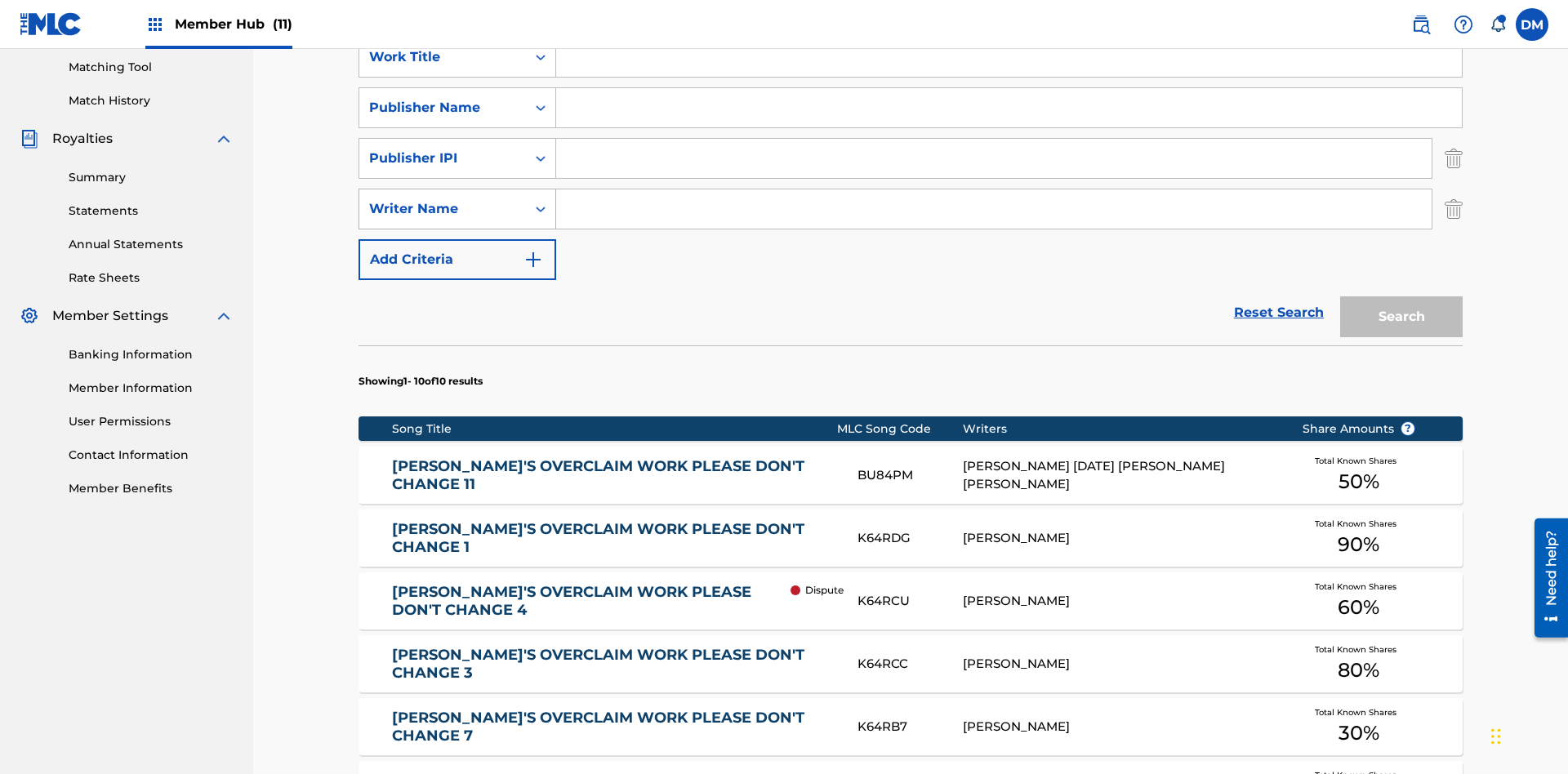
click at [443, 199] on div "Writer Name" at bounding box center [443, 208] width 147 height 20
click at [457, 311] on div "Writer Name" at bounding box center [457, 331] width 196 height 41
click at [457, 239] on button "Add Criteria" at bounding box center [457, 260] width 197 height 41
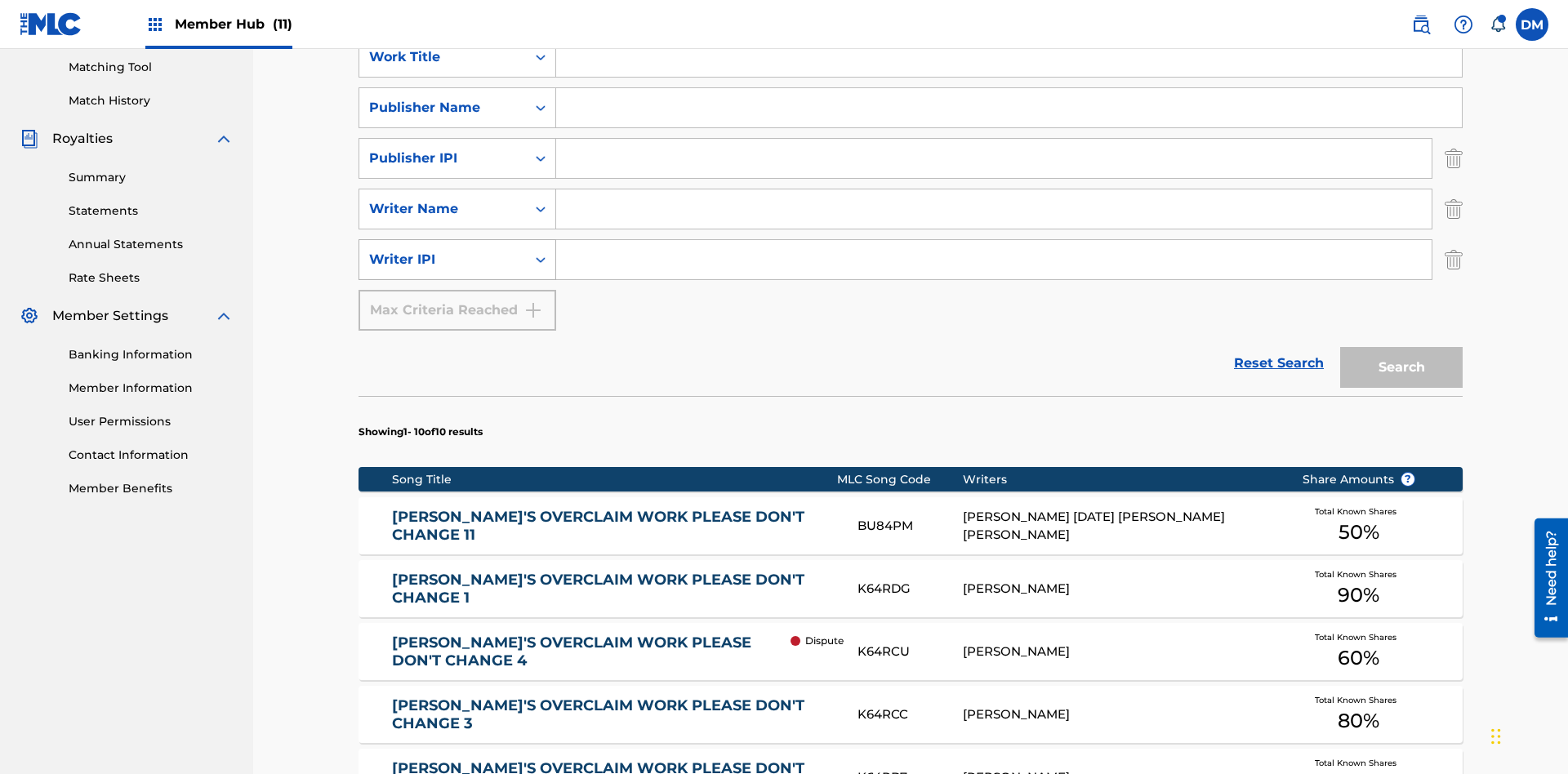
click at [443, 250] on div "Writer IPI" at bounding box center [443, 260] width 147 height 20
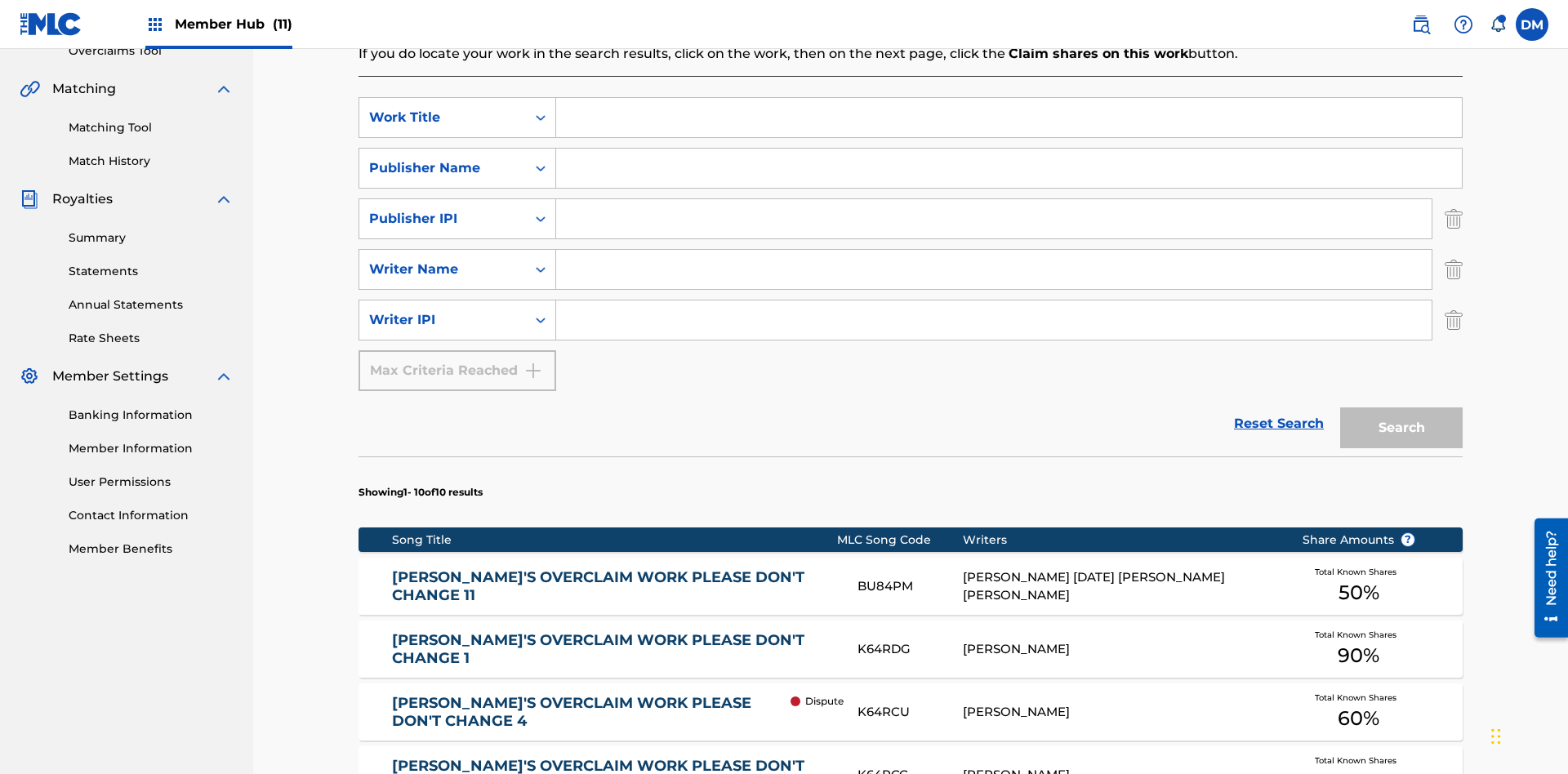
click at [1009, 117] on input "Search Form" at bounding box center [1009, 117] width 905 height 39
type input "NON-OWNED WORK TO CLAIM"
click at [1009, 149] on input "Search Form" at bounding box center [1009, 168] width 905 height 39
type input "Xena Songwriter"
click at [994, 199] on input "Search Form" at bounding box center [994, 219] width 876 height 39
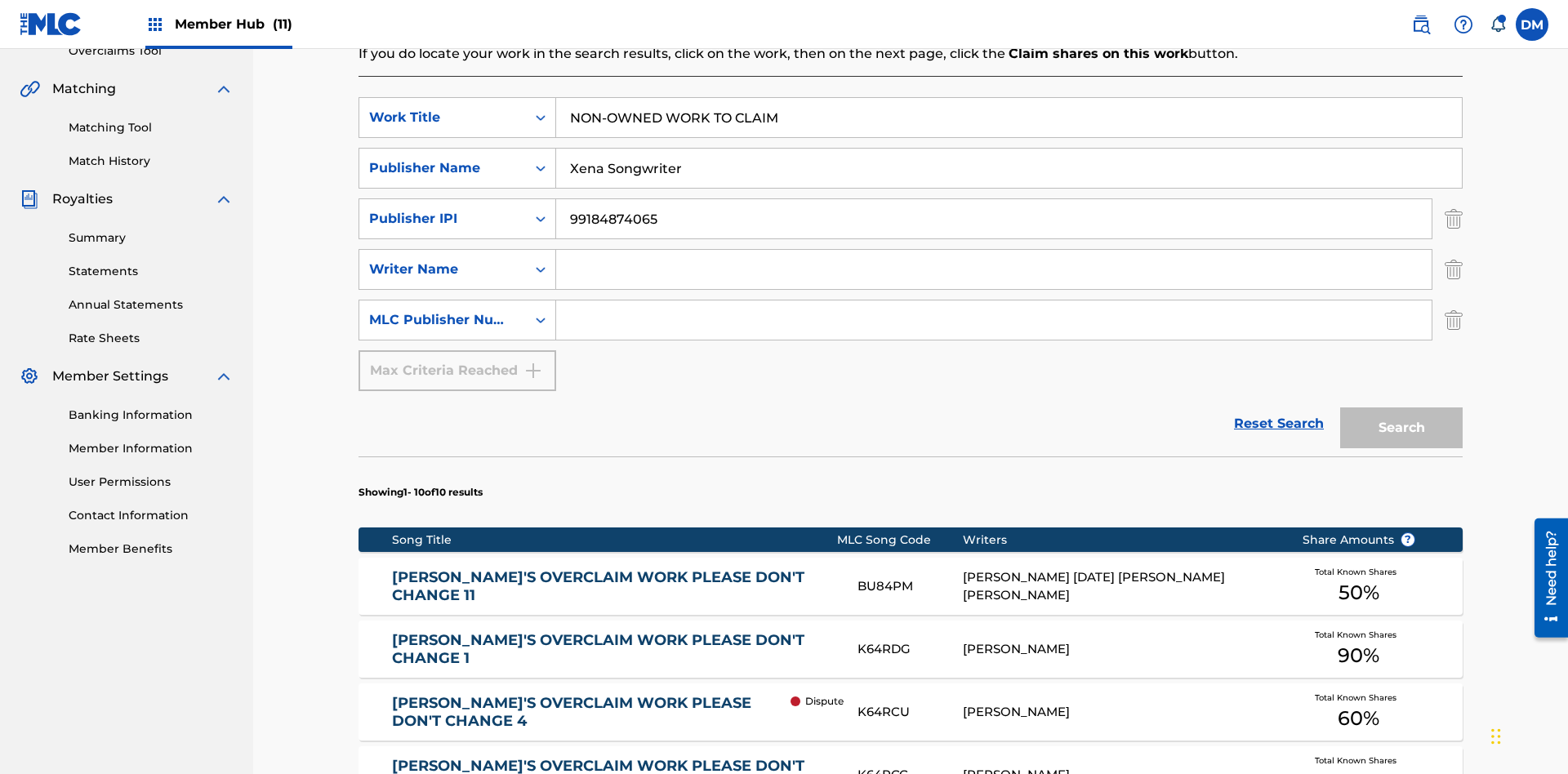
click at [994, 250] on input "Search Form" at bounding box center [994, 270] width 876 height 39
click at [994, 300] on input "Search Form" at bounding box center [994, 320] width 876 height 39
type input "P077WM"
click at [1401, 407] on button "Search" at bounding box center [1401, 428] width 123 height 41
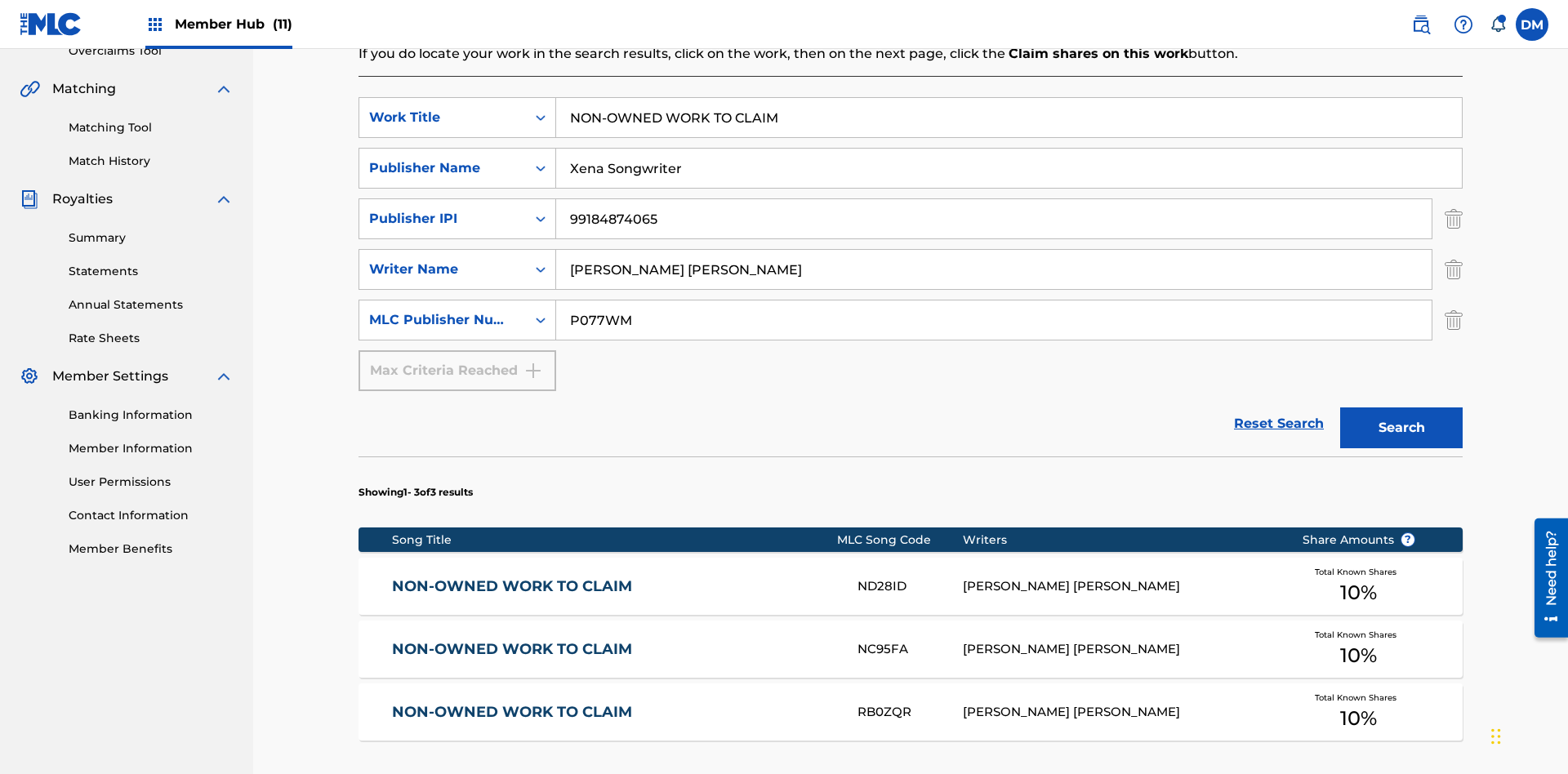
click at [1454, 198] on img "Search Form" at bounding box center [1454, 219] width 18 height 41
click at [1454, 249] on img "Search Form" at bounding box center [1454, 270] width 18 height 41
click at [1009, 117] on input "NON-OWNED WORK TO CLAIM" at bounding box center [1009, 117] width 905 height 39
click at [1009, 149] on input "Xena Songwriter" at bounding box center [1009, 168] width 905 height 39
click at [994, 300] on input "P077WM" at bounding box center [994, 320] width 876 height 39
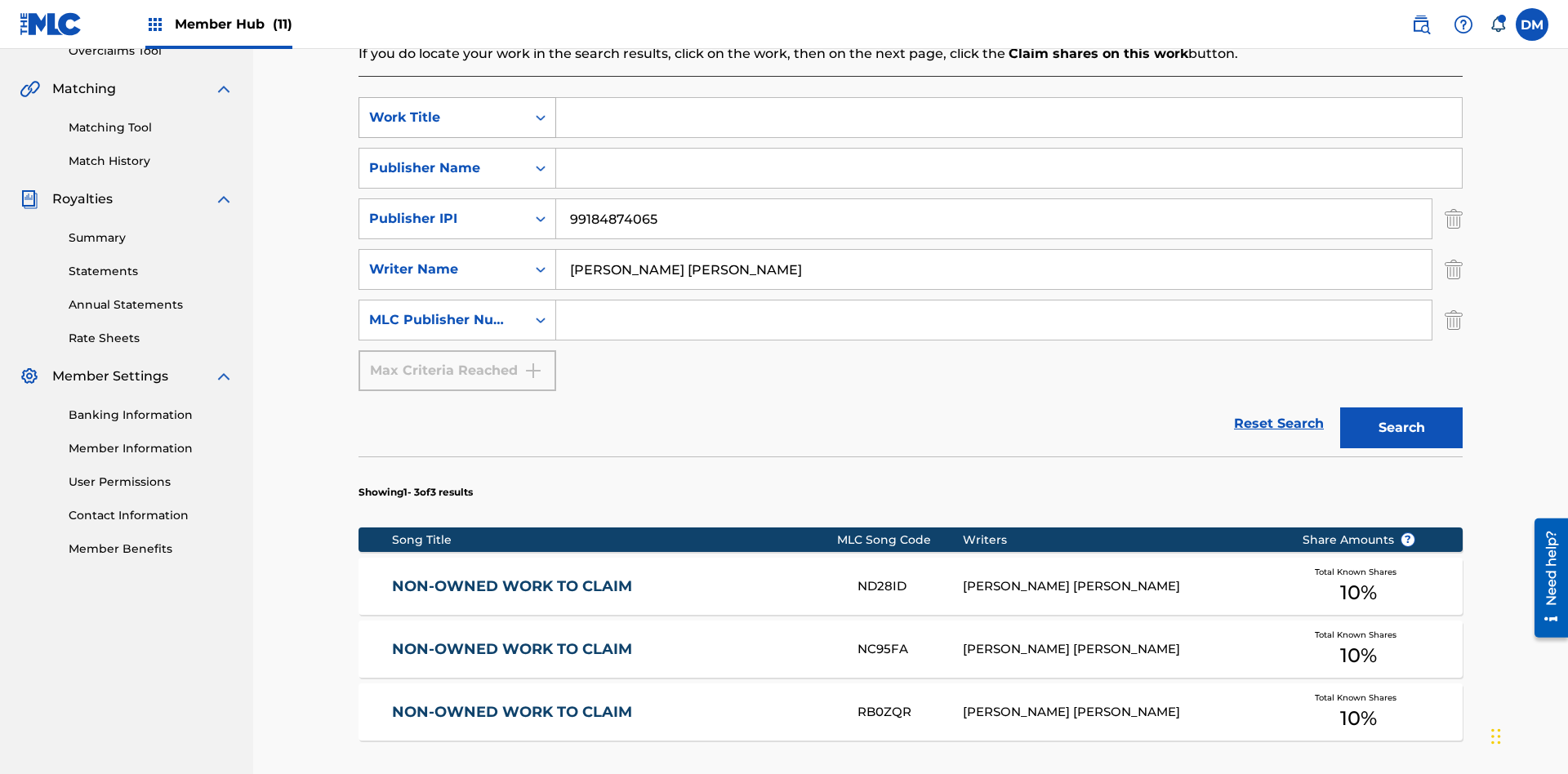
click at [443, 108] on div "Work Title" at bounding box center [443, 117] width 147 height 20
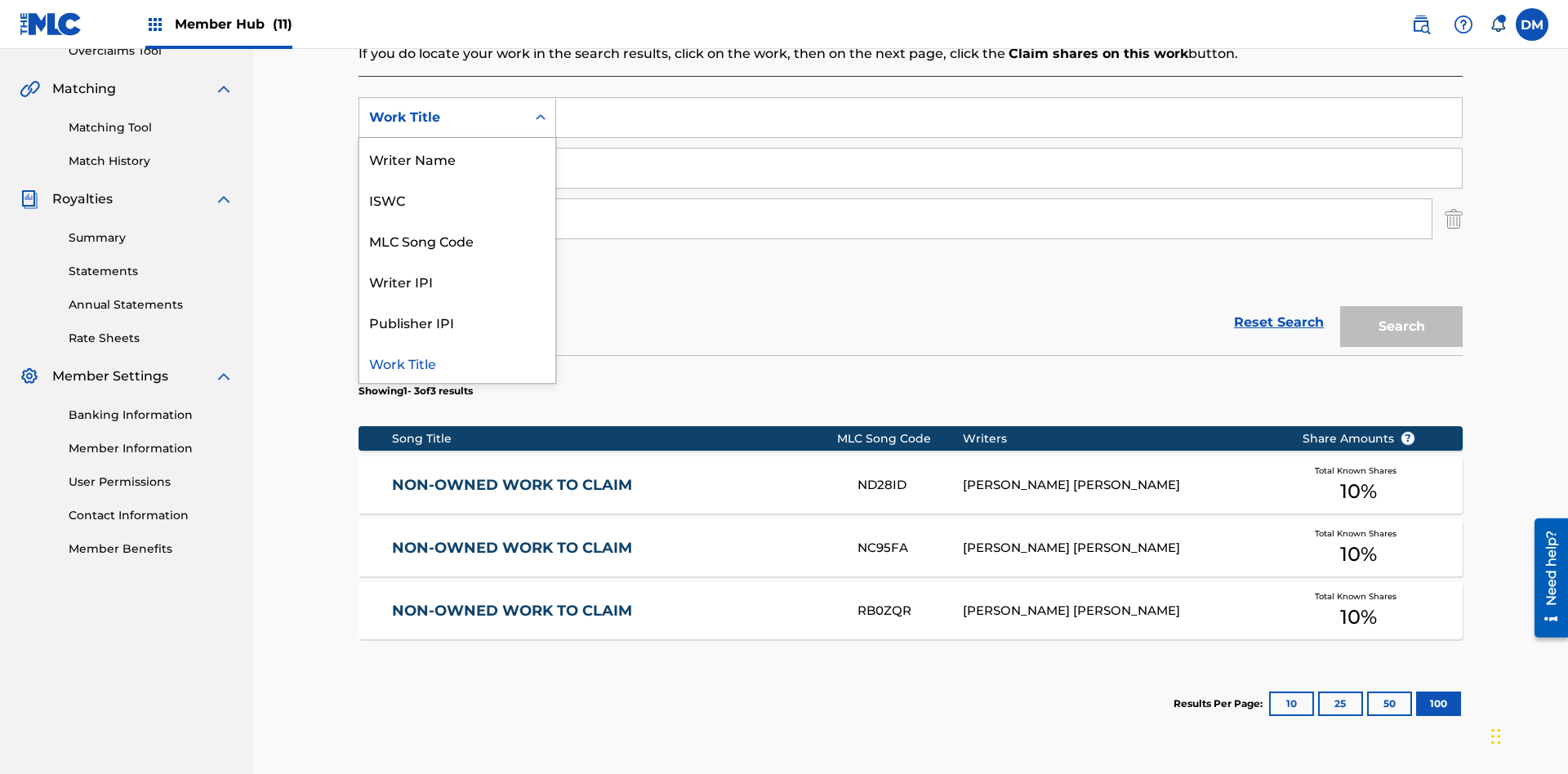
click at [457, 190] on div "ISWC" at bounding box center [457, 199] width 196 height 41
click at [443, 158] on div "Publisher Name" at bounding box center [443, 167] width 147 height 20
click at [443, 209] on div "MLC Publisher Number" at bounding box center [443, 219] width 147 height 20
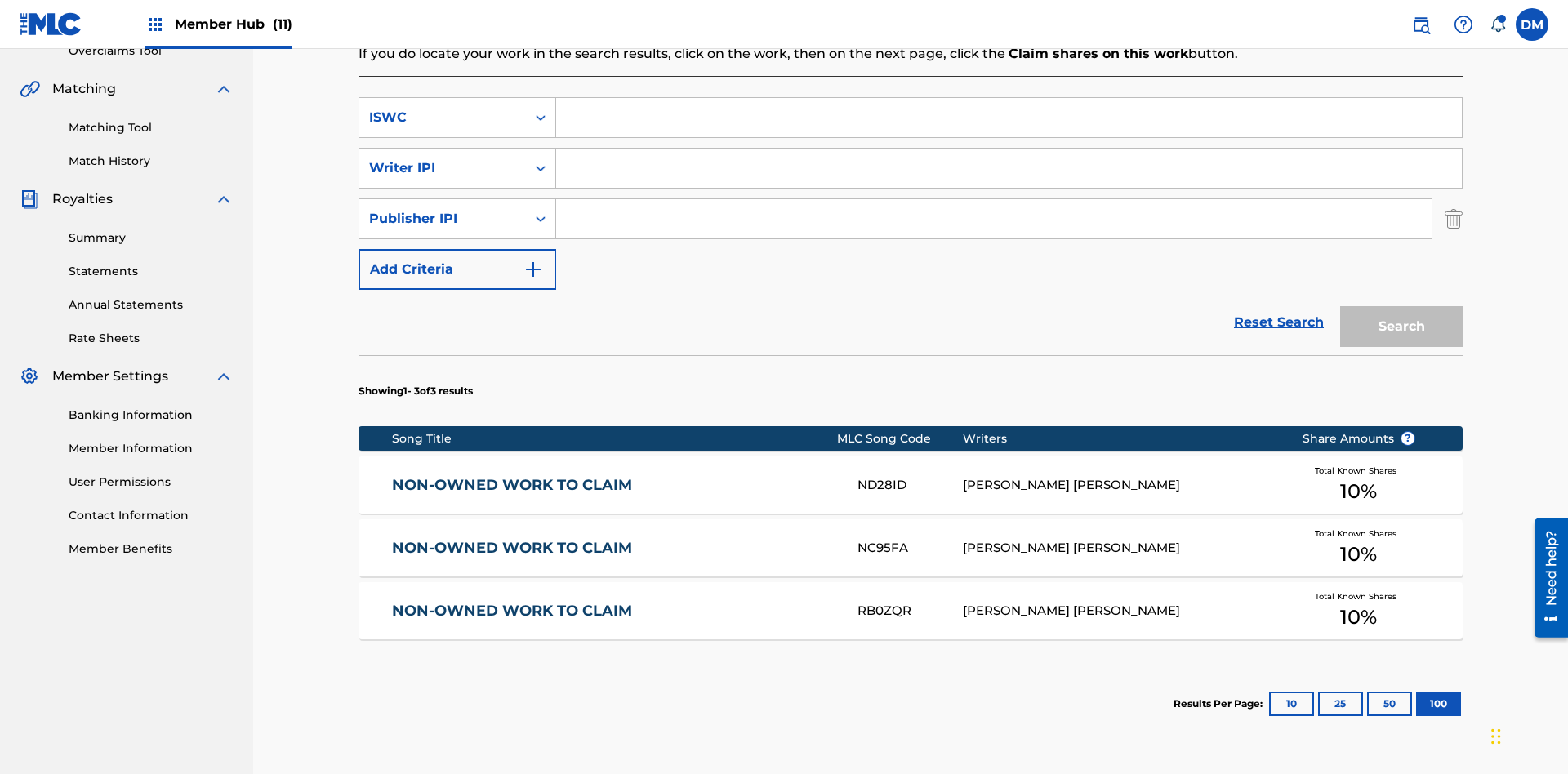
click at [1009, 117] on input "Search Form" at bounding box center [1009, 117] width 905 height 39
click at [1009, 149] on input "Search Form" at bounding box center [1009, 168] width 905 height 39
type input "00369275519"
click at [994, 199] on input "Search Form" at bounding box center [994, 219] width 876 height 39
type input "99184874065"
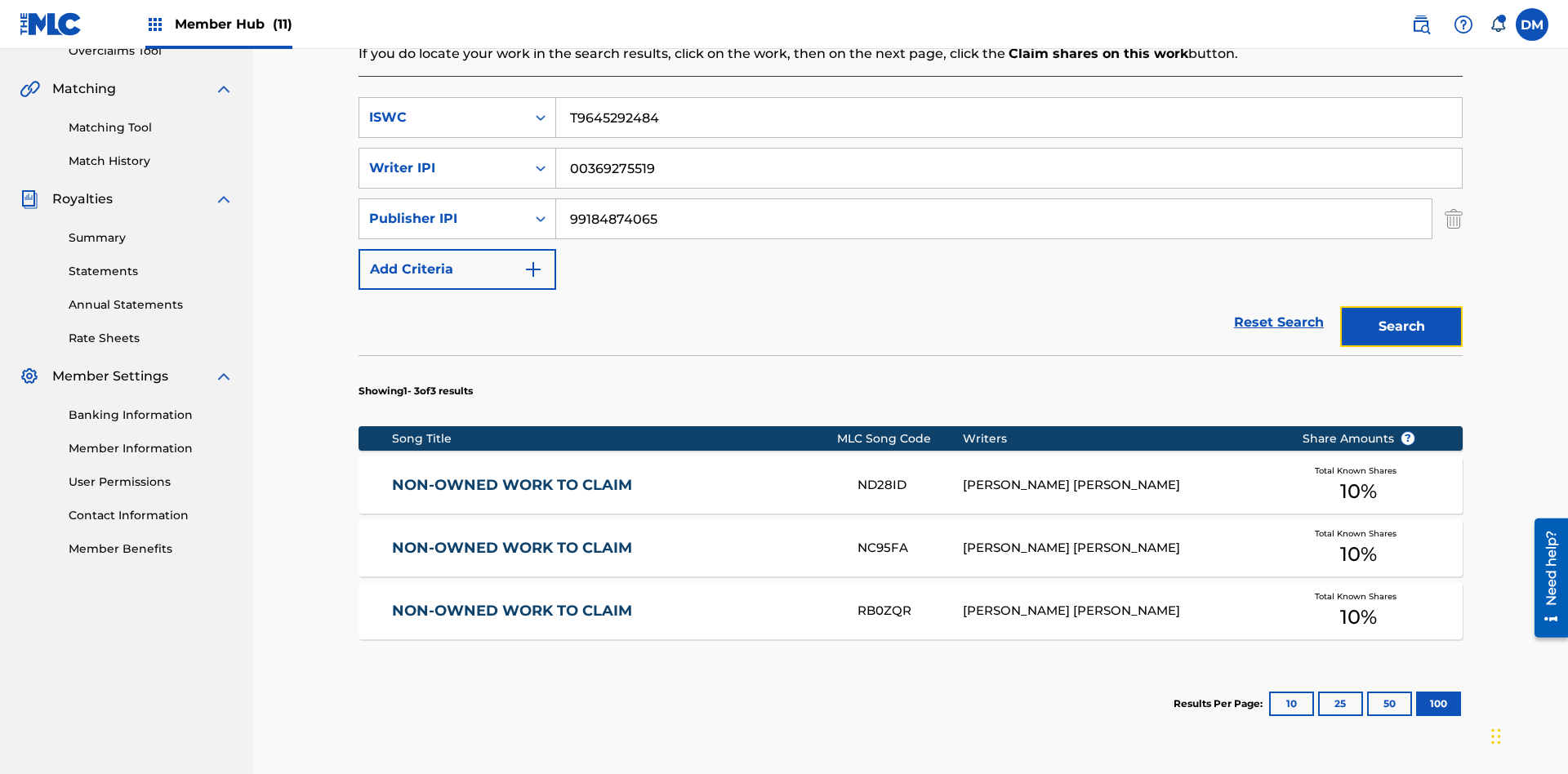
click at [1401, 306] on button "Search" at bounding box center [1401, 327] width 123 height 41
click at [1009, 117] on input "T9645292484" at bounding box center [1009, 117] width 905 height 39
click at [443, 108] on div "ISWC" at bounding box center [443, 117] width 147 height 20
